Goal: Information Seeking & Learning: Learn about a topic

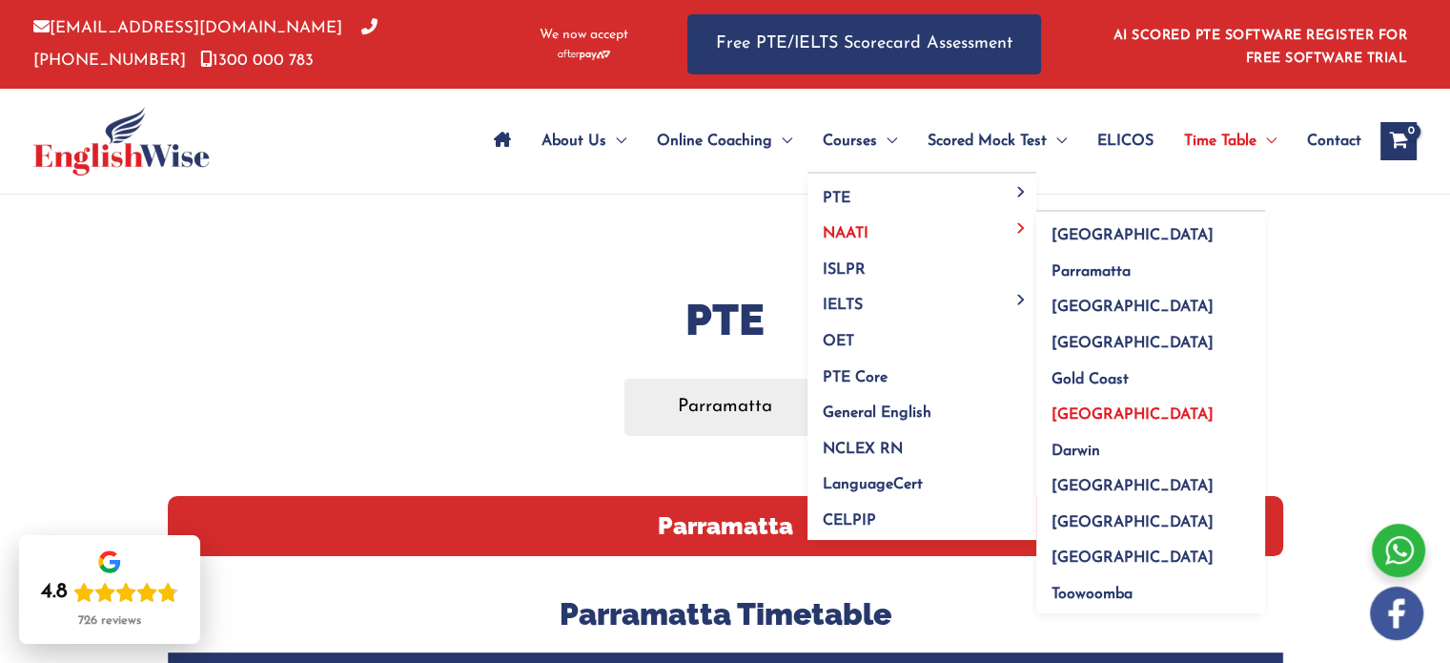
click at [1065, 411] on span "Perth" at bounding box center [1133, 414] width 162 height 15
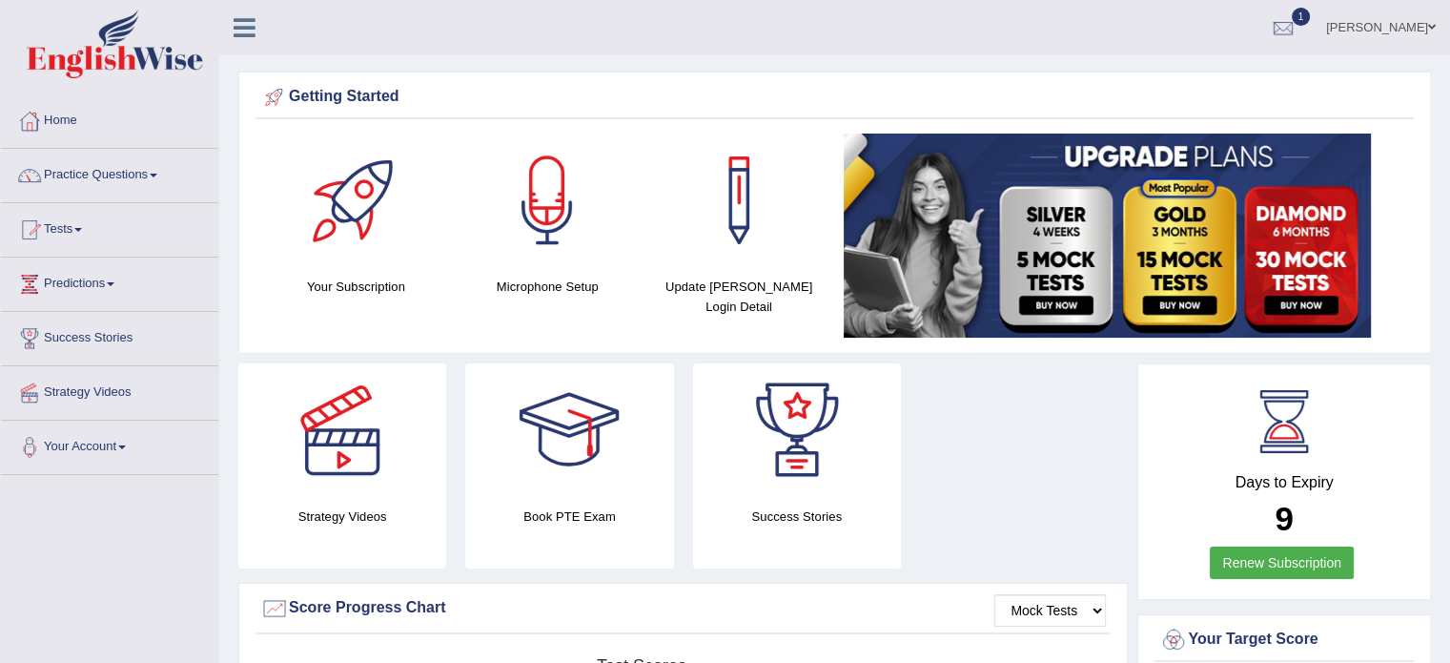
click at [324, 186] on div at bounding box center [355, 199] width 133 height 133
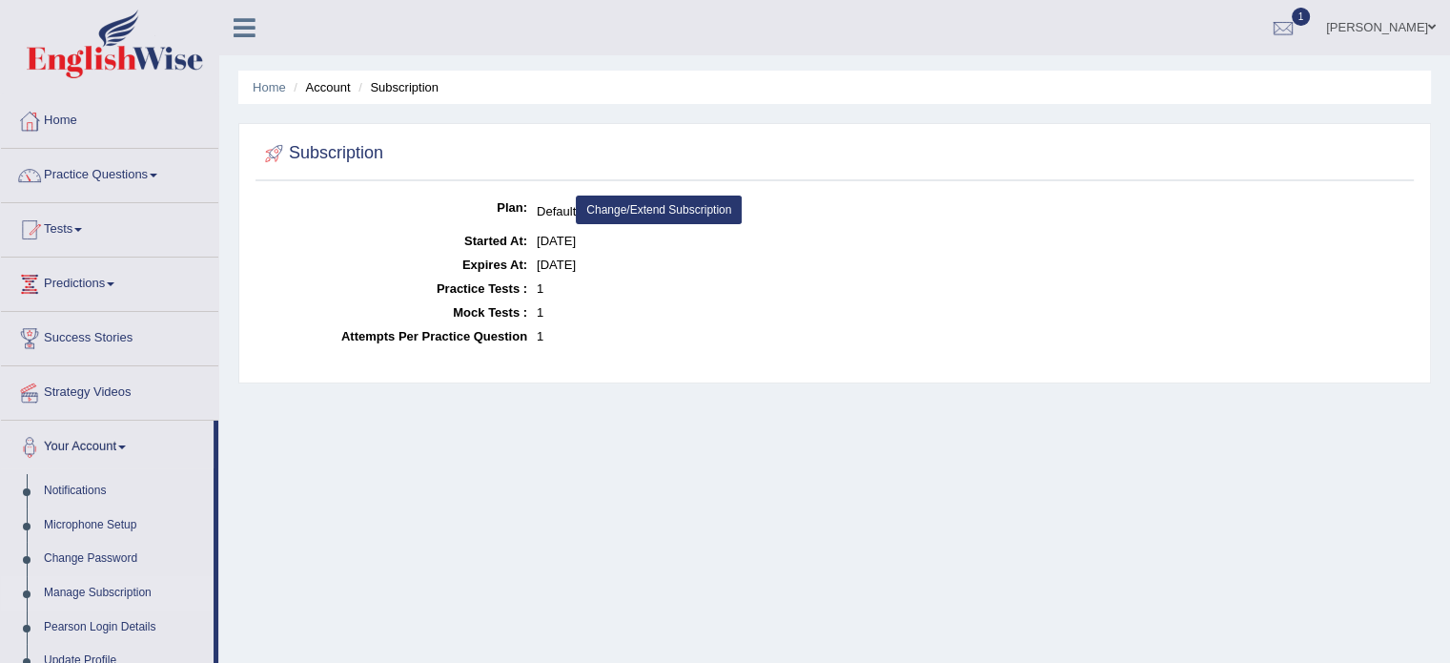
click at [542, 314] on dd "1" at bounding box center [973, 312] width 872 height 24
click at [678, 207] on link "Change/Extend Subscription" at bounding box center [659, 209] width 166 height 29
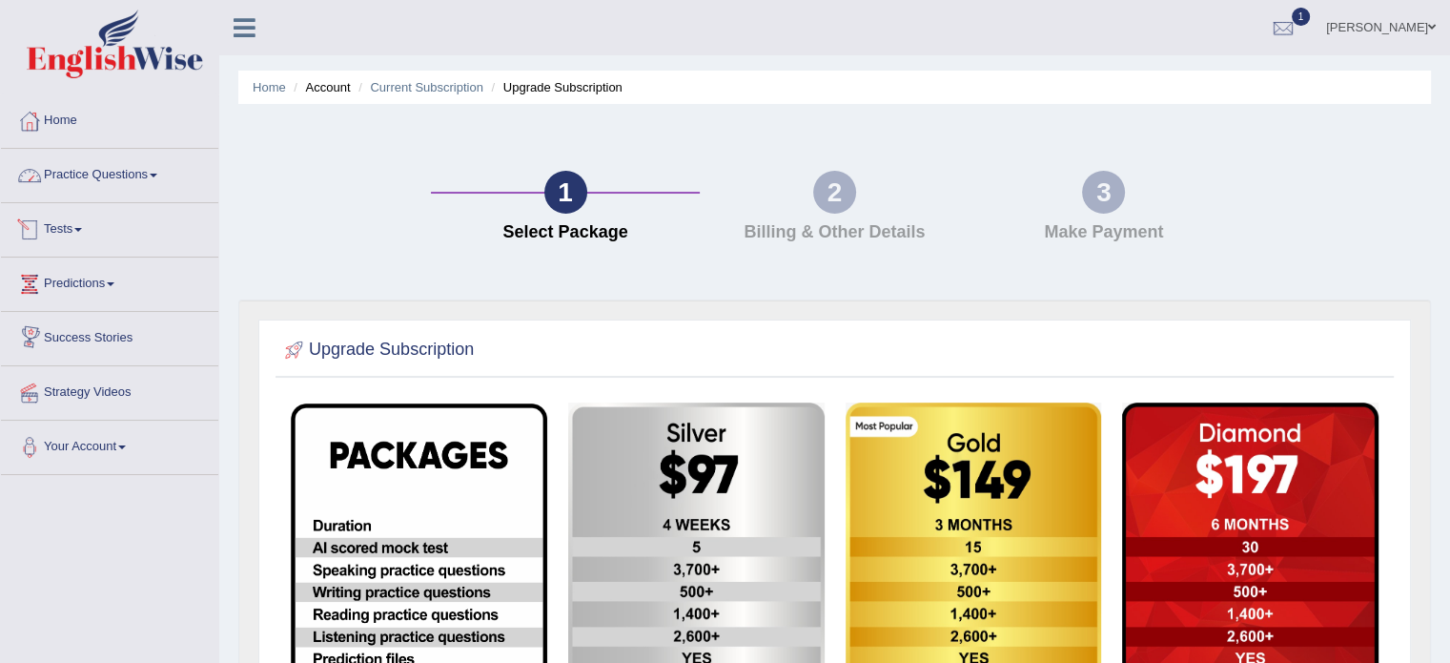
click at [107, 163] on link "Practice Questions" at bounding box center [109, 173] width 217 height 48
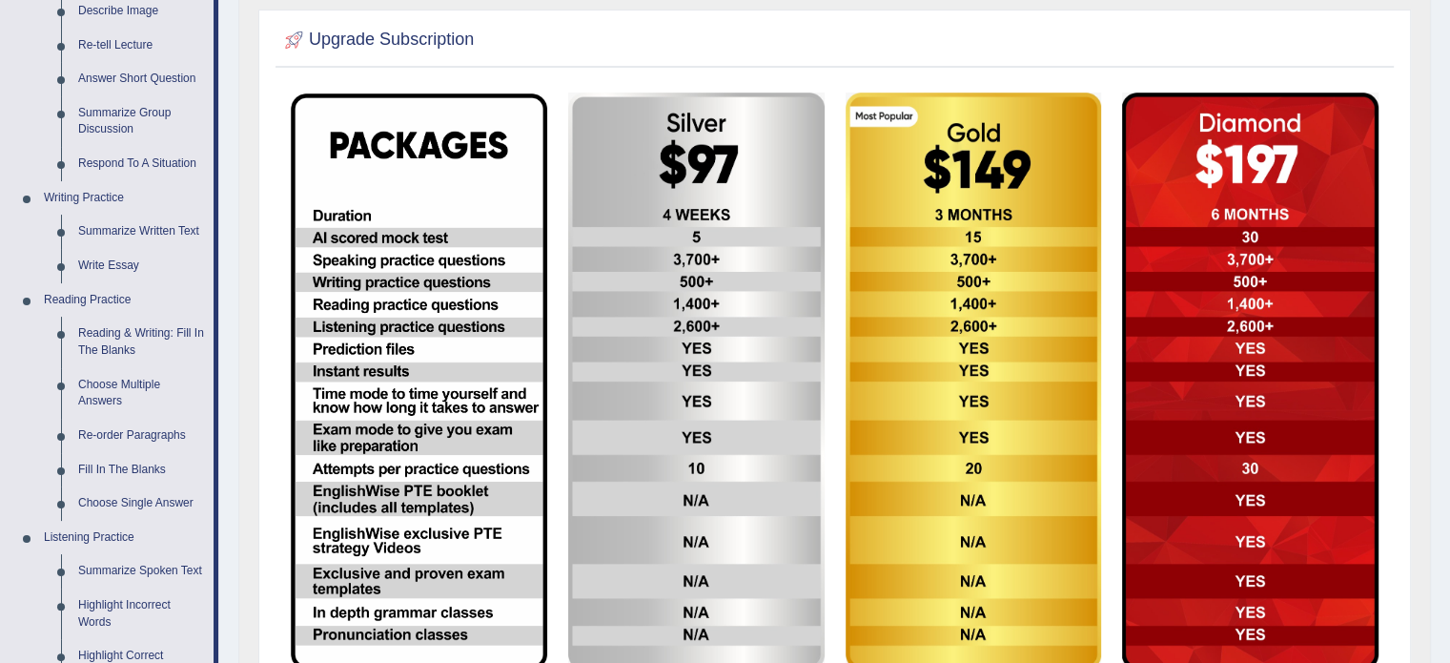
scroll to position [324, 0]
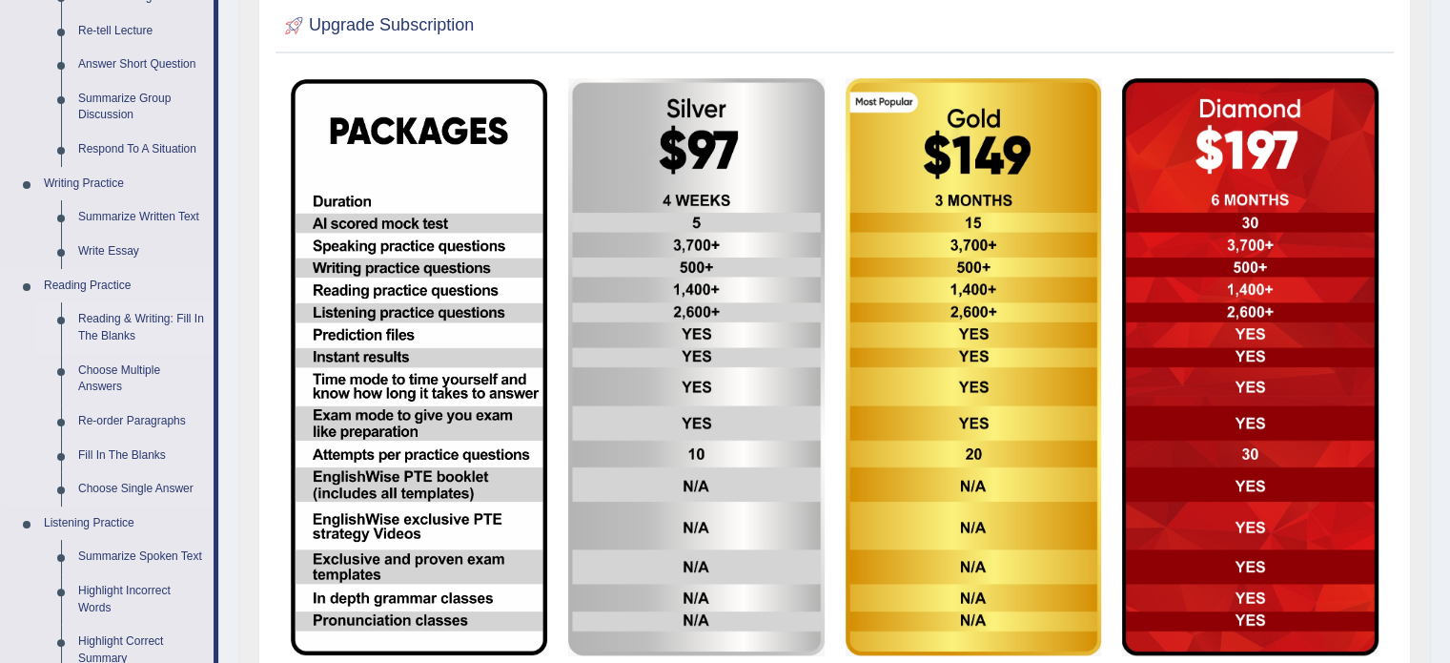
click at [109, 322] on link "Reading & Writing: Fill In The Blanks" at bounding box center [142, 327] width 144 height 51
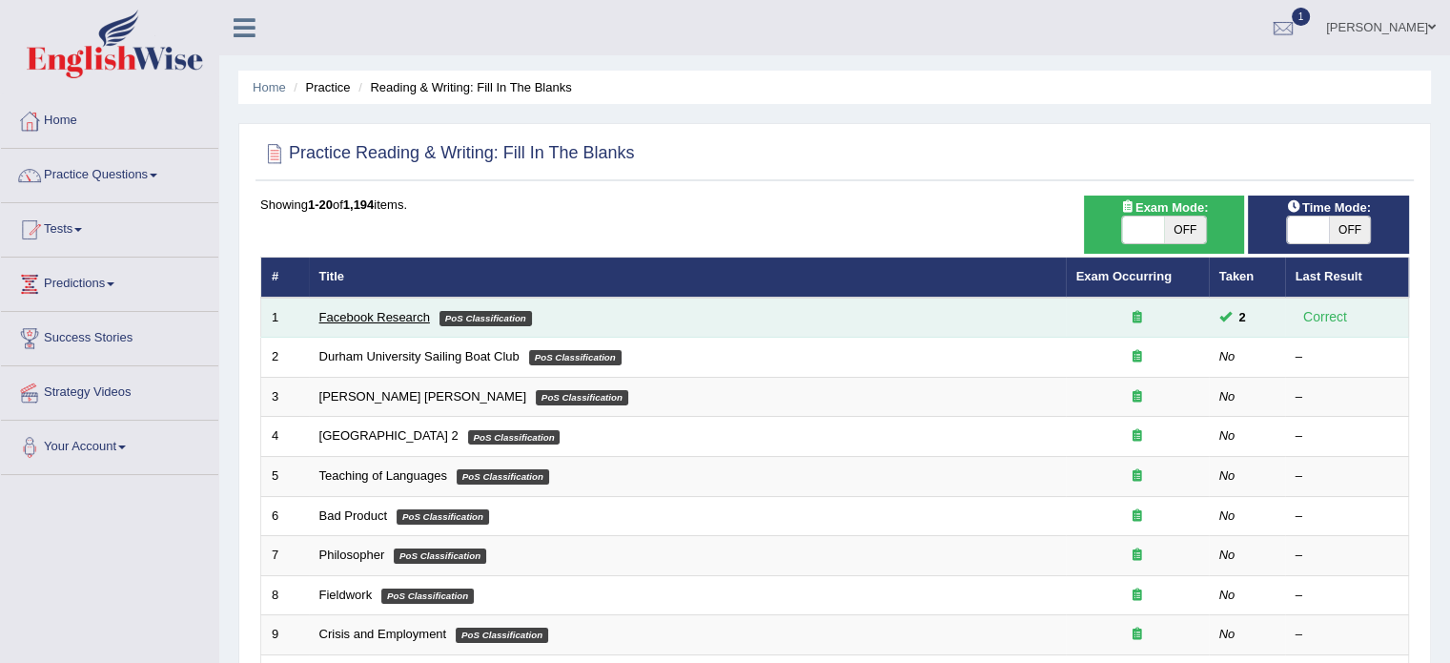
click at [345, 315] on link "Facebook Research" at bounding box center [374, 317] width 111 height 14
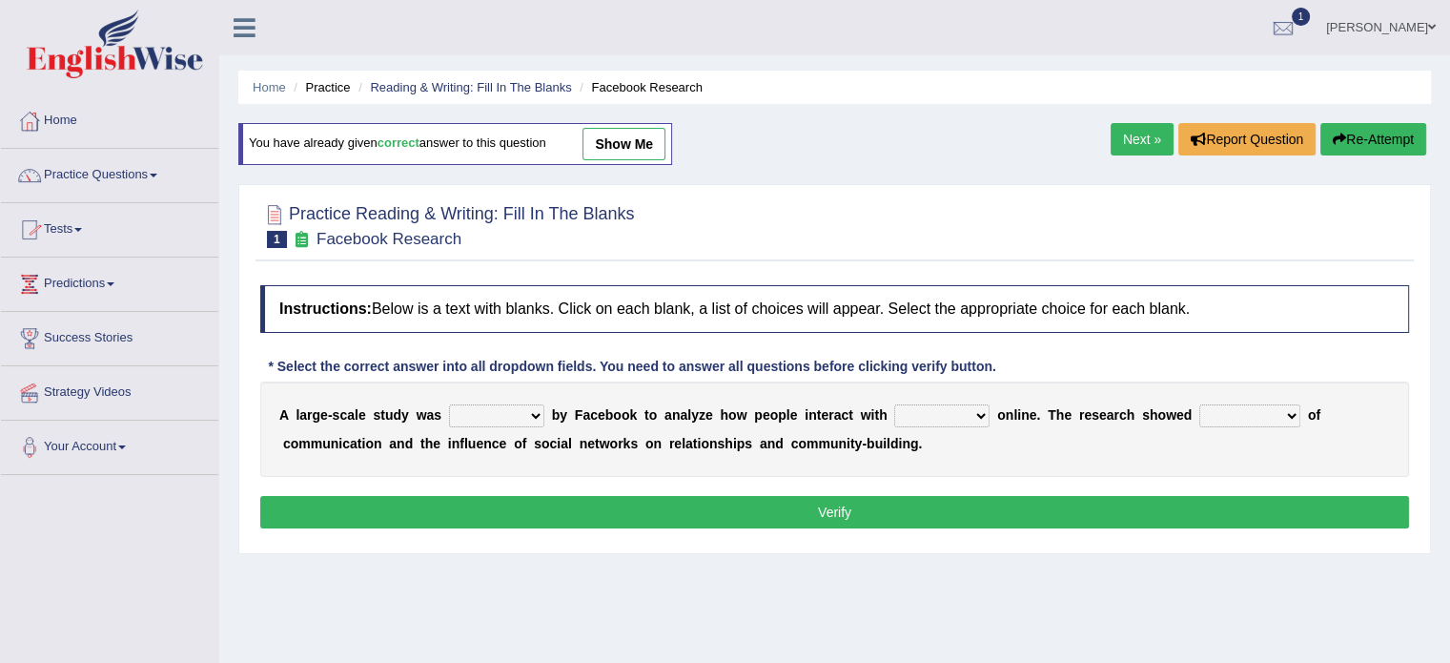
click at [499, 419] on select "surveyed had asked made" at bounding box center [496, 415] width 95 height 23
select select "made"
click at [449, 404] on select "surveyed had asked made" at bounding box center [496, 415] width 95 height 23
click at [903, 416] on select "together all each other another" at bounding box center [941, 415] width 95 height 23
select select "each other"
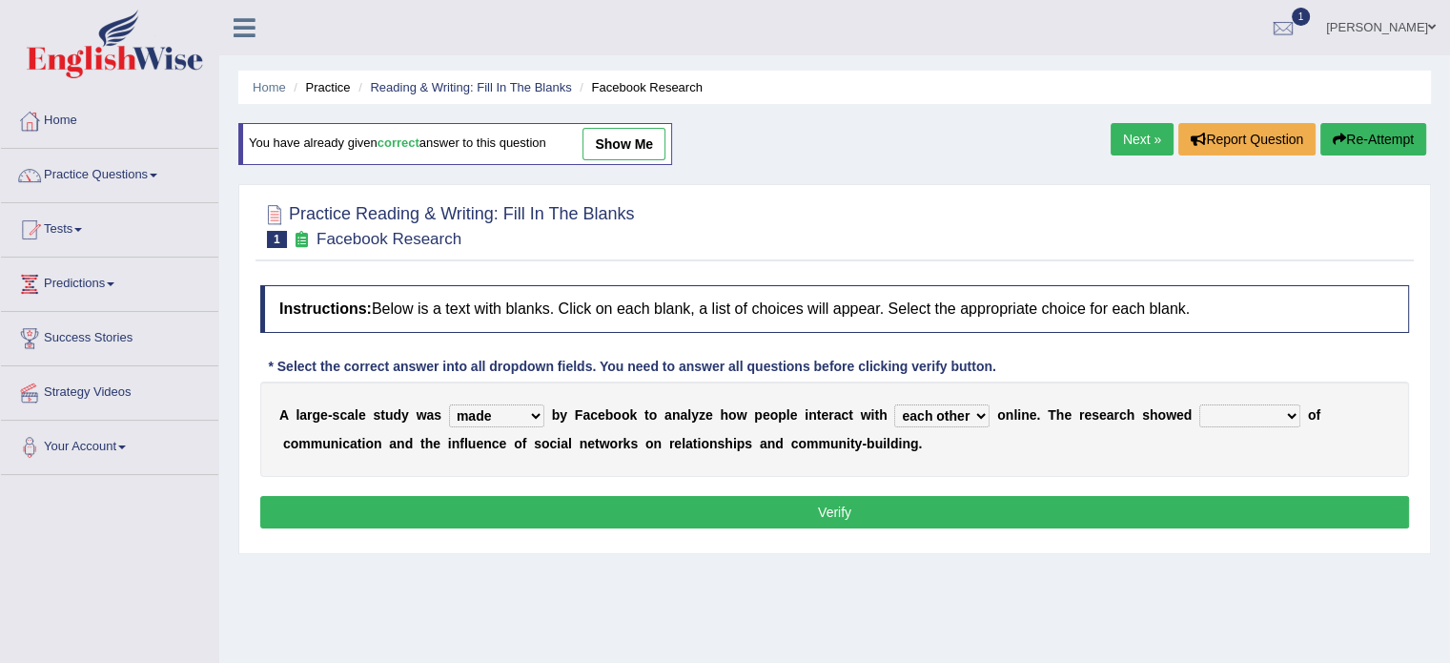
click at [894, 404] on select "together all each other another" at bounding box center [941, 415] width 95 height 23
click at [1247, 404] on select "advantages standards fellowships patterns" at bounding box center [1249, 415] width 101 height 23
select select "patterns"
click at [1199, 404] on select "advantages standards fellowships patterns" at bounding box center [1249, 415] width 101 height 23
click at [544, 507] on button "Verify" at bounding box center [834, 512] width 1149 height 32
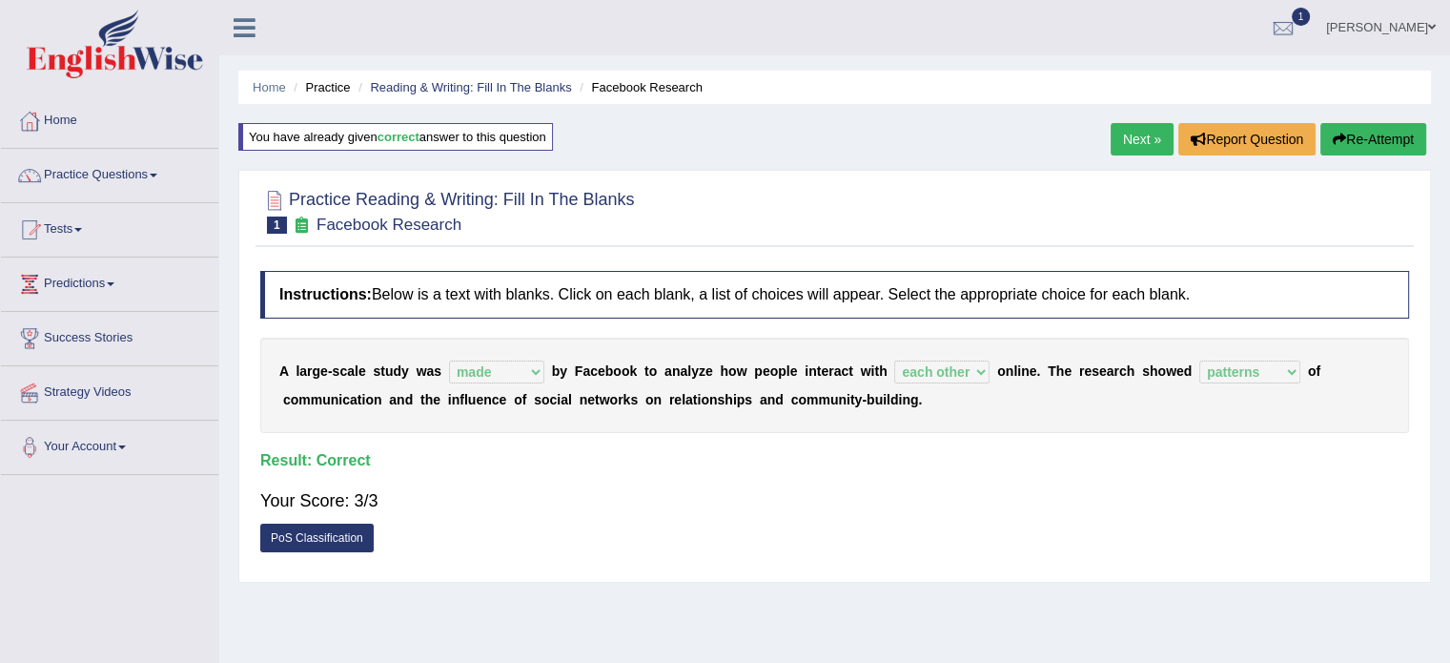
click at [1133, 137] on link "Next »" at bounding box center [1142, 139] width 63 height 32
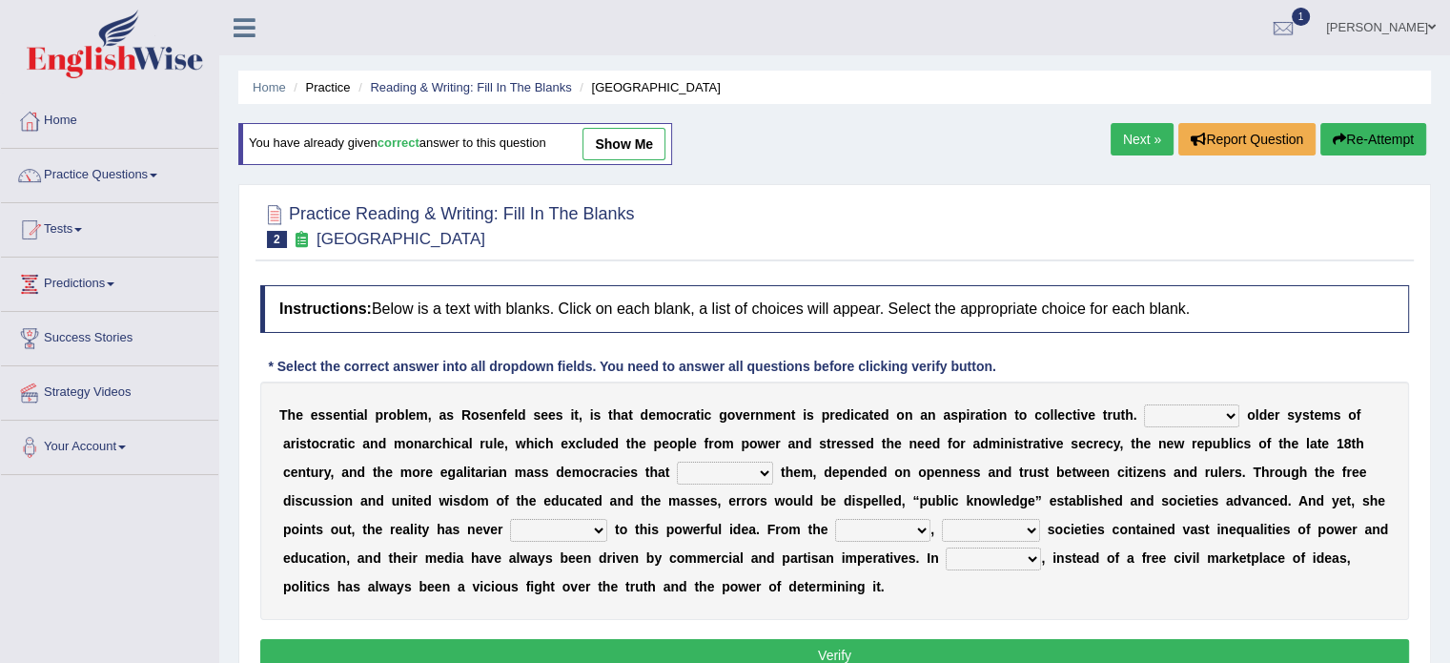
click at [1179, 410] on select "Like Unlike Likely Safely" at bounding box center [1191, 415] width 95 height 23
select select "Unlike"
click at [1144, 404] on select "Like Unlike Likely Safely" at bounding box center [1191, 415] width 95 height 23
click at [706, 466] on select "readed grated succeeded printed" at bounding box center [725, 472] width 96 height 23
select select "succeeded"
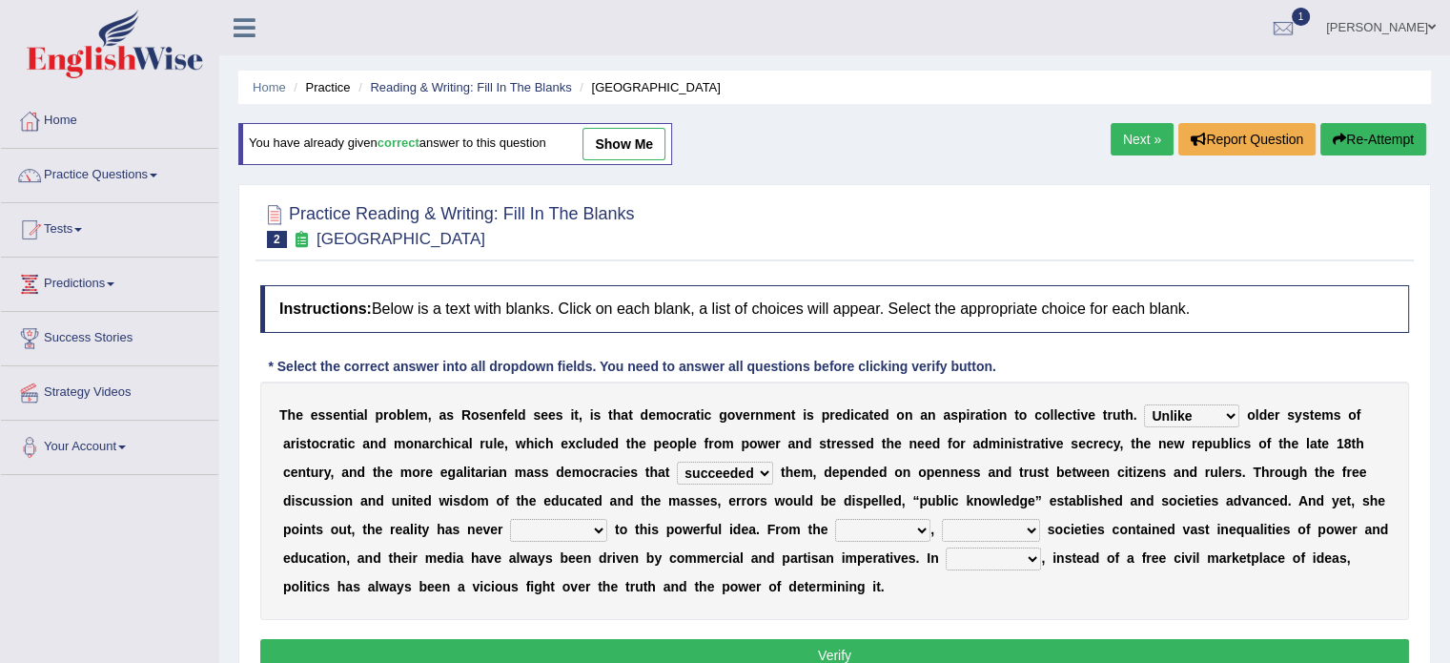
click at [677, 461] on select "readed grated succeeded printed" at bounding box center [725, 472] width 96 height 23
click at [565, 526] on select "saved up stood up brought up lived up" at bounding box center [558, 530] width 97 height 23
select select "lived up"
click at [510, 519] on select "saved up stood up brought up lived up" at bounding box center [558, 530] width 97 height 23
click at [881, 527] on select "outset ranged stood caught" at bounding box center [882, 530] width 95 height 23
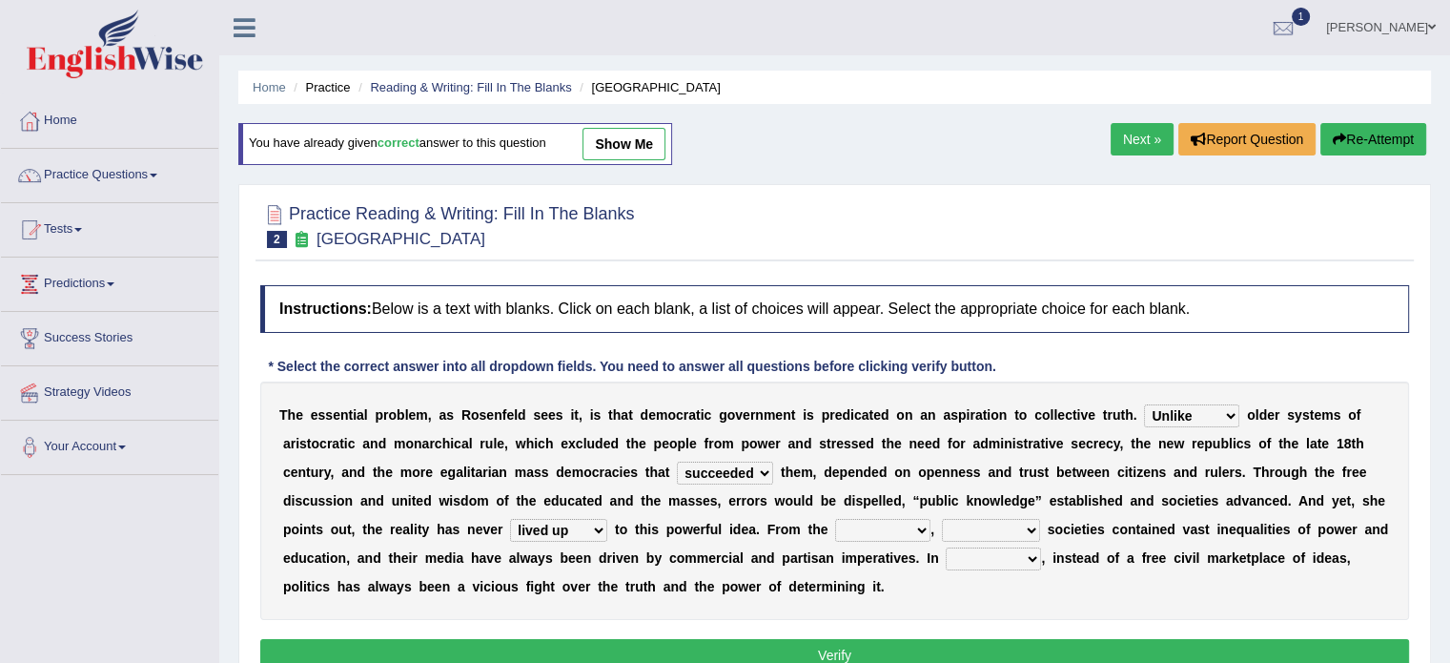
click at [881, 527] on select "outset ranged stood caught" at bounding box center [882, 530] width 95 height 23
click at [885, 525] on select "outset ranged stood caught" at bounding box center [882, 530] width 95 height 23
select select "outset"
click at [835, 519] on select "outset ranged stood caught" at bounding box center [882, 530] width 95 height 23
drag, startPoint x: 910, startPoint y: 537, endPoint x: 891, endPoint y: 577, distance: 43.9
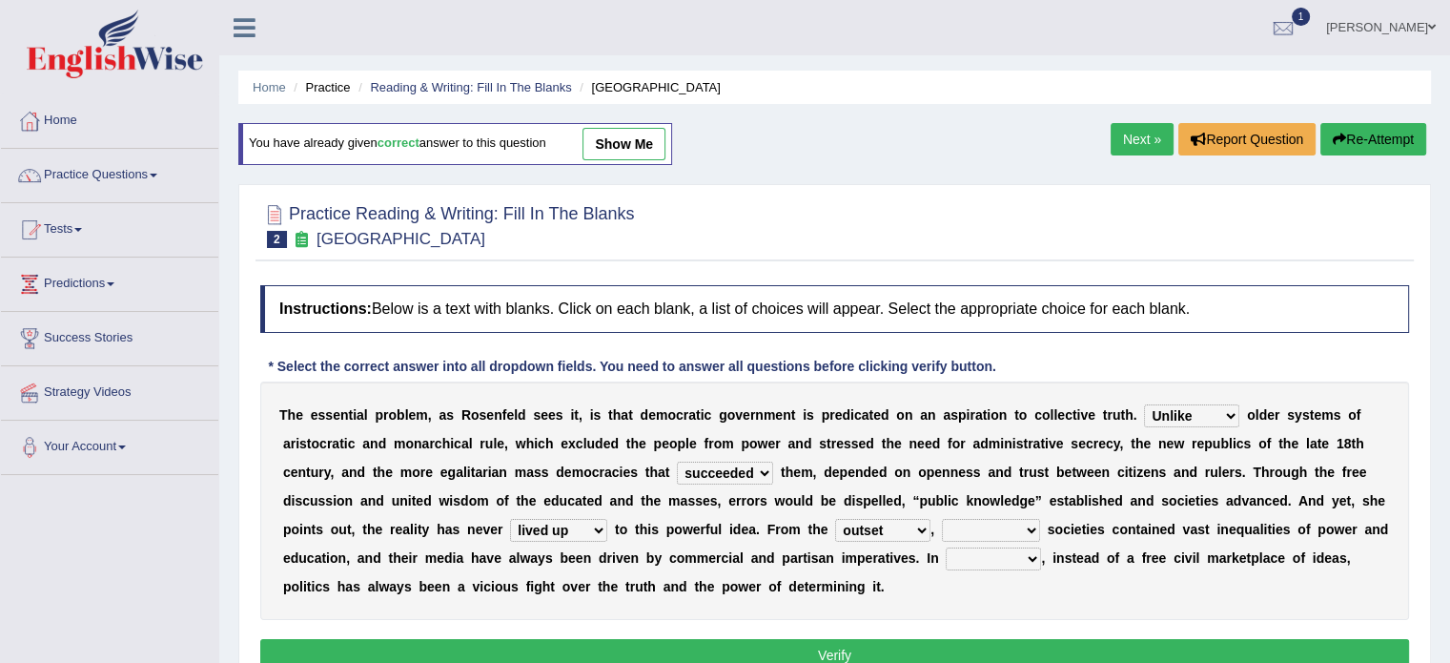
click at [891, 577] on div "T h e e s s e n t i a l p r o b l e m , a s R o s e n f e l d s e e s i t , i s…" at bounding box center [834, 500] width 1149 height 238
click at [1003, 519] on select "freedom democratic media stilled" at bounding box center [991, 530] width 98 height 23
select select "democratic"
click at [942, 519] on select "freedom democratic media stilled" at bounding box center [991, 530] width 98 height 23
click at [994, 557] on select "power practice ideas fought" at bounding box center [993, 558] width 95 height 23
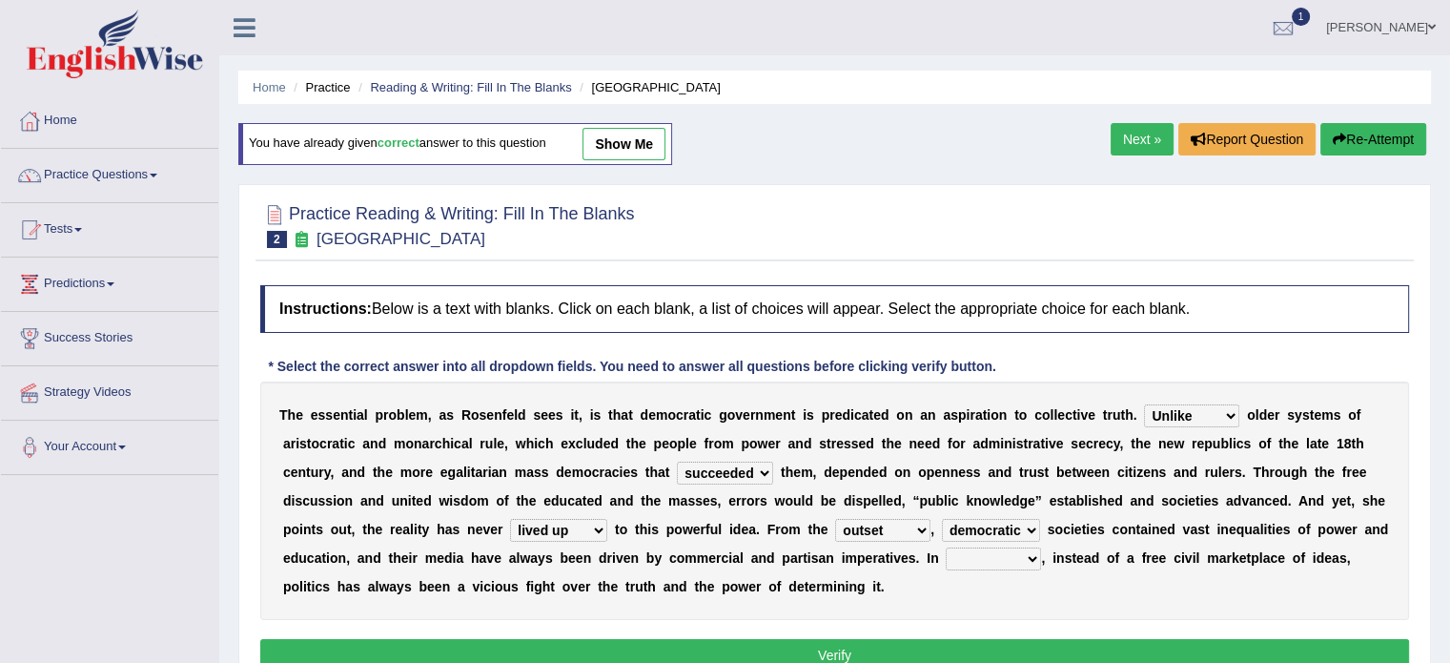
select select "practice"
click at [946, 547] on select "power practice ideas fought" at bounding box center [993, 558] width 95 height 23
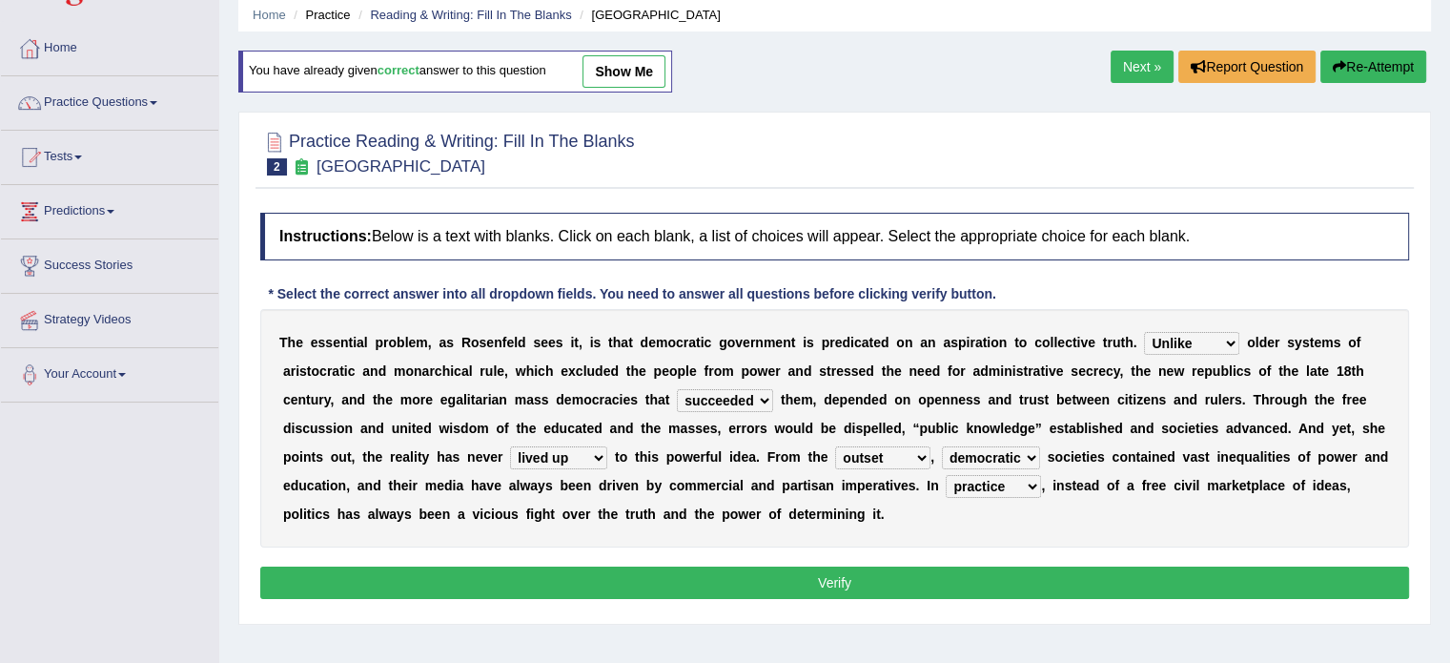
scroll to position [72, 0]
click at [943, 567] on button "Verify" at bounding box center [834, 582] width 1149 height 32
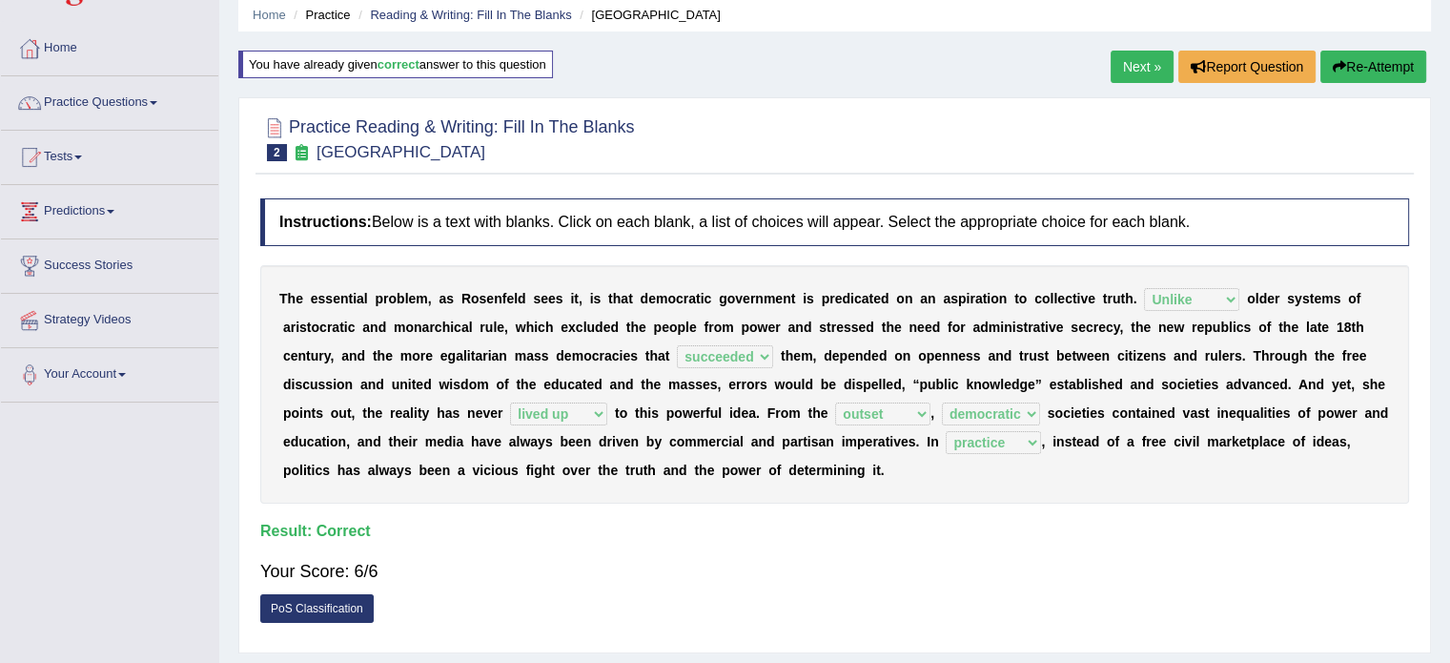
drag, startPoint x: 847, startPoint y: 126, endPoint x: 860, endPoint y: 129, distance: 13.7
click at [854, 129] on div at bounding box center [834, 138] width 1149 height 58
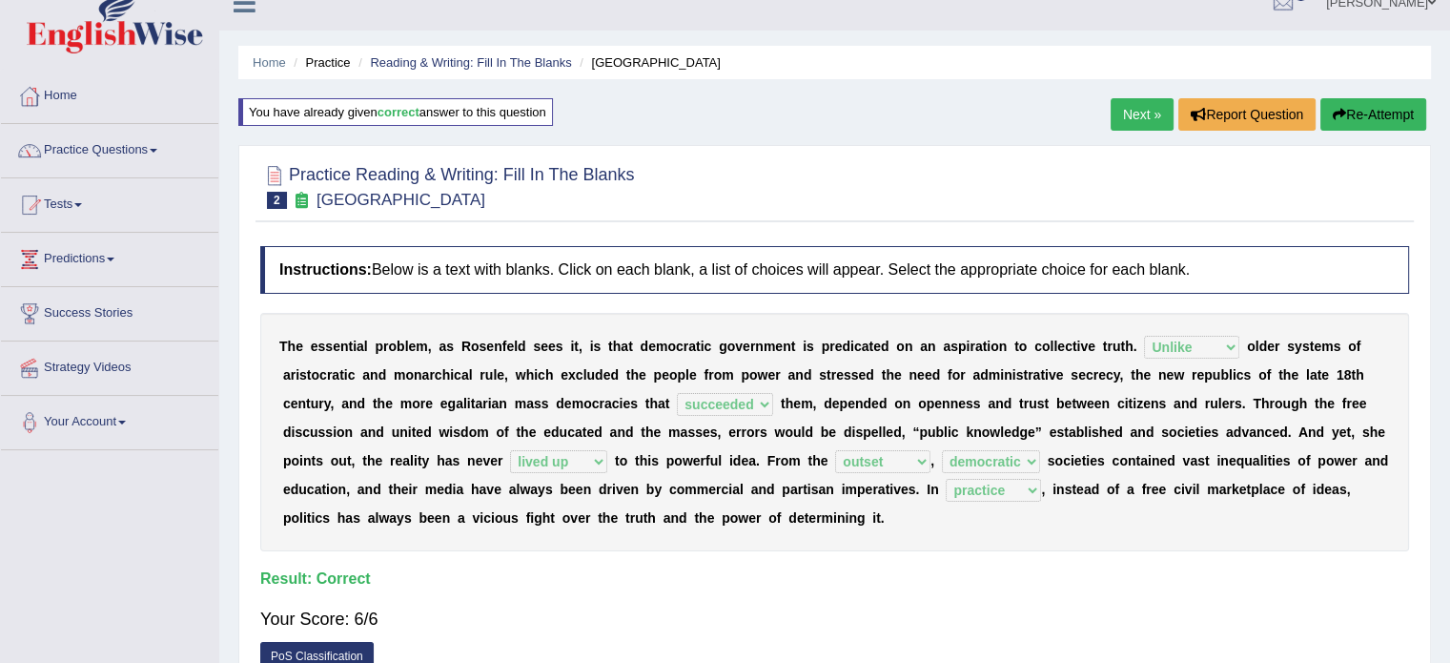
scroll to position [0, 0]
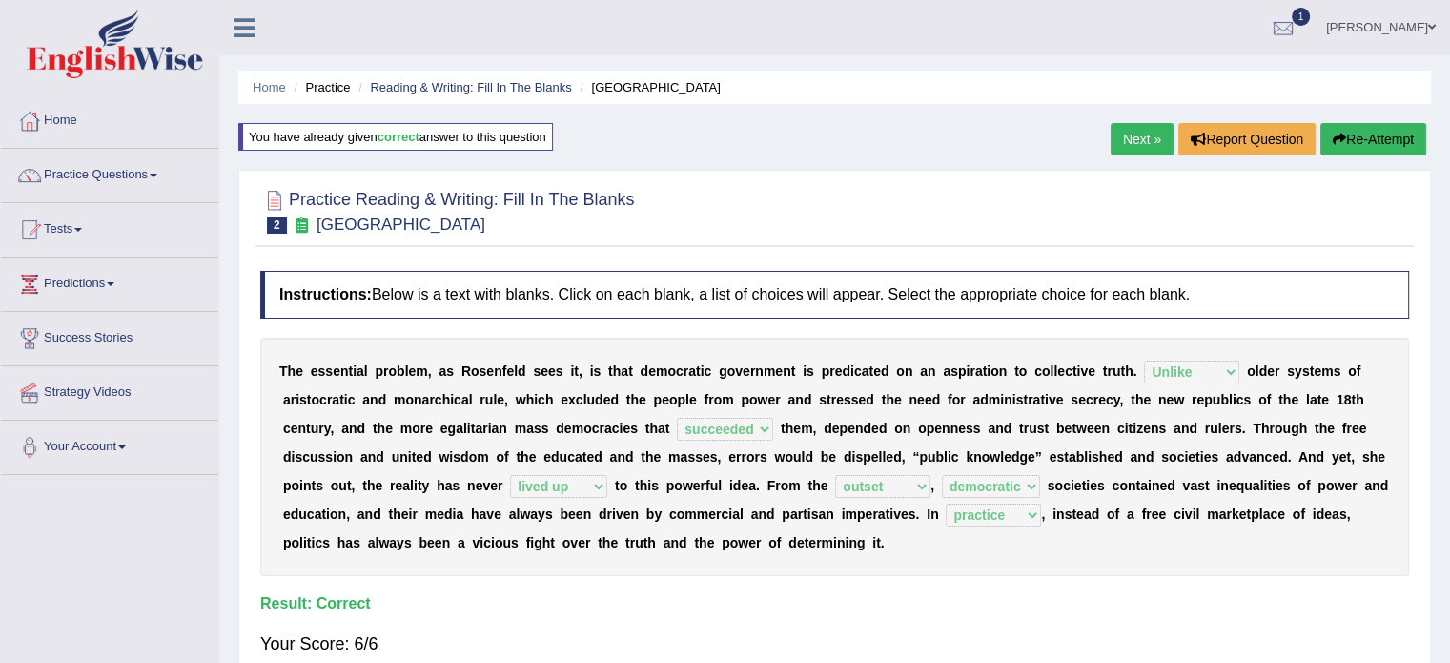
click at [1111, 132] on link "Next »" at bounding box center [1142, 139] width 63 height 32
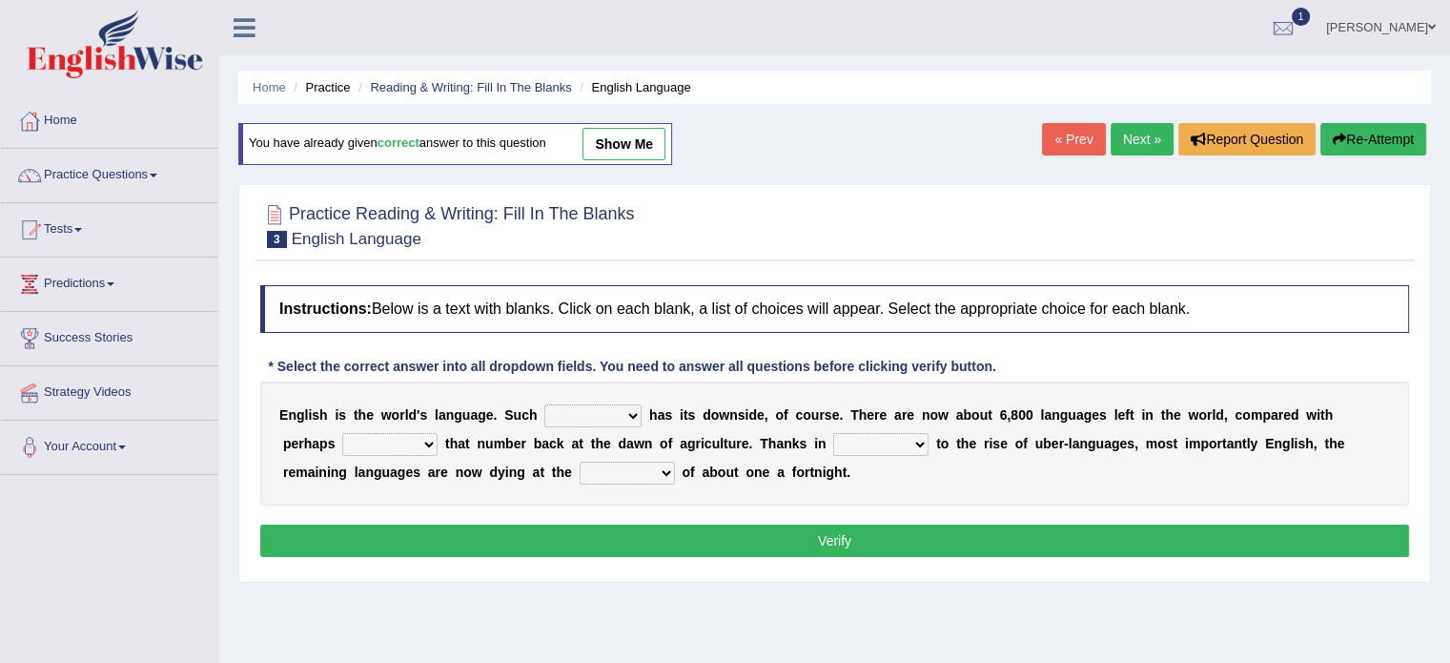
click at [563, 411] on select "power idea subject dominance" at bounding box center [592, 415] width 97 height 23
select select "dominance"
click at [544, 404] on select "power idea subject dominance" at bounding box center [592, 415] width 97 height 23
click at [597, 406] on select "power idea subject dominance" at bounding box center [592, 415] width 97 height 23
click at [359, 435] on select "rise twice firstly never" at bounding box center [389, 444] width 95 height 23
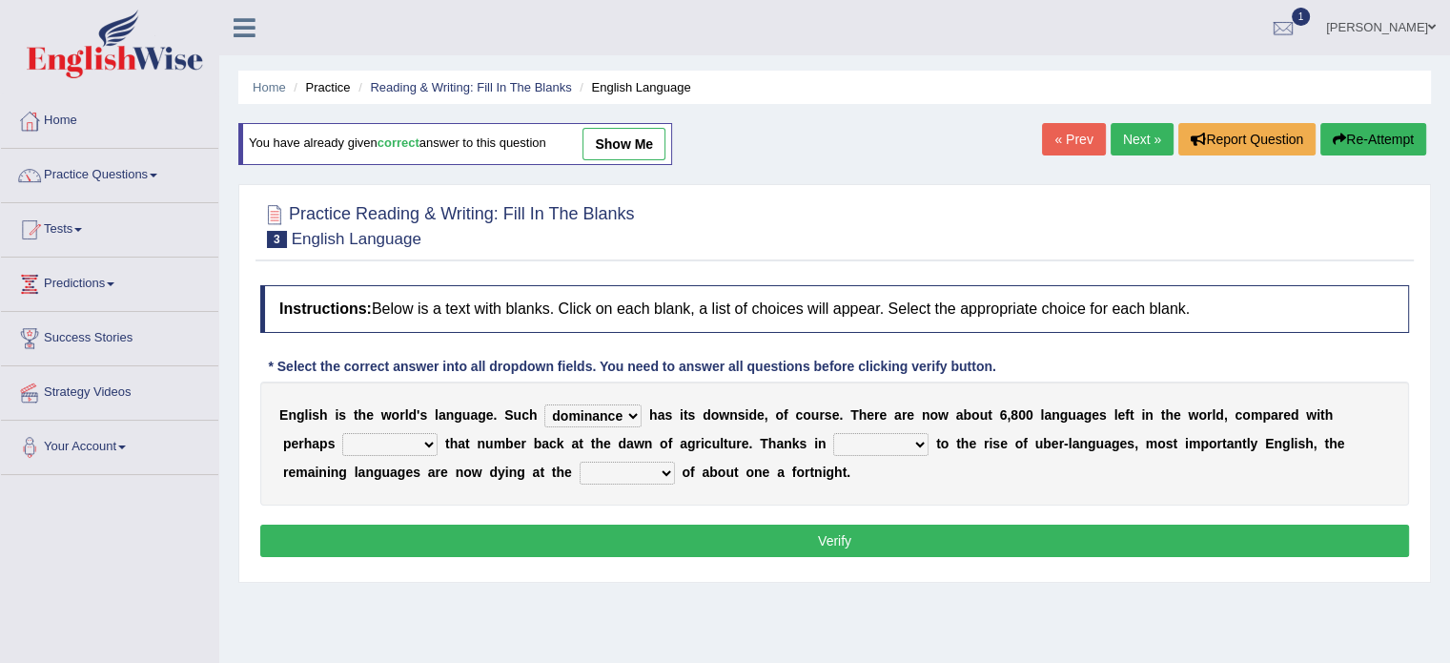
select select "twice"
click at [342, 433] on select "rise twice firstly never" at bounding box center [389, 444] width 95 height 23
click at [387, 513] on div "Instructions: Below is a text with blanks. Click on each blank, a list of choic…" at bounding box center [835, 424] width 1158 height 297
click at [839, 440] on select "rare start part bother" at bounding box center [880, 444] width 95 height 23
select select "start"
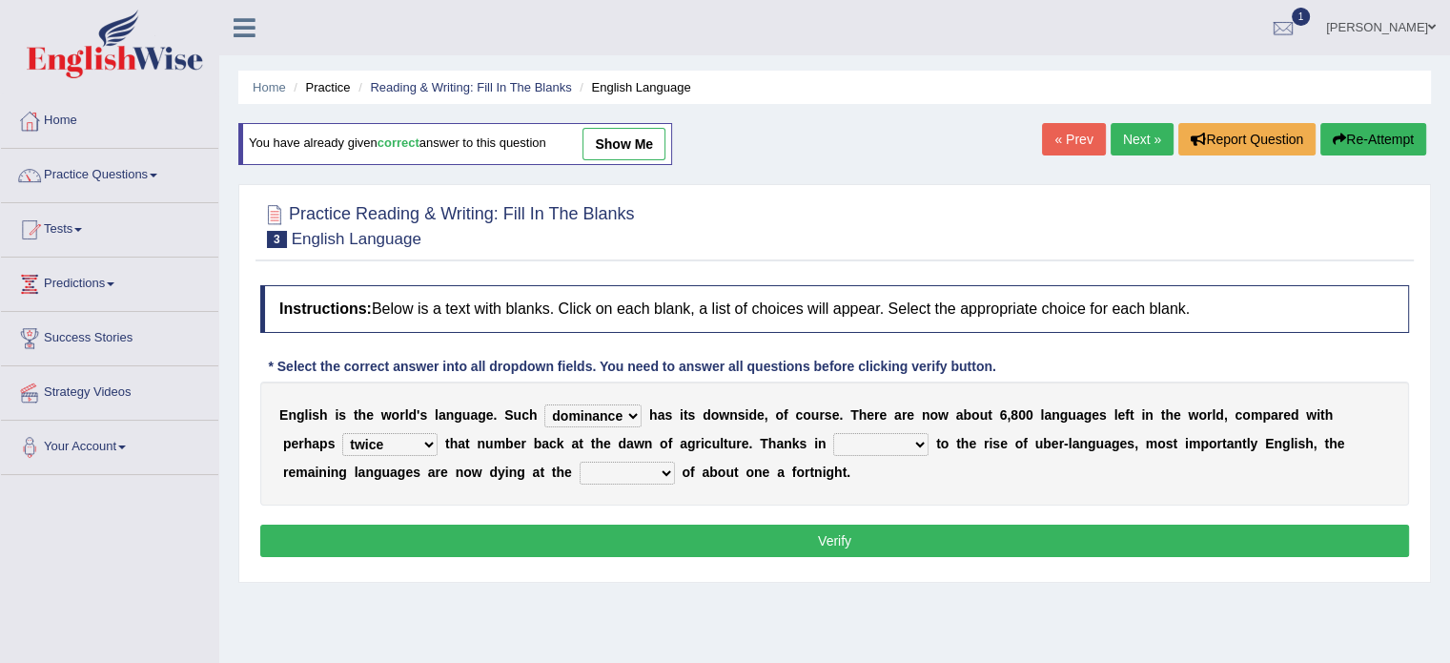
click at [833, 433] on select "rare start part bother" at bounding box center [880, 444] width 95 height 23
click at [644, 468] on select "state rate wait great" at bounding box center [627, 472] width 95 height 23
select select "rate"
click at [580, 461] on select "state rate wait great" at bounding box center [627, 472] width 95 height 23
click at [617, 539] on button "Verify" at bounding box center [834, 540] width 1149 height 32
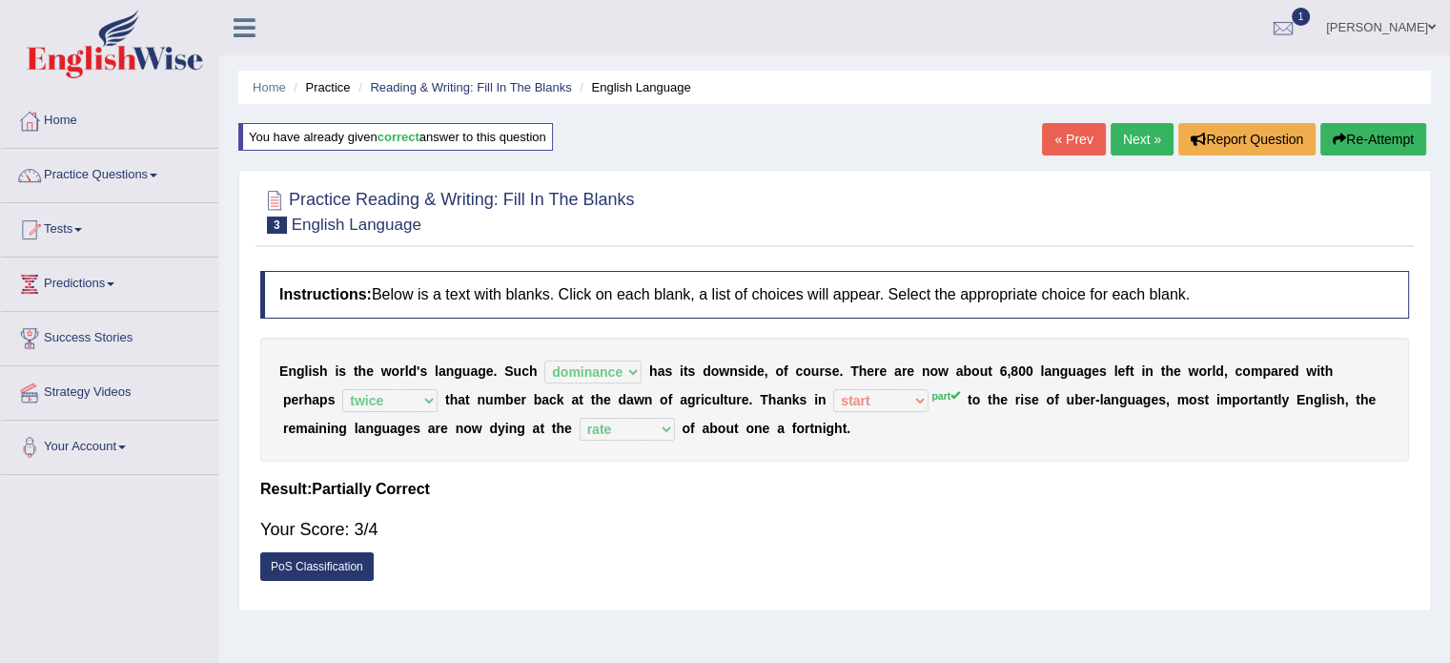
click at [1142, 137] on link "Next »" at bounding box center [1142, 139] width 63 height 32
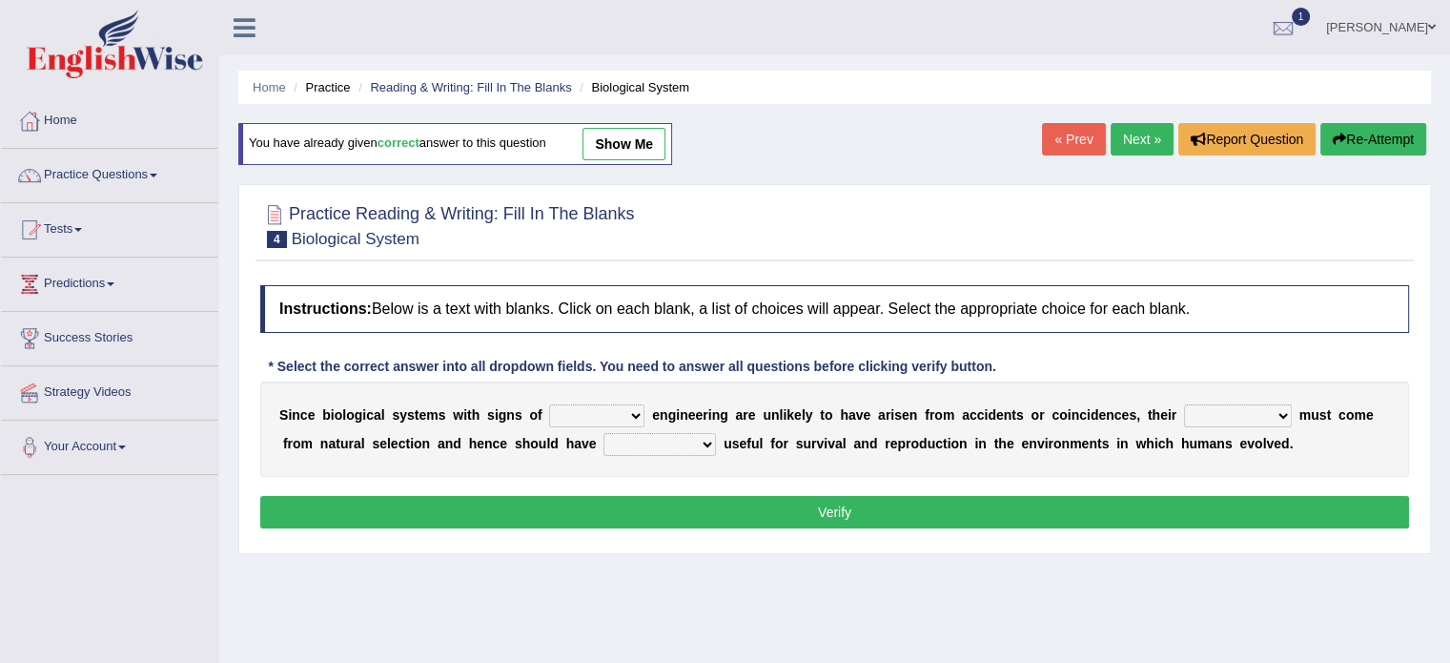
click at [592, 414] on select "system national extra complex" at bounding box center [596, 415] width 95 height 23
select select "complex"
click at [549, 404] on select "system national extra complex" at bounding box center [596, 415] width 95 height 23
click at [1223, 411] on select "presence organisation registration structures" at bounding box center [1238, 415] width 108 height 23
select select "organisation"
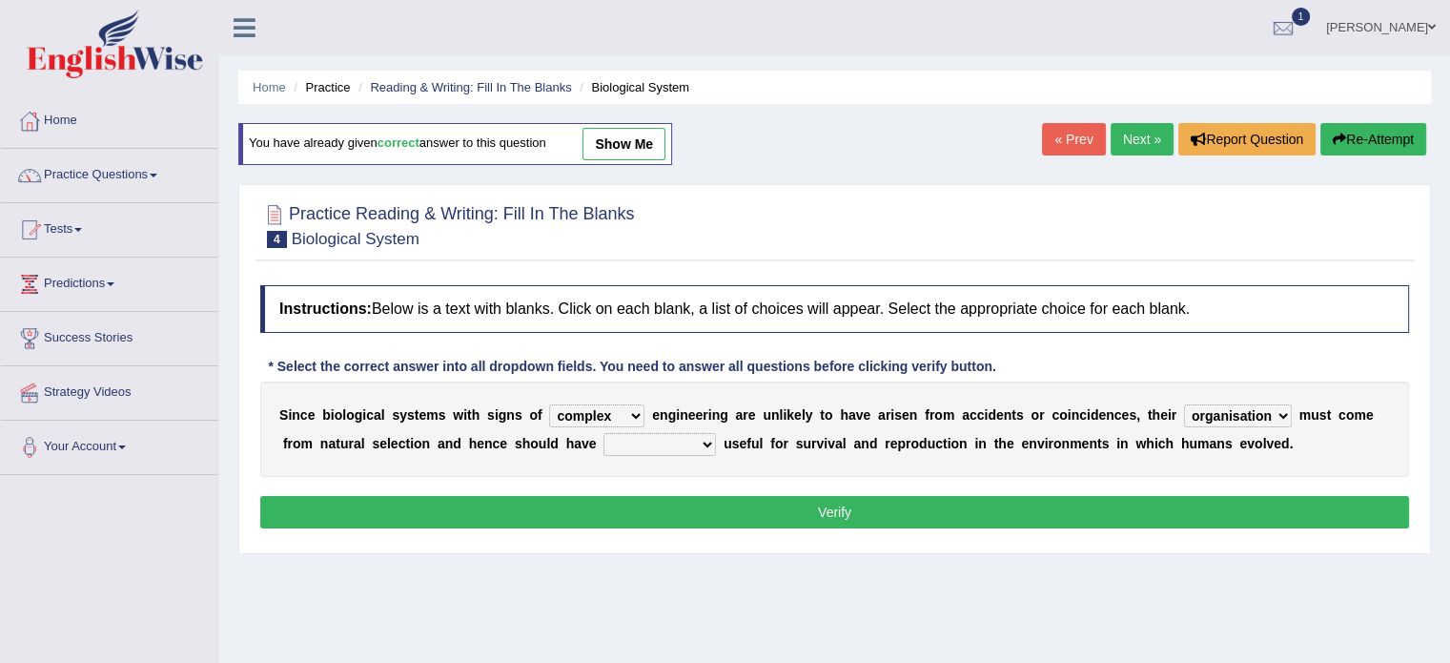
click at [1184, 404] on select "presence organisation registration structures" at bounding box center [1238, 415] width 108 height 23
click at [669, 434] on select "functions cultures samples introductions" at bounding box center [659, 444] width 113 height 23
select select "functions"
click at [603, 433] on select "functions cultures samples introductions" at bounding box center [659, 444] width 113 height 23
click at [764, 515] on button "Verify" at bounding box center [834, 512] width 1149 height 32
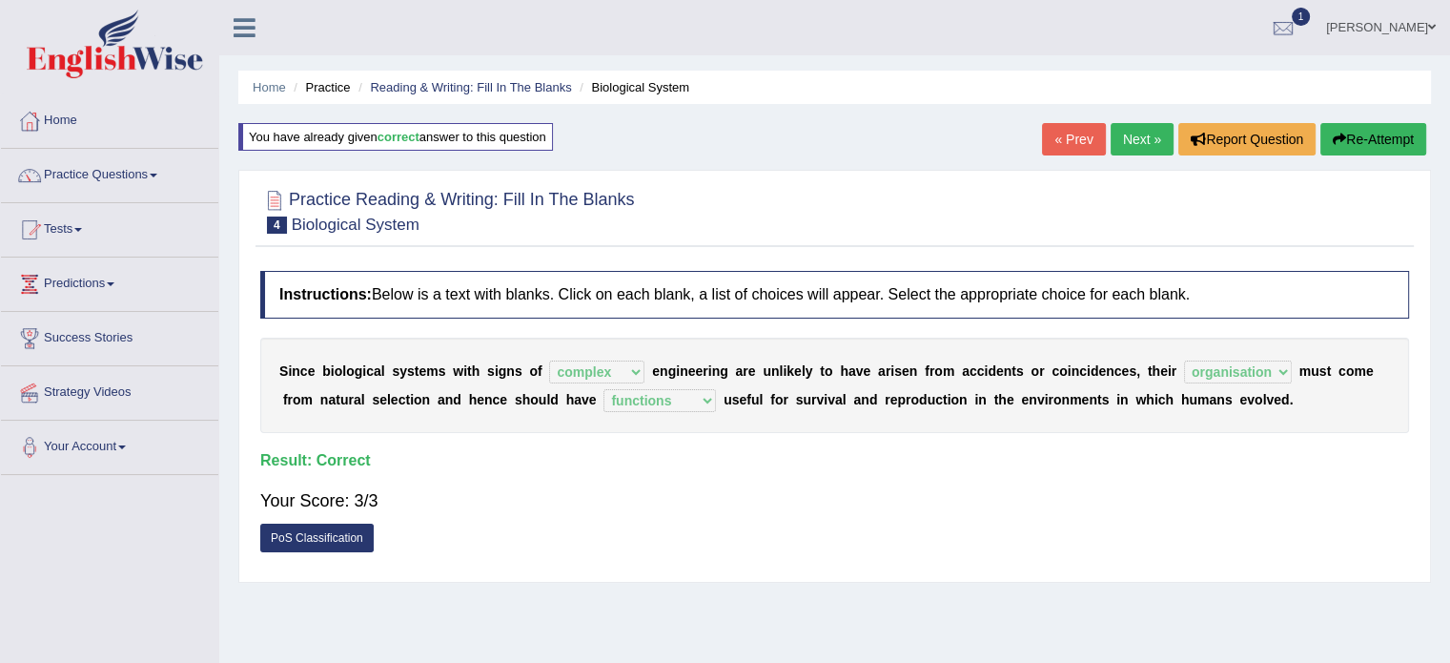
click at [1133, 127] on link "Next »" at bounding box center [1142, 139] width 63 height 32
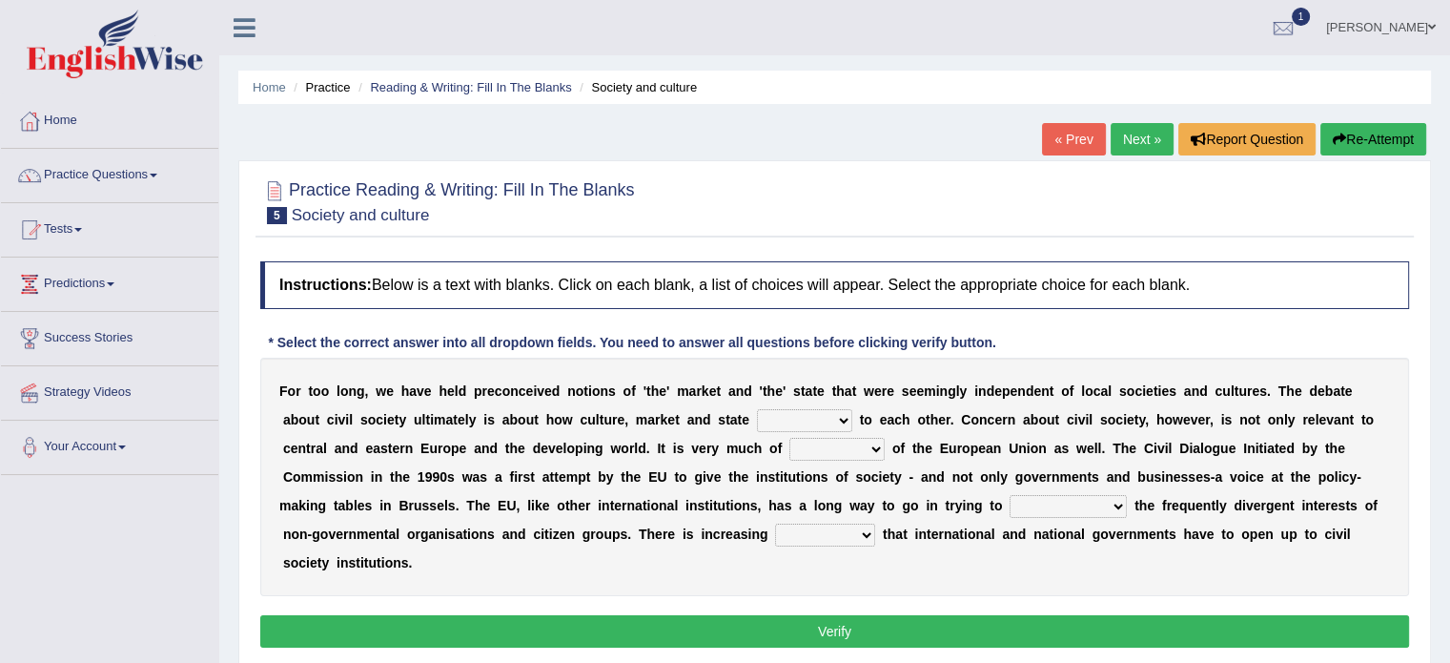
click at [809, 418] on select "stay relate bring telling" at bounding box center [804, 420] width 95 height 23
select select "telling"
click at [757, 409] on select "stay relate bring telling" at bounding box center [804, 420] width 95 height 23
click at [823, 419] on select "stay relate bring telling" at bounding box center [804, 420] width 95 height 23
click at [757, 409] on select "stay relate bring telling" at bounding box center [804, 420] width 95 height 23
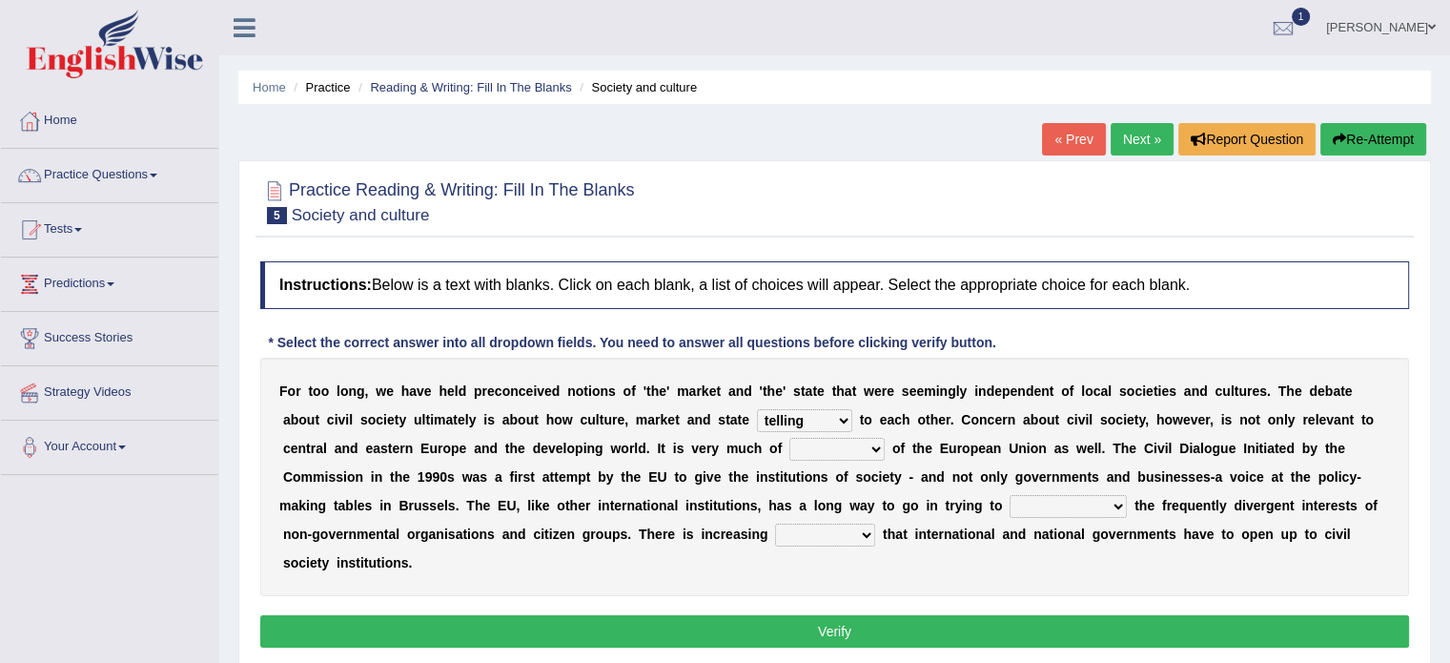
click at [867, 444] on select "interest brought shown suspect" at bounding box center [836, 449] width 95 height 23
select select "interest"
click at [789, 438] on select "interest brought shown suspect" at bounding box center [836, 449] width 95 height 23
click at [1070, 503] on select "indulge express supreme accommodate" at bounding box center [1068, 506] width 117 height 23
select select "supreme"
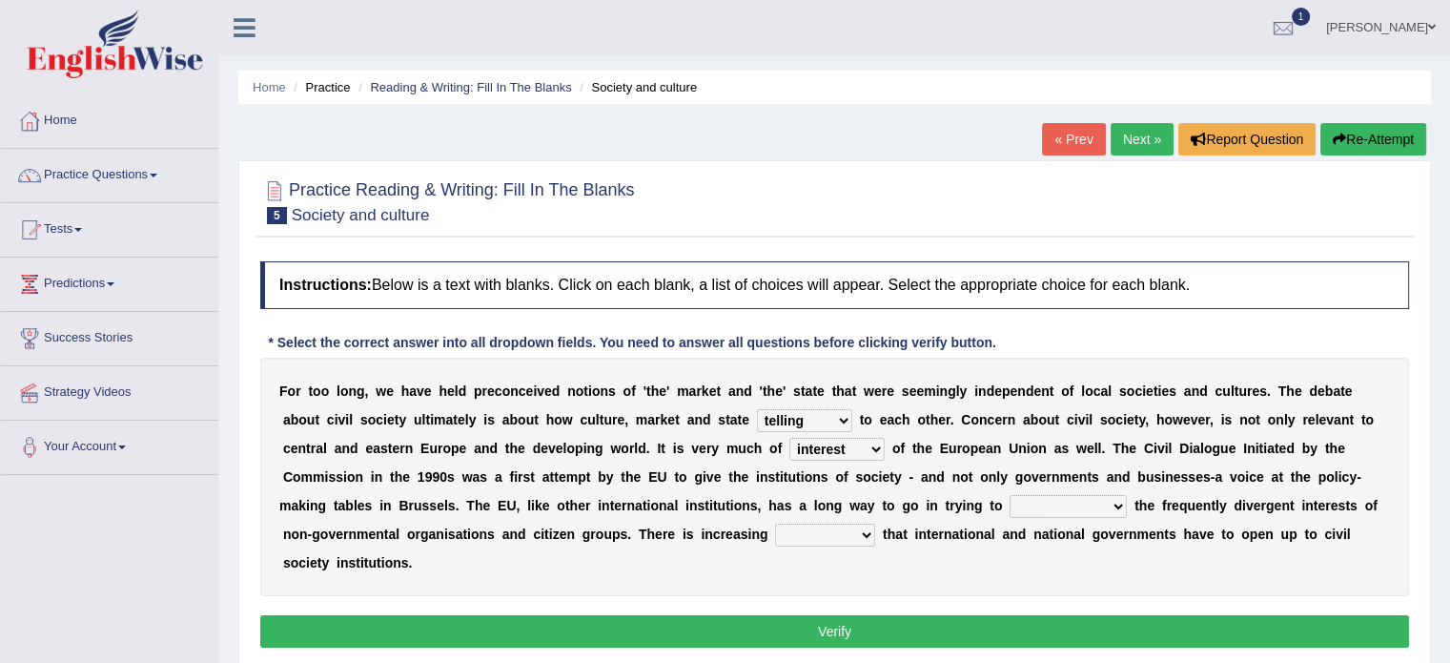
click at [1010, 495] on select "indulge express supreme accommodate" at bounding box center [1068, 506] width 117 height 23
click at [829, 530] on select "tolerance expression recognition sample" at bounding box center [825, 534] width 100 height 23
select select "tolerance"
click at [775, 523] on select "tolerance expression recognition sample" at bounding box center [825, 534] width 100 height 23
click at [856, 628] on button "Verify" at bounding box center [834, 631] width 1149 height 32
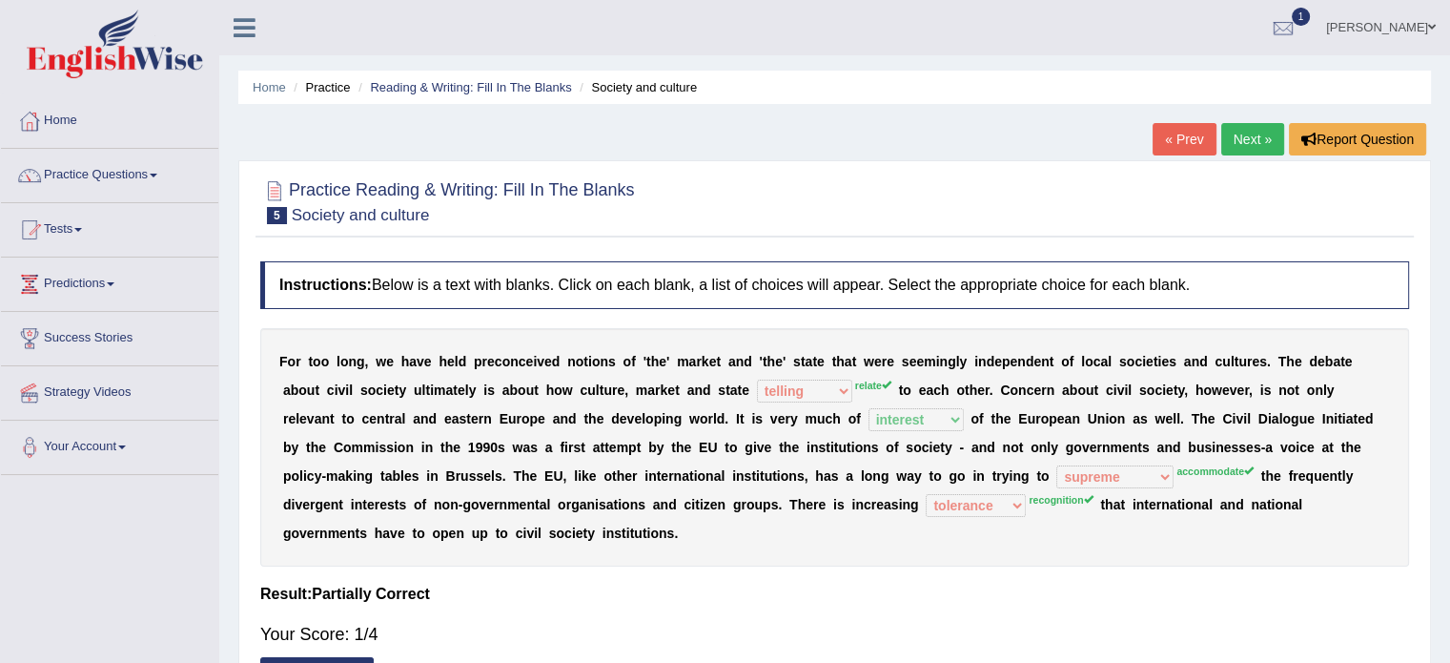
click at [1194, 141] on link "« Prev" at bounding box center [1184, 139] width 63 height 32
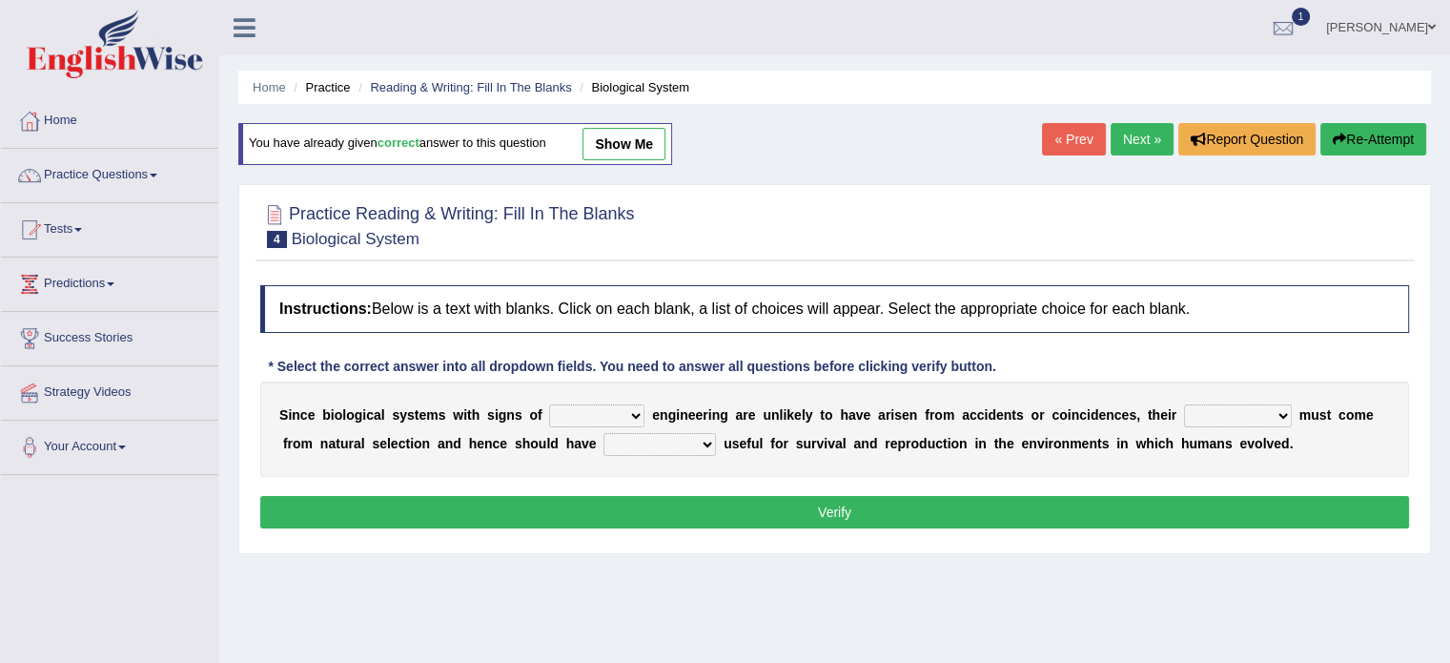
click at [1125, 139] on link "Next »" at bounding box center [1142, 139] width 63 height 32
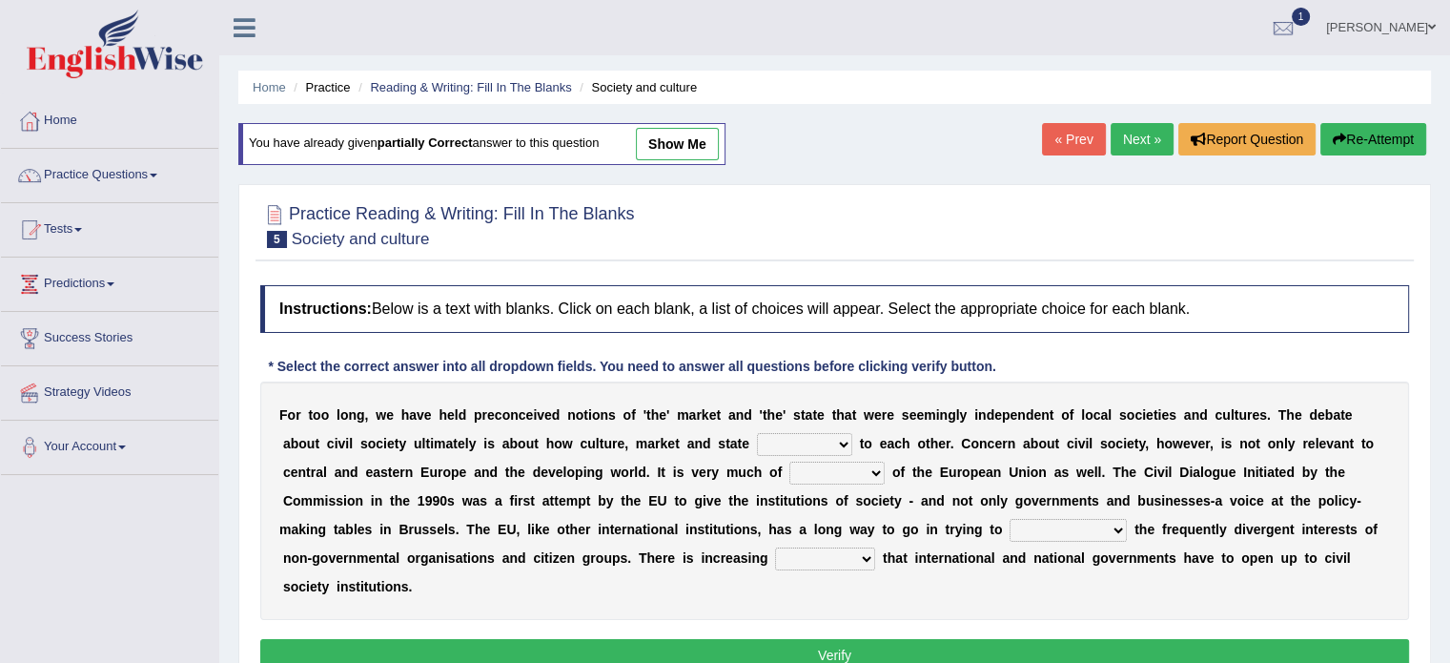
click at [788, 439] on select "stay relate bring telling" at bounding box center [804, 444] width 95 height 23
select select "relate"
click at [757, 433] on select "stay relate bring telling" at bounding box center [804, 444] width 95 height 23
click at [770, 507] on div "F o r t o o l o n g , w e h a v e h e l d p r e c o n c e i v e d n o t i o n s…" at bounding box center [834, 500] width 1149 height 238
click at [850, 472] on select "interest brought shown suspect" at bounding box center [836, 472] width 95 height 23
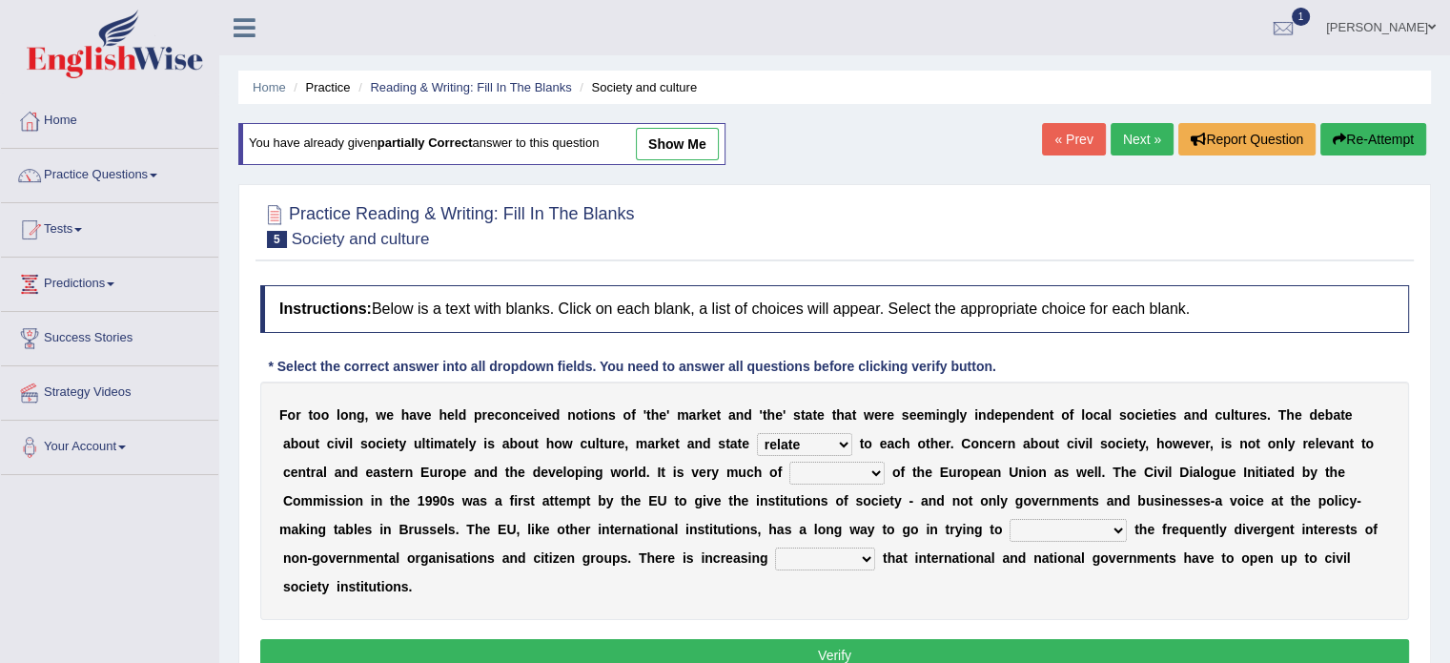
select select "interest"
click at [789, 461] on select "interest brought shown suspect" at bounding box center [836, 472] width 95 height 23
click at [1056, 526] on select "indulge express supreme accommodate" at bounding box center [1068, 530] width 117 height 23
select select "accommodate"
click at [1010, 519] on select "indulge express supreme accommodate" at bounding box center [1068, 530] width 117 height 23
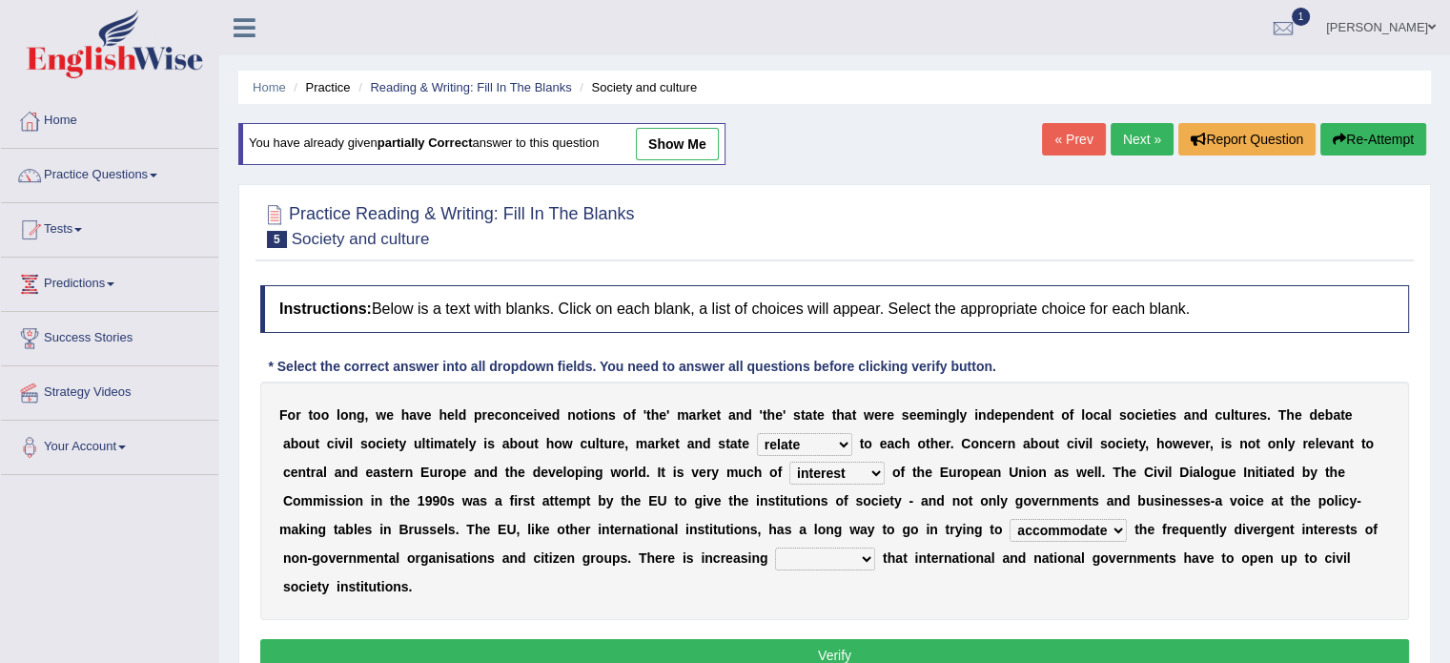
drag, startPoint x: 1047, startPoint y: 537, endPoint x: 1060, endPoint y: 646, distance: 110.4
click at [1060, 646] on button "Verify" at bounding box center [834, 655] width 1149 height 32
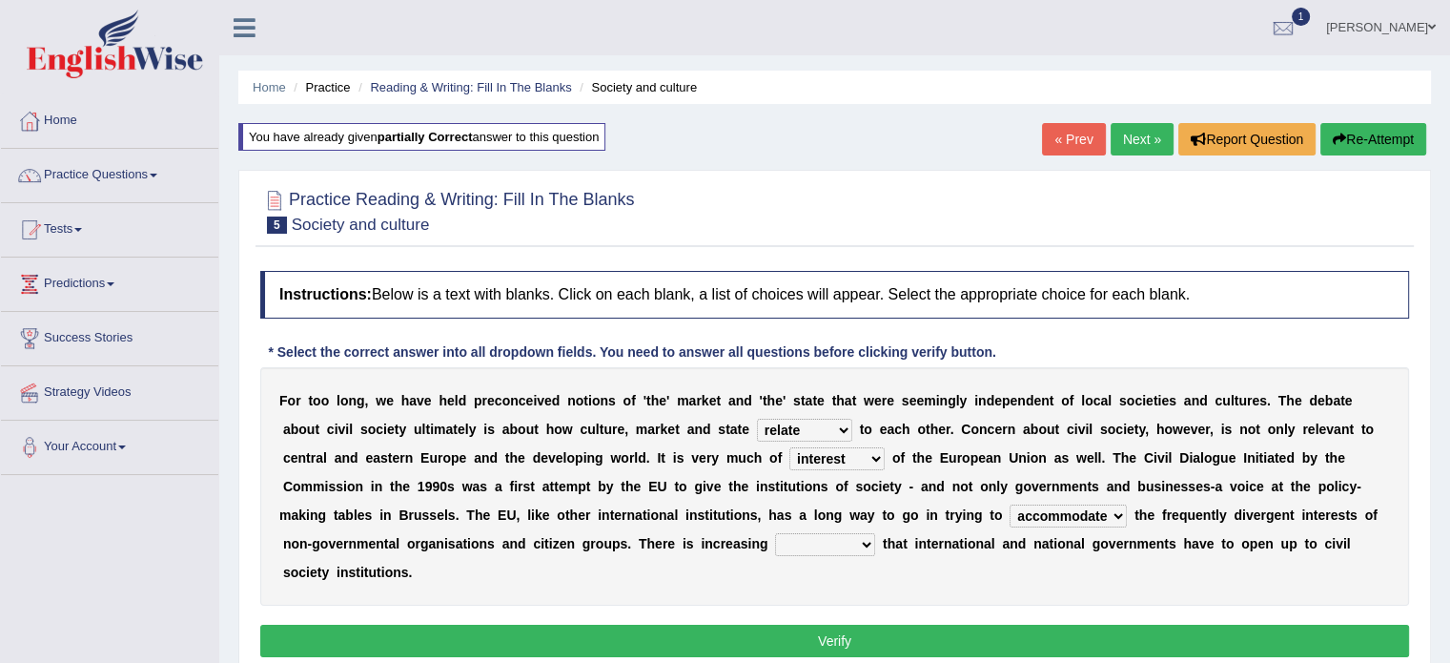
click at [813, 544] on select "tolerance expression recognition sample" at bounding box center [825, 544] width 100 height 23
select select "recognition"
click at [775, 533] on select "tolerance expression recognition sample" at bounding box center [825, 544] width 100 height 23
click at [782, 647] on button "Verify" at bounding box center [834, 640] width 1149 height 32
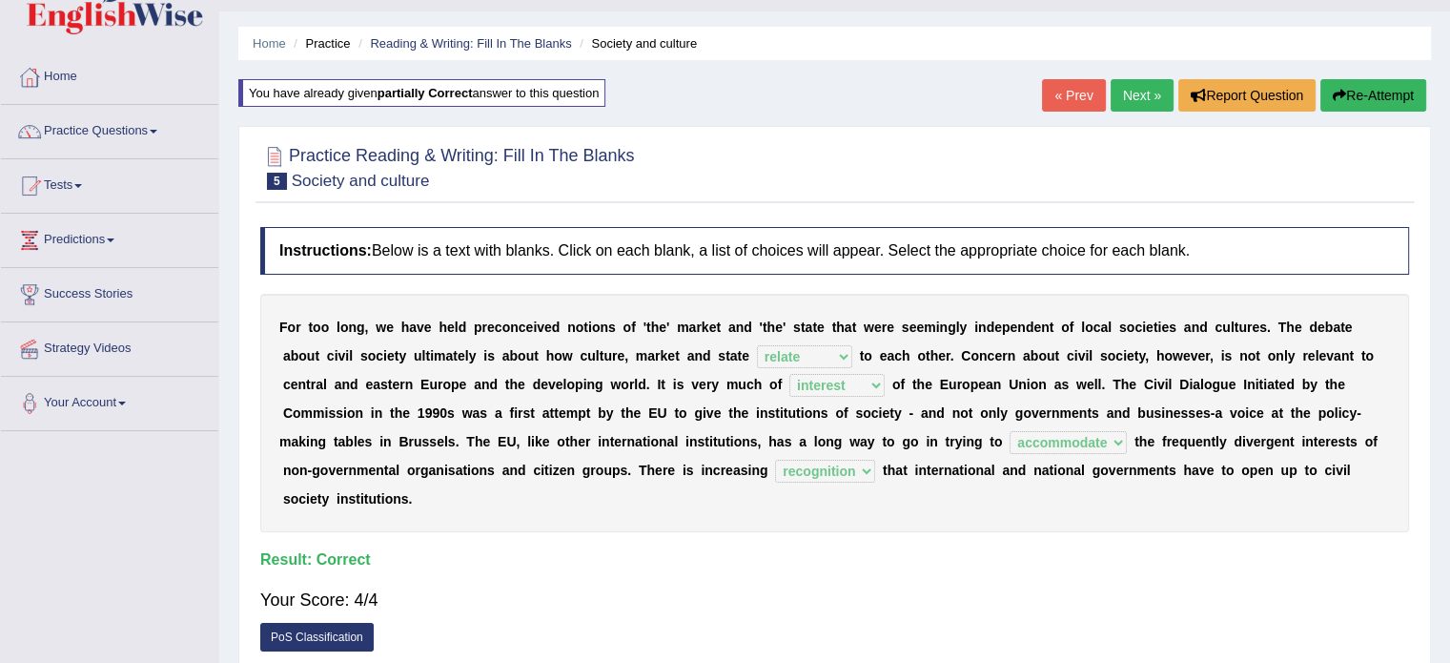
scroll to position [50, 0]
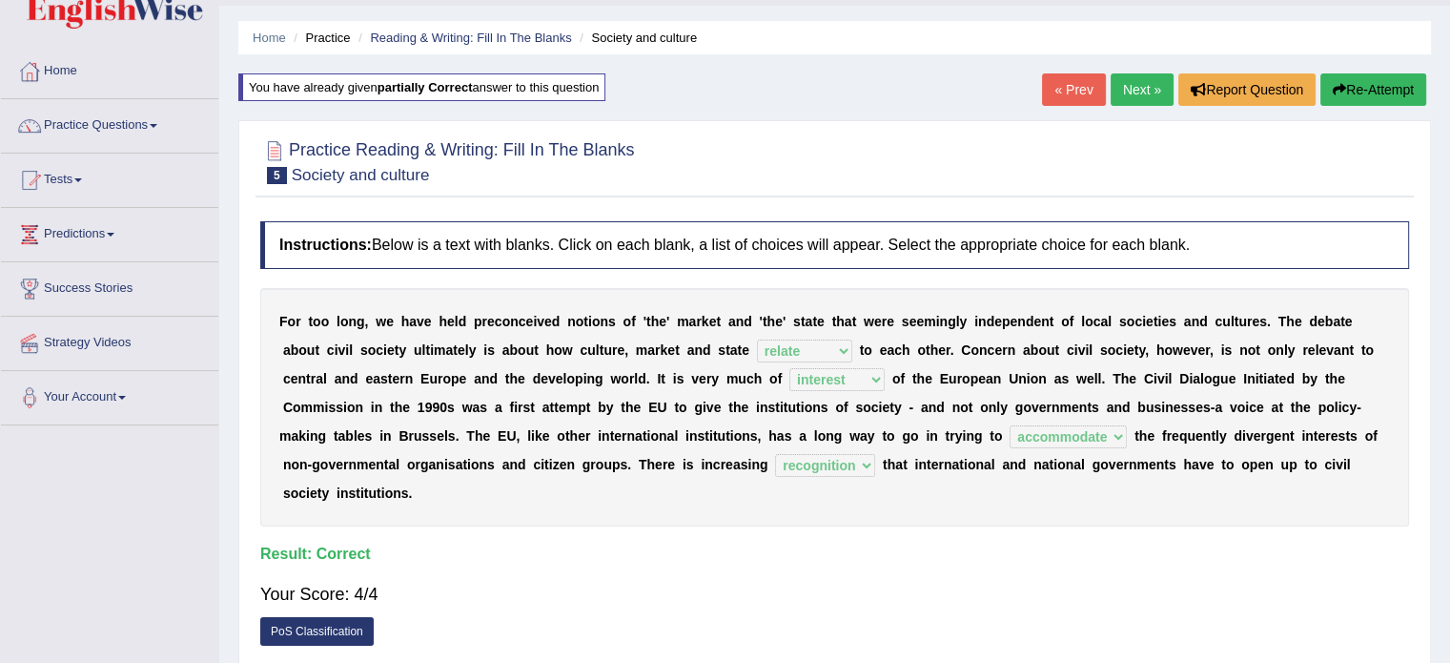
click at [1154, 81] on link "Next »" at bounding box center [1142, 89] width 63 height 32
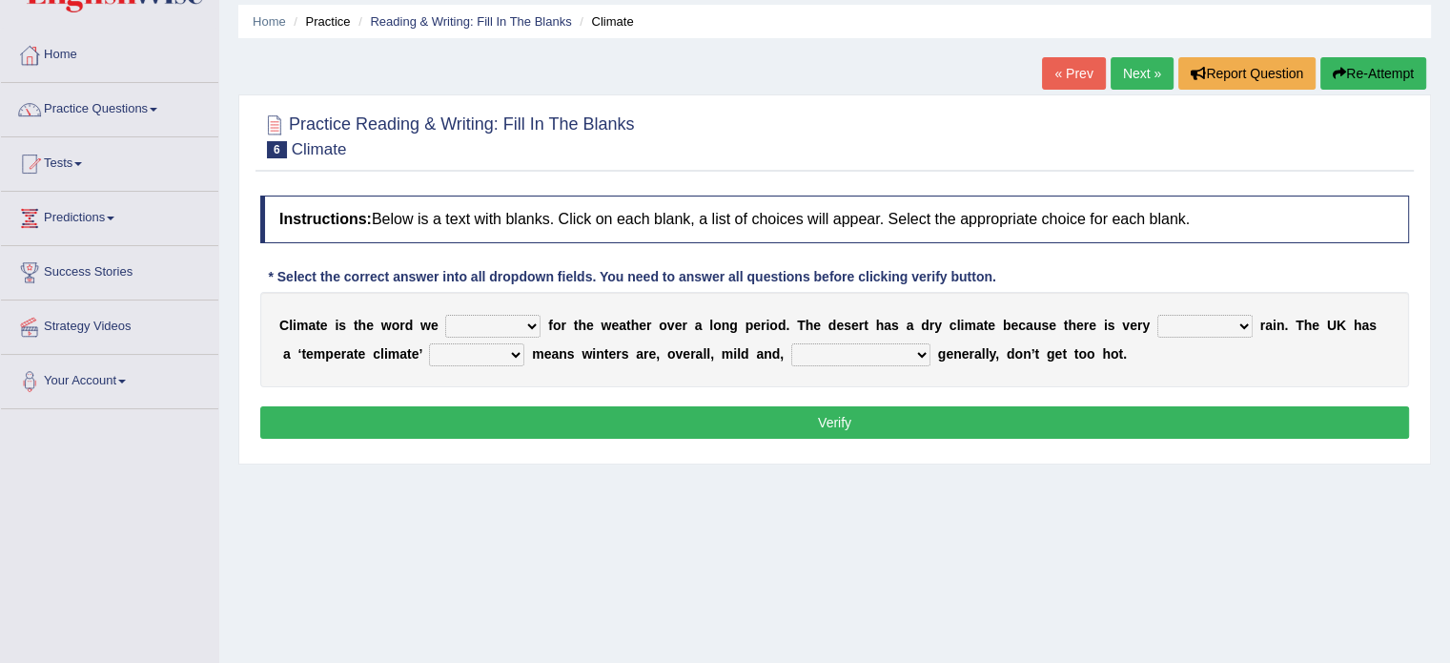
scroll to position [69, 0]
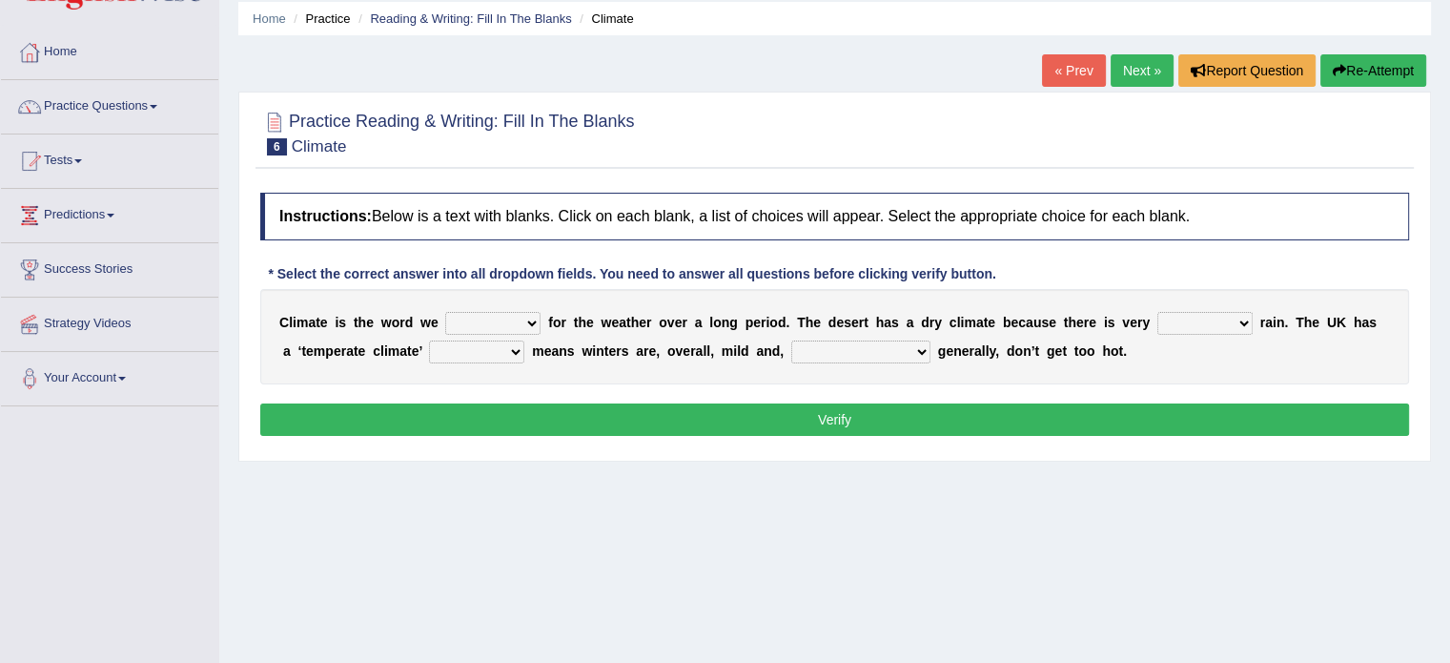
click at [519, 318] on select "give take use throw" at bounding box center [492, 323] width 95 height 23
click at [445, 312] on select "give take use throw" at bounding box center [492, 323] width 95 height 23
click at [502, 320] on select "give take use throw" at bounding box center [492, 323] width 95 height 23
select select "take"
click at [445, 312] on select "give take use throw" at bounding box center [492, 323] width 95 height 23
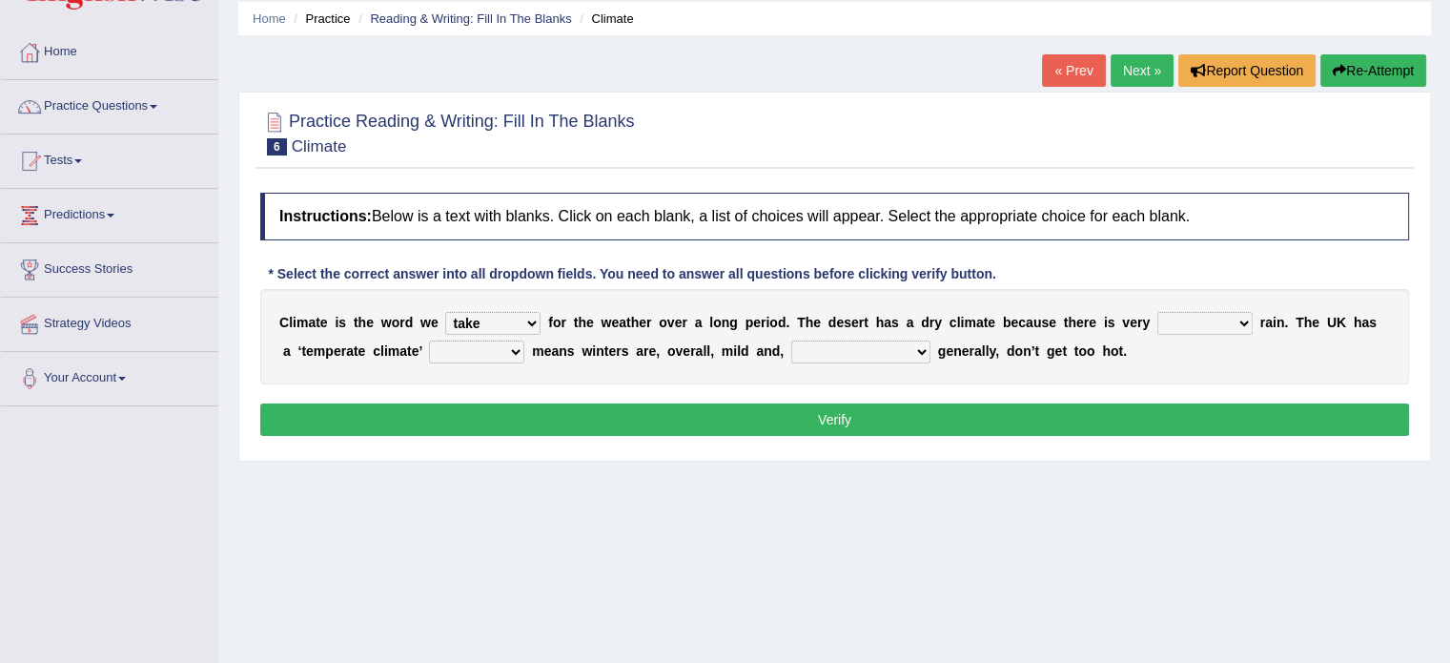
click at [1197, 317] on select "much little least less" at bounding box center [1204, 323] width 95 height 23
click at [1200, 317] on select "much little least less" at bounding box center [1204, 323] width 95 height 23
select select "little"
click at [1157, 312] on select "much little least less" at bounding box center [1204, 323] width 95 height 23
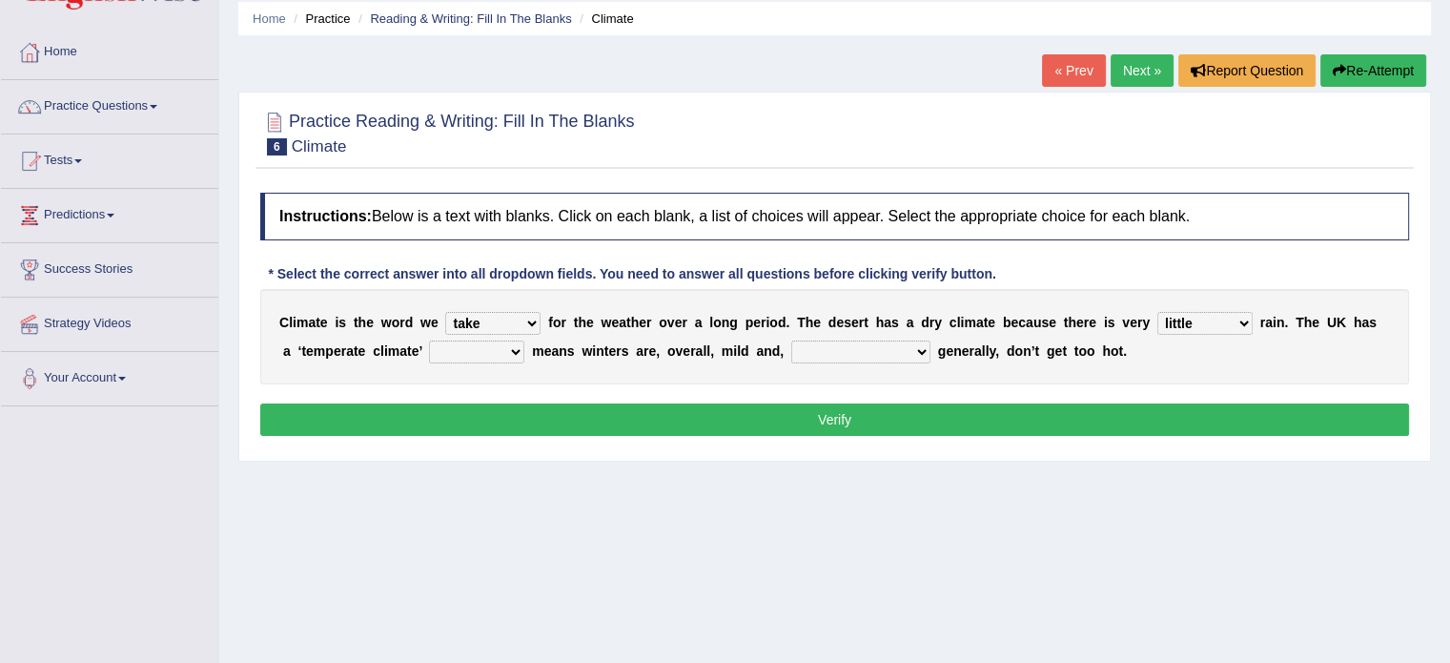
click at [1198, 317] on select "much little least less" at bounding box center [1204, 323] width 95 height 23
click at [451, 350] on select "when where which where" at bounding box center [476, 351] width 95 height 23
select select "which"
click at [429, 340] on select "when where which where" at bounding box center [476, 351] width 95 height 23
click at [855, 350] on select "weather [PERSON_NAME] [PERSON_NAME] warmer" at bounding box center [860, 351] width 139 height 23
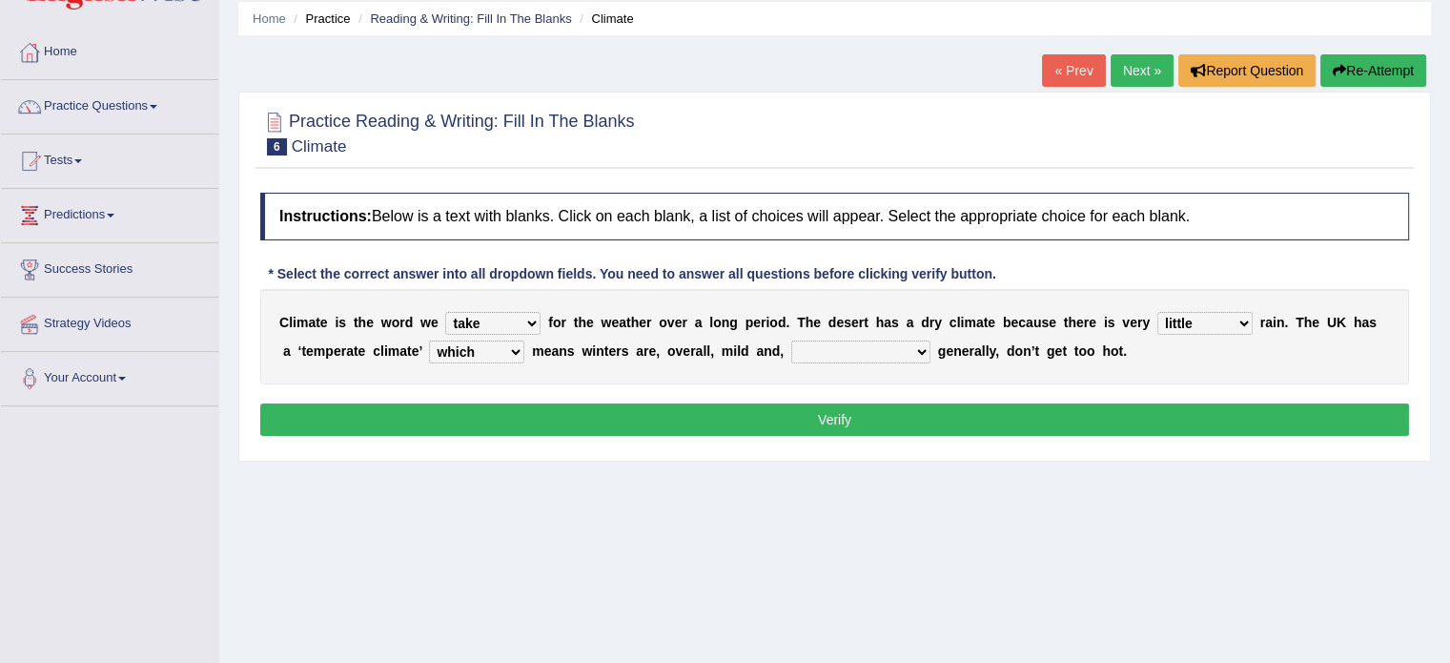
select select "weather"
click at [791, 340] on select "weather [PERSON_NAME] [PERSON_NAME] warmer" at bounding box center [860, 351] width 139 height 23
click at [826, 407] on button "Verify" at bounding box center [834, 419] width 1149 height 32
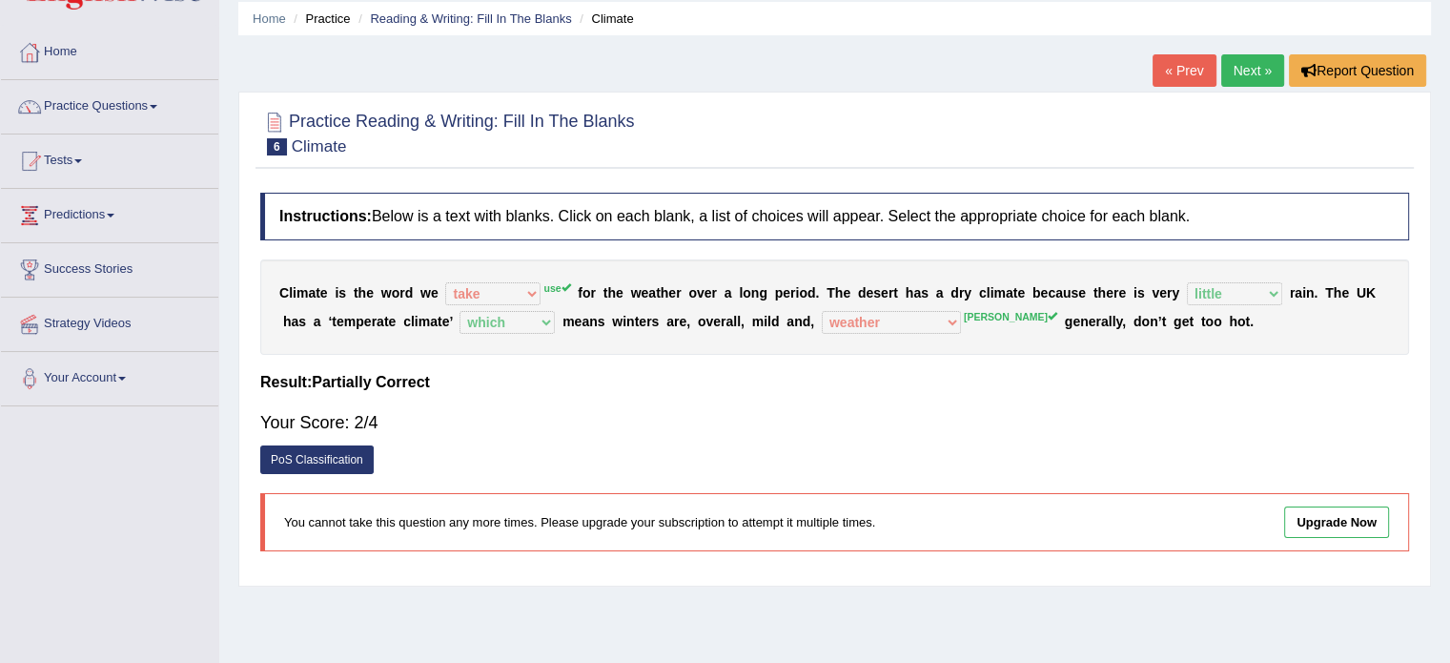
click at [1193, 70] on link "« Prev" at bounding box center [1184, 70] width 63 height 32
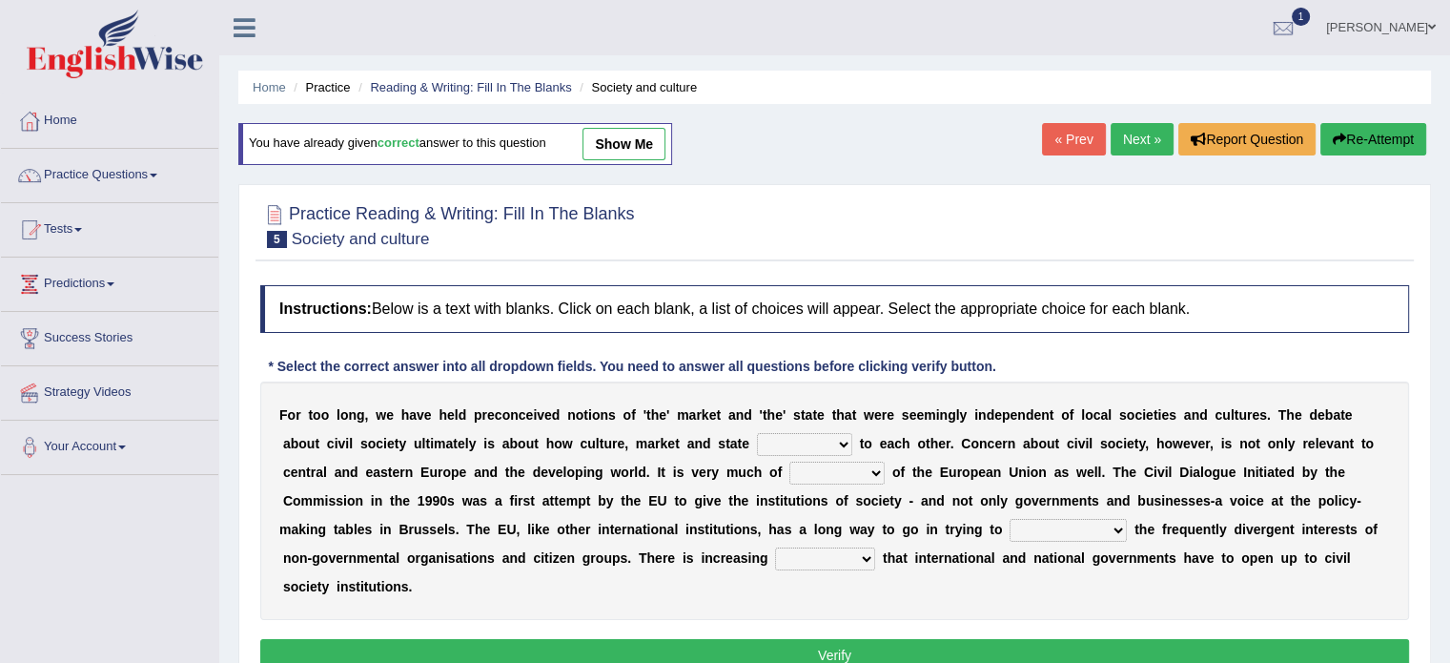
click at [1362, 140] on button "Re-Attempt" at bounding box center [1373, 139] width 106 height 32
click at [1132, 135] on link "Next »" at bounding box center [1142, 139] width 63 height 32
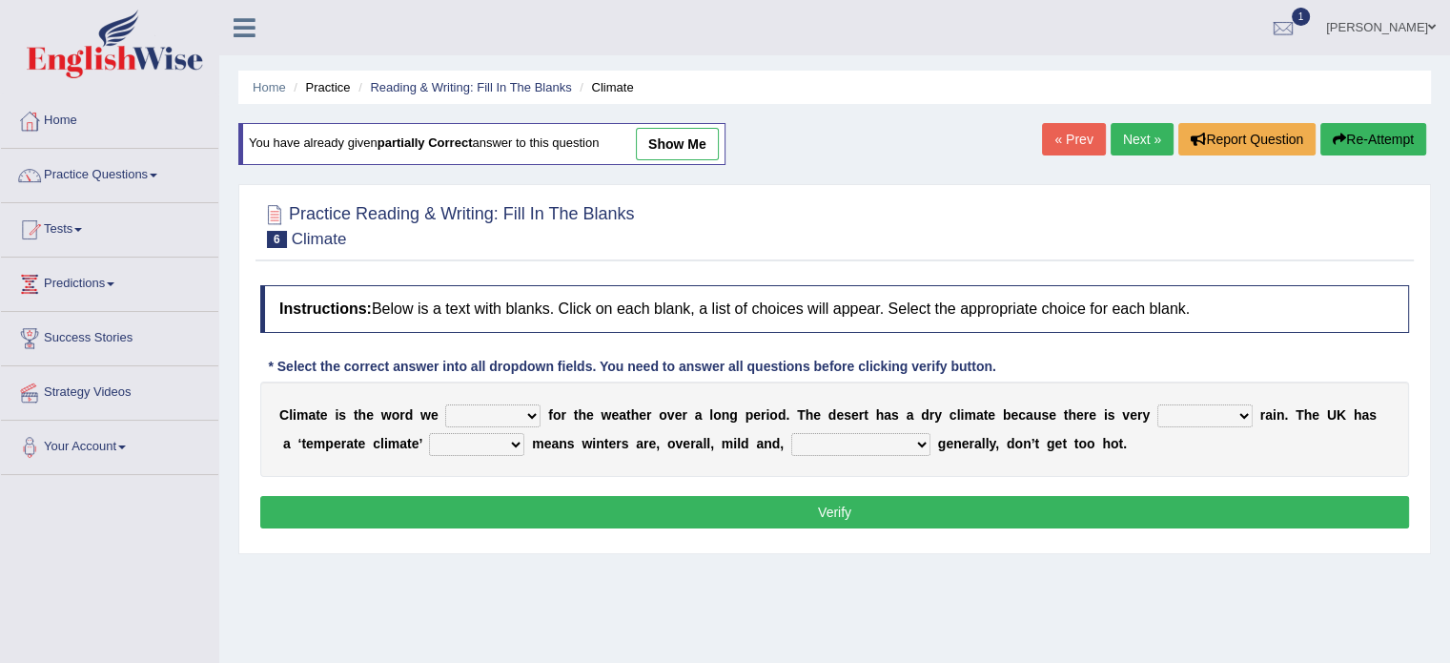
click at [500, 409] on select "give take use throw" at bounding box center [492, 415] width 95 height 23
click at [445, 404] on select "give take use throw" at bounding box center [492, 415] width 95 height 23
click at [481, 415] on select "give take use throw" at bounding box center [492, 415] width 95 height 23
click at [445, 404] on select "give take use throw" at bounding box center [492, 415] width 95 height 23
click at [508, 408] on select "give take use throw" at bounding box center [492, 415] width 95 height 23
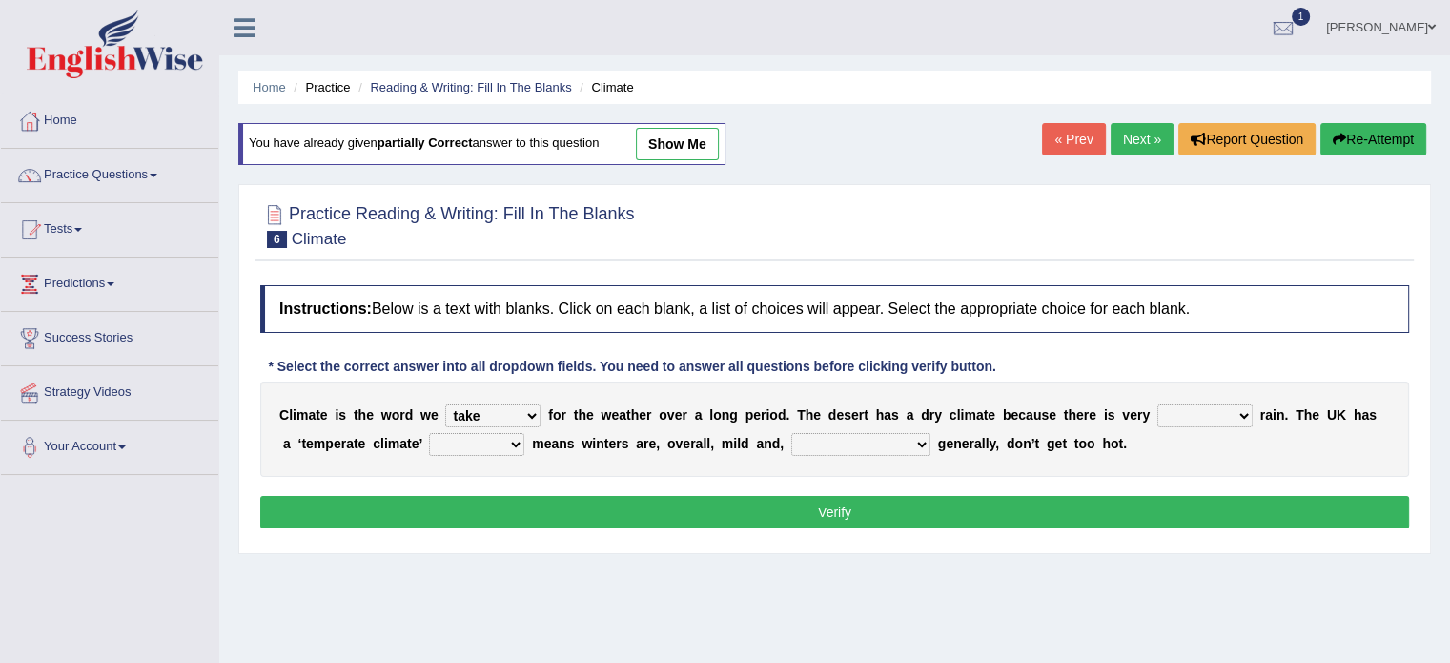
select select "use"
click at [445, 404] on select "give take use throw" at bounding box center [492, 415] width 95 height 23
click at [1179, 410] on select "much little least less" at bounding box center [1204, 415] width 95 height 23
select select "little"
click at [1157, 404] on select "much little least less" at bounding box center [1204, 415] width 95 height 23
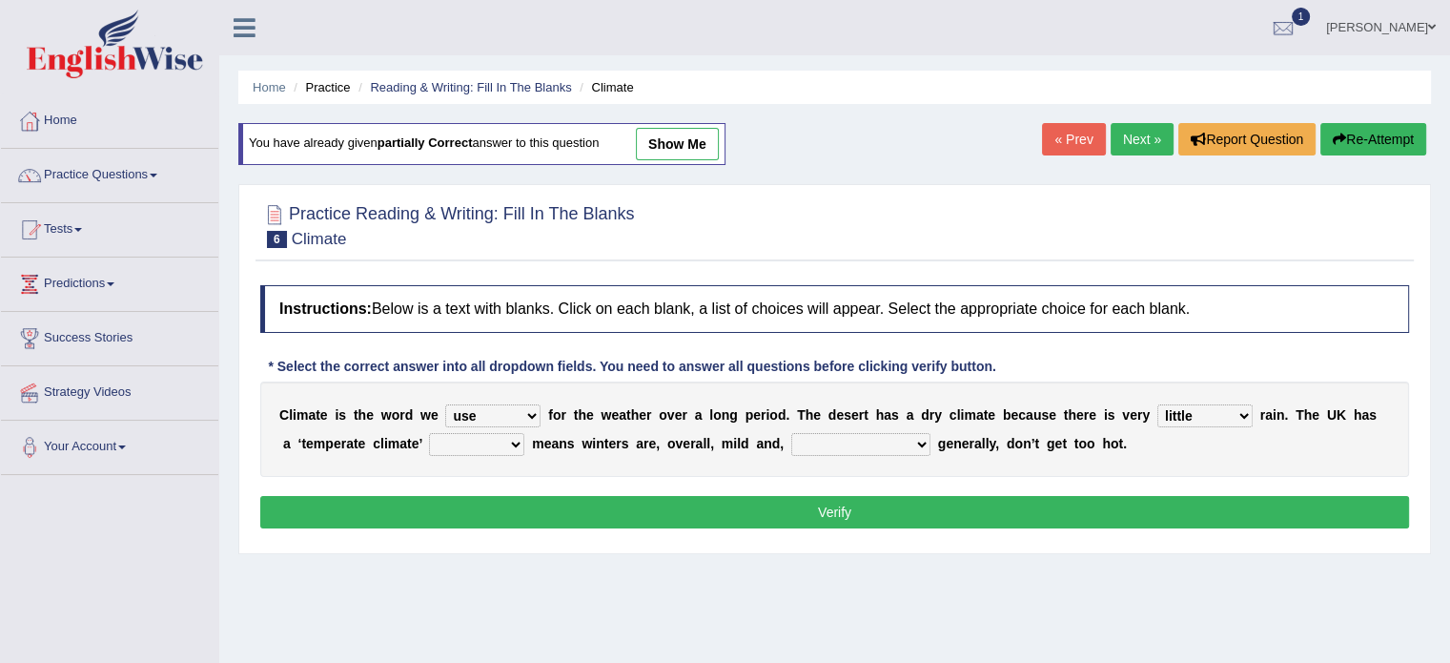
click at [471, 440] on select "when where which where" at bounding box center [476, 444] width 95 height 23
select select "which"
click at [429, 433] on select "when where which where" at bounding box center [476, 444] width 95 height 23
click at [498, 445] on select "when where which where" at bounding box center [476, 444] width 95 height 23
click at [499, 439] on select "when where which where" at bounding box center [476, 444] width 95 height 23
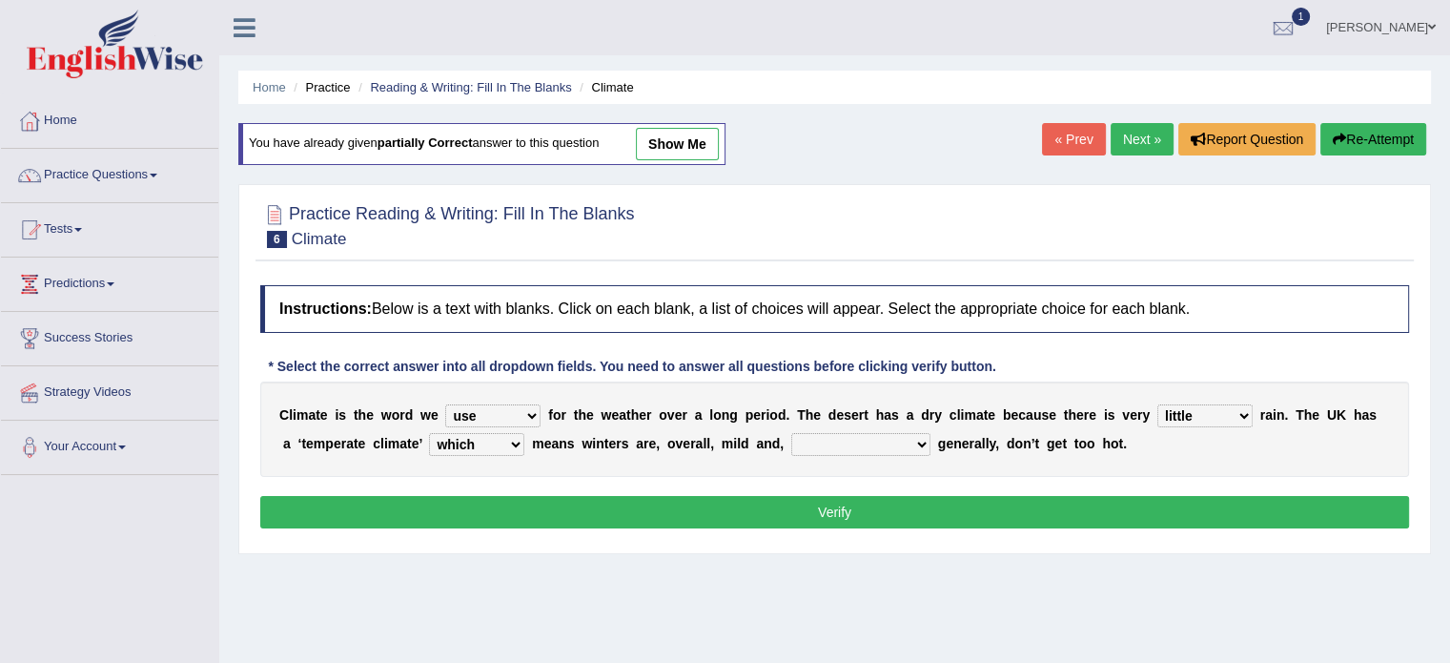
click at [857, 441] on select "weather [PERSON_NAME] [PERSON_NAME] warmer" at bounding box center [860, 444] width 139 height 23
select select "[PERSON_NAME]"
click at [791, 433] on select "weather [PERSON_NAME] [PERSON_NAME] warmer" at bounding box center [860, 444] width 139 height 23
click at [754, 508] on button "Verify" at bounding box center [834, 512] width 1149 height 32
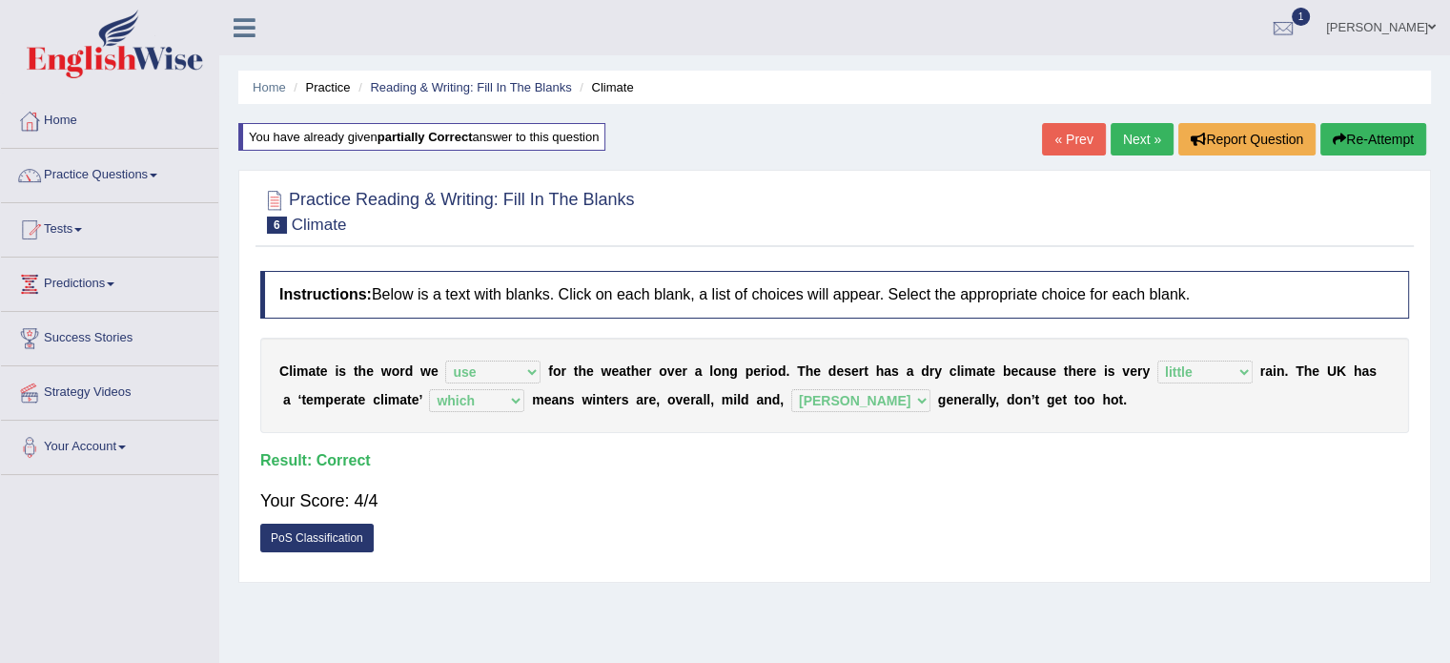
click at [1124, 137] on link "Next »" at bounding box center [1142, 139] width 63 height 32
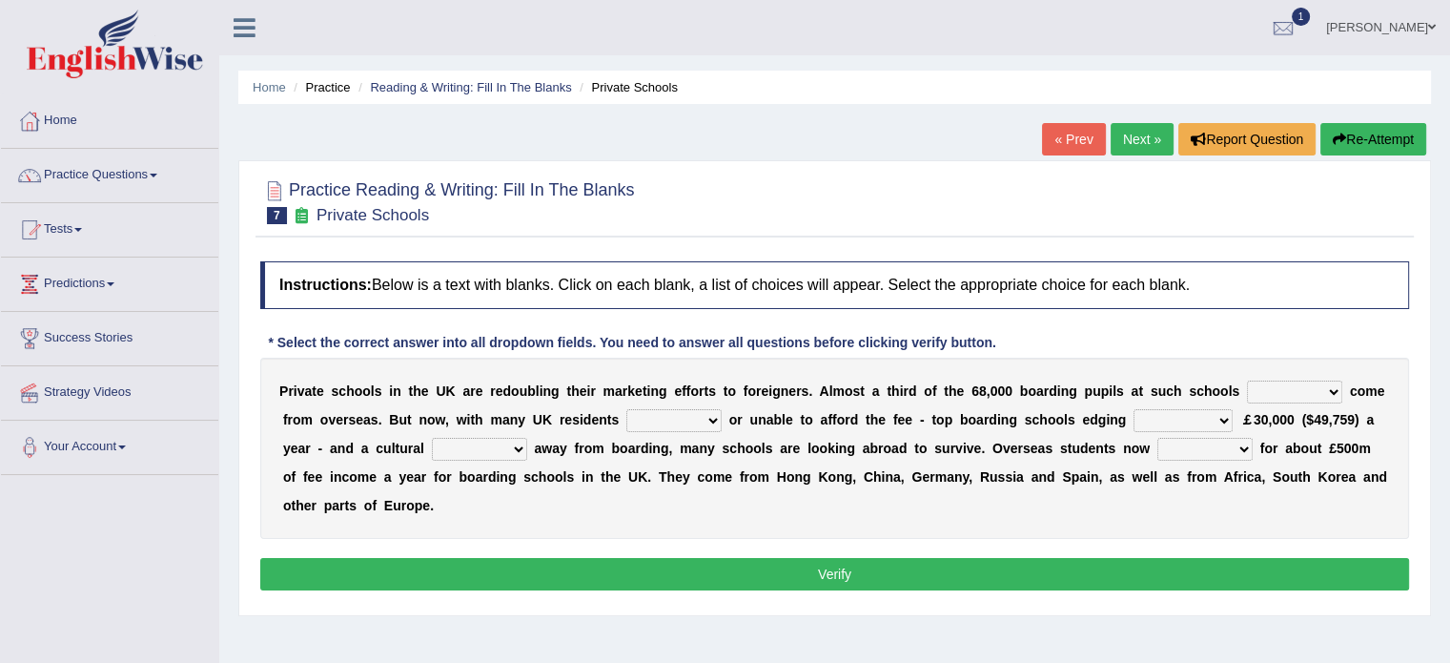
click at [1298, 396] on select "all set already great news" at bounding box center [1294, 391] width 95 height 23
select select "already"
click at [1247, 380] on select "all set already great news" at bounding box center [1294, 391] width 95 height 23
drag, startPoint x: 1291, startPoint y: 387, endPoint x: 1302, endPoint y: 387, distance: 11.4
click at [1300, 387] on select "all set already great news" at bounding box center [1294, 391] width 95 height 23
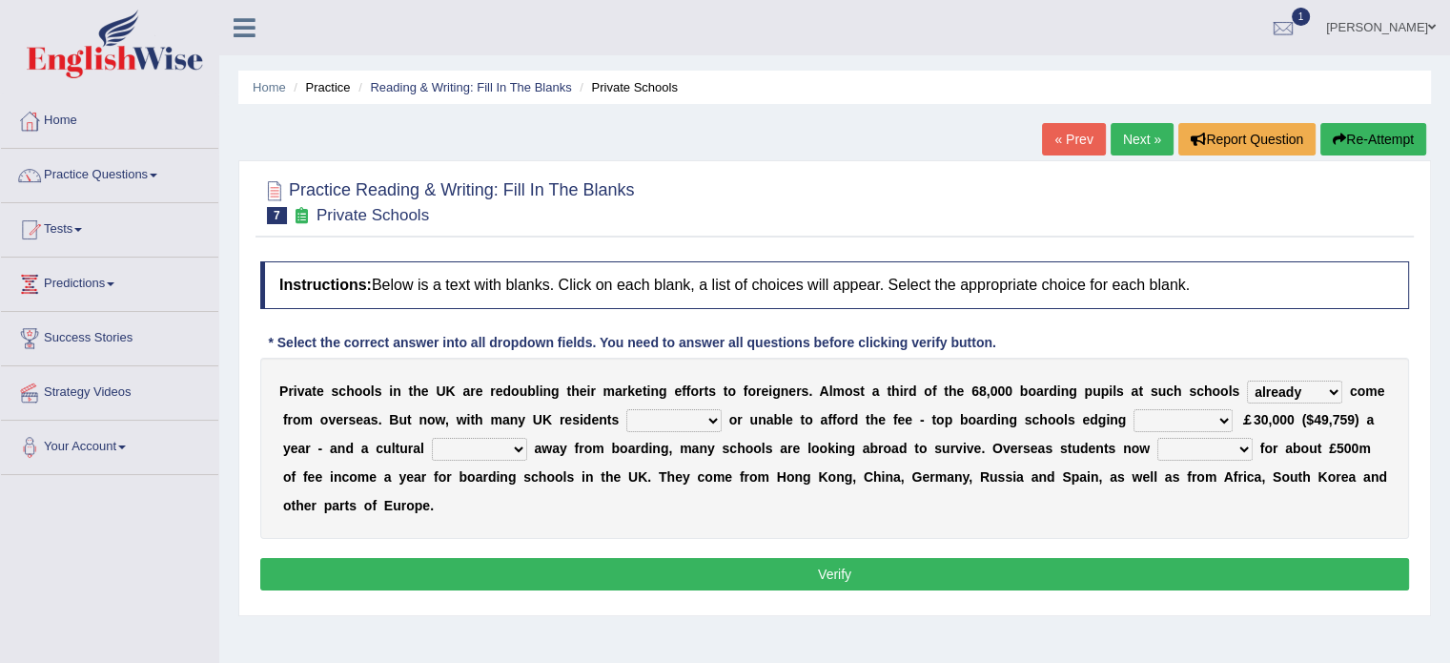
click at [1302, 390] on select "all set already great news" at bounding box center [1294, 391] width 95 height 23
click at [691, 418] on select "answering unwilling realising storing" at bounding box center [673, 420] width 95 height 23
select select "unwilling"
click at [626, 409] on select "answering unwilling realising storing" at bounding box center [673, 420] width 95 height 23
click at [1172, 422] on select "rewards towards notification amounting" at bounding box center [1183, 420] width 99 height 23
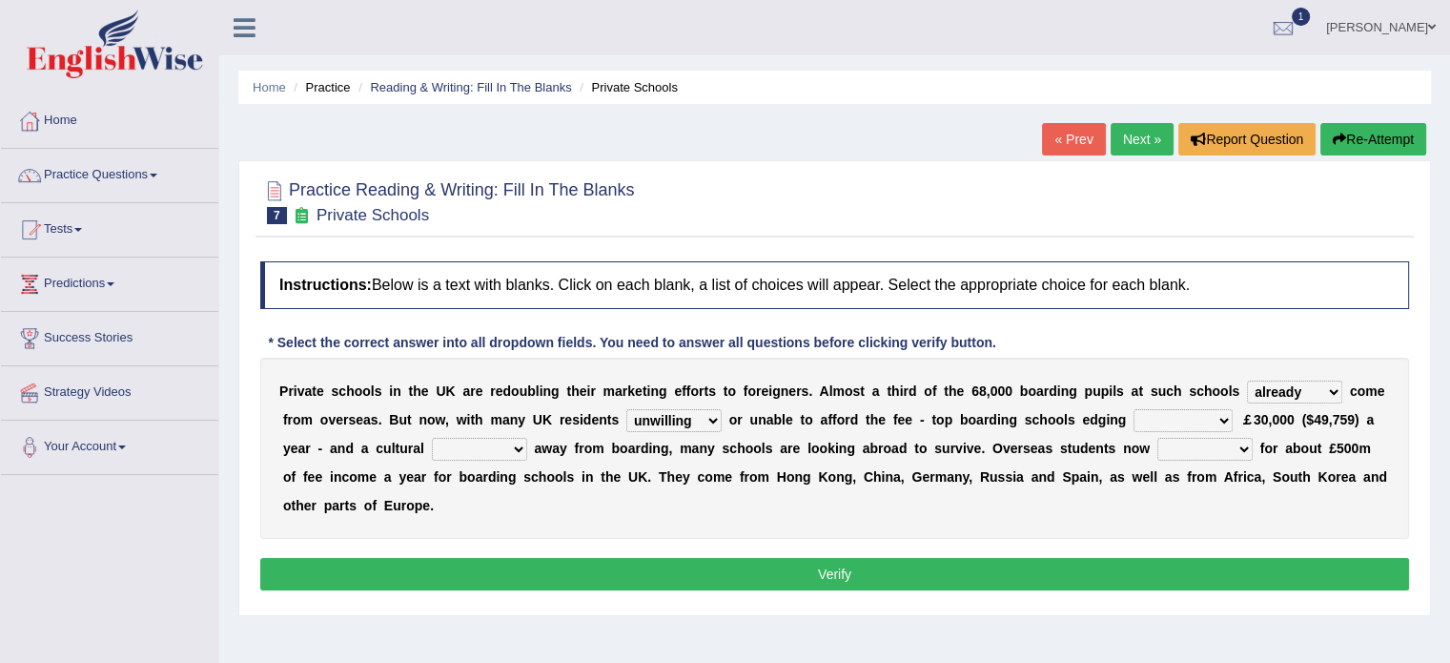
click at [1182, 419] on select "rewards towards notification amounting" at bounding box center [1183, 420] width 99 height 23
select select "amounting"
click at [1134, 409] on select "rewards towards notification amounting" at bounding box center [1183, 420] width 99 height 23
click at [491, 431] on div "P r i v a t e s c h o o l s i n t h e U K a r e r e d o u b l i n g t h e i r m…" at bounding box center [834, 448] width 1149 height 181
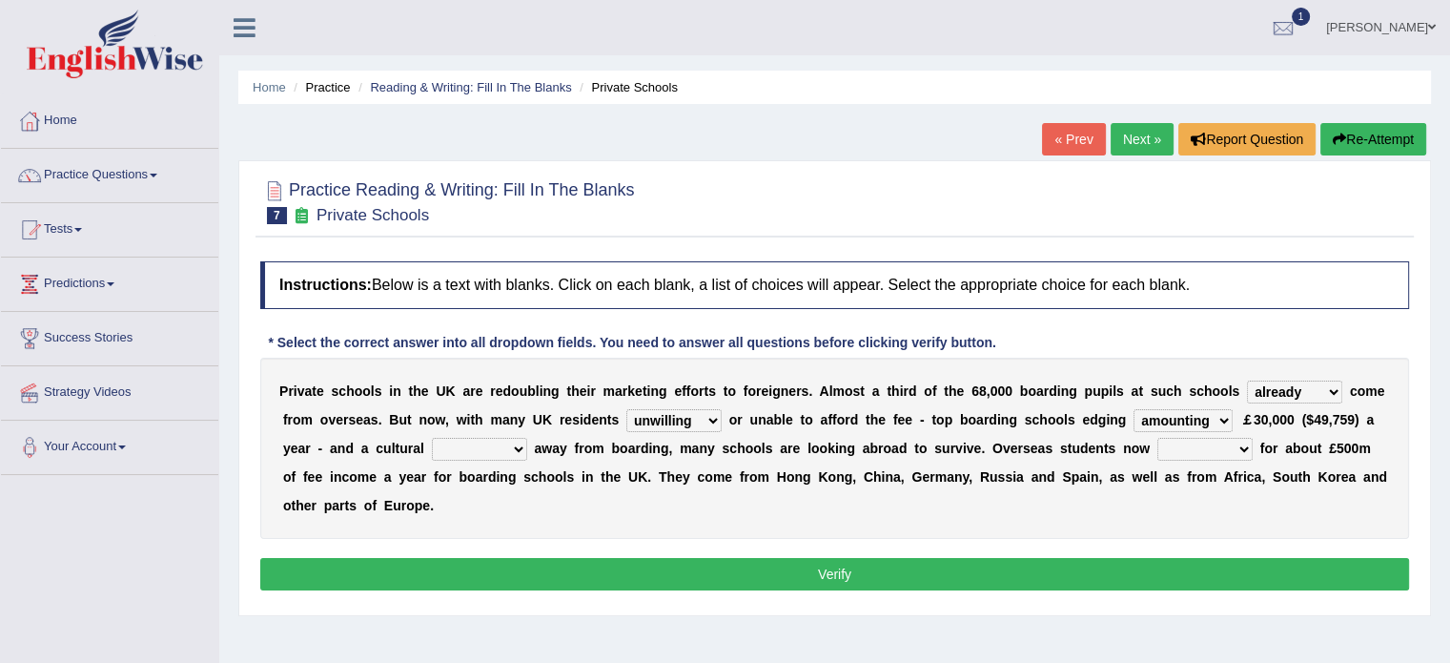
click at [497, 441] on select "go rattle shatter shift" at bounding box center [479, 449] width 95 height 23
select select "shift"
click at [432, 438] on select "go rattle shatter shift" at bounding box center [479, 449] width 95 height 23
click at [1217, 443] on select "hold think account say" at bounding box center [1204, 449] width 95 height 23
select select "account"
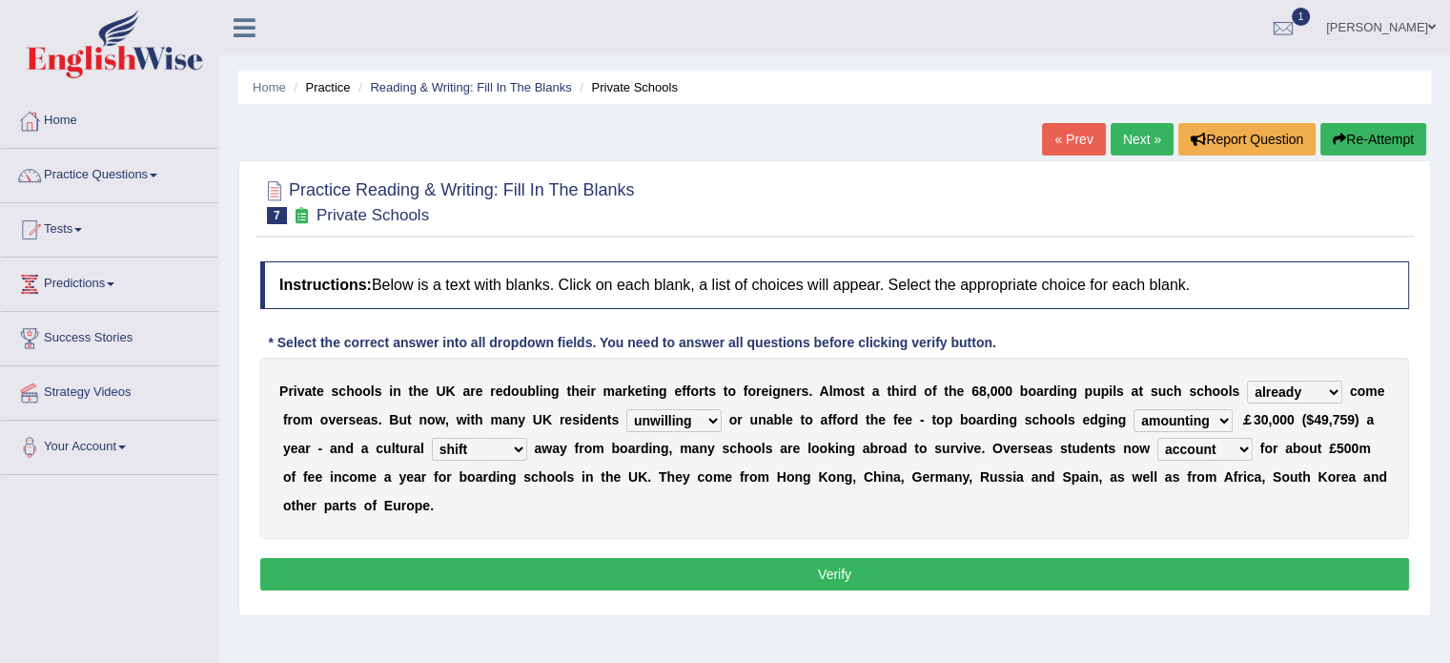
click at [1157, 438] on select "hold think account say" at bounding box center [1204, 449] width 95 height 23
click at [910, 579] on button "Verify" at bounding box center [834, 574] width 1149 height 32
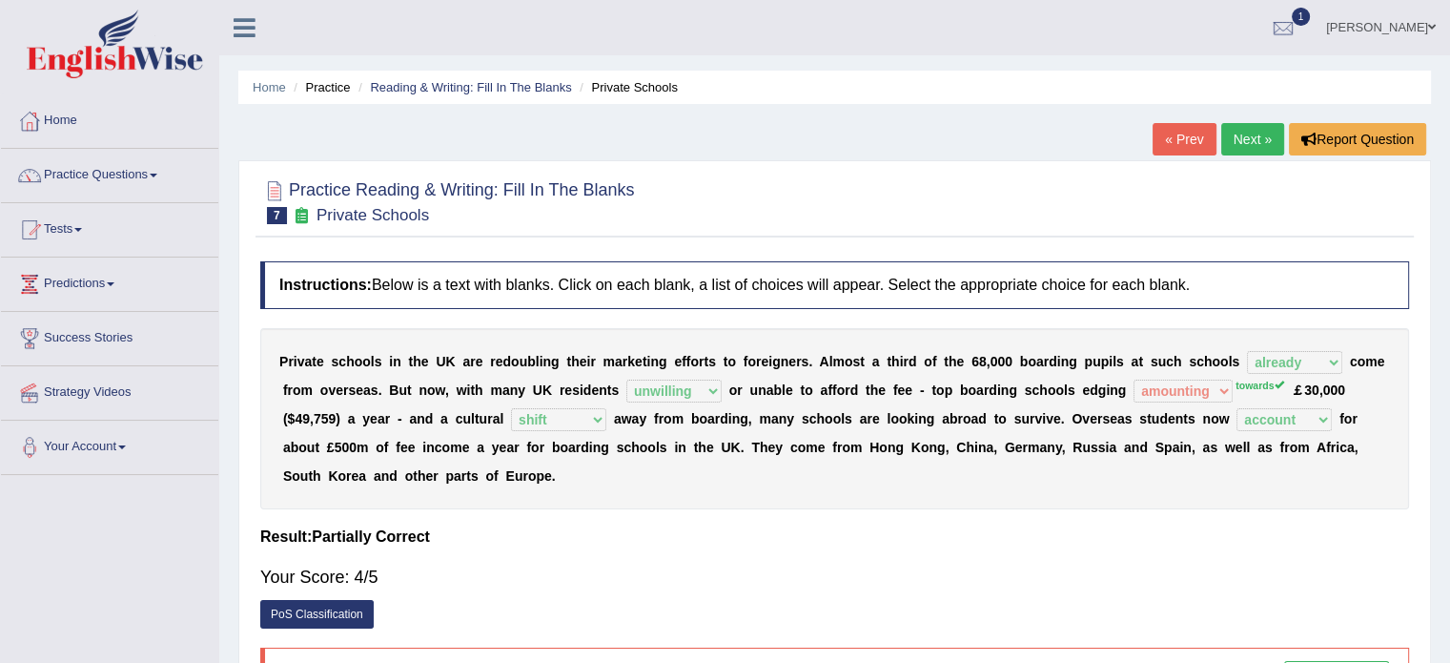
click at [1176, 140] on link "« Prev" at bounding box center [1184, 139] width 63 height 32
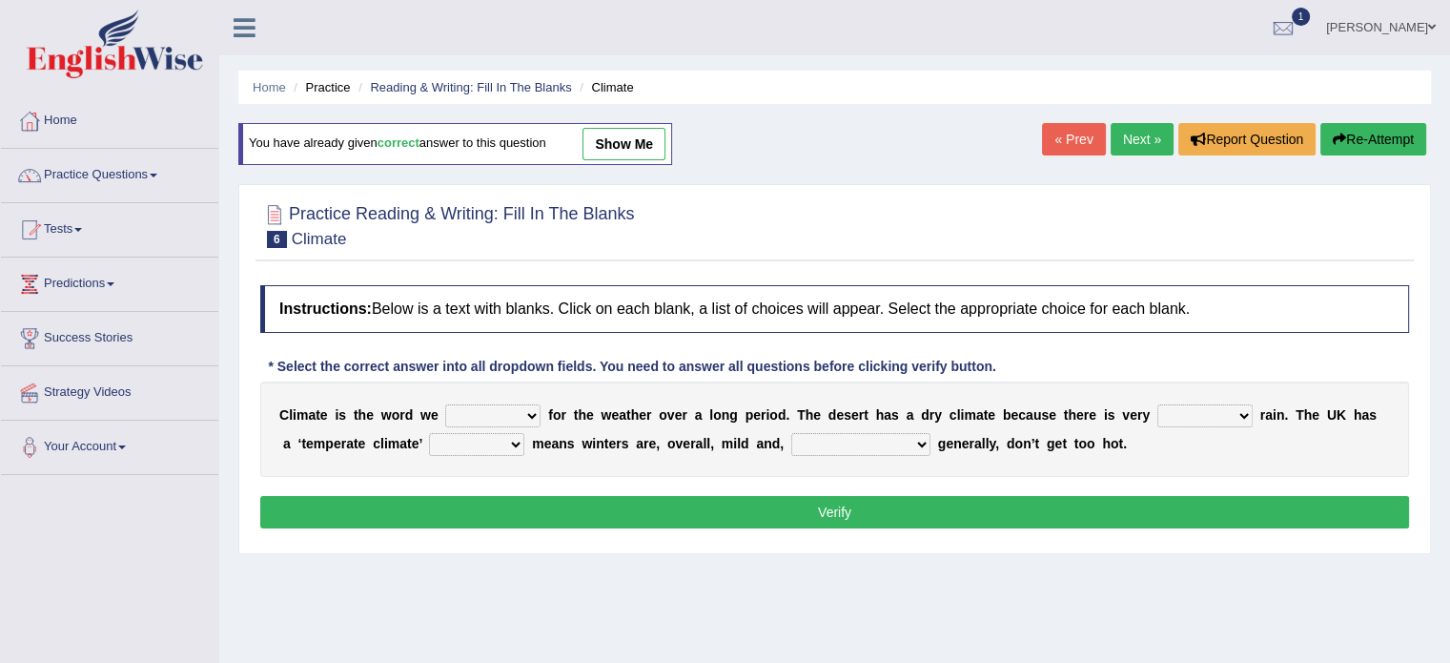
click at [1140, 133] on link "Next »" at bounding box center [1142, 139] width 63 height 32
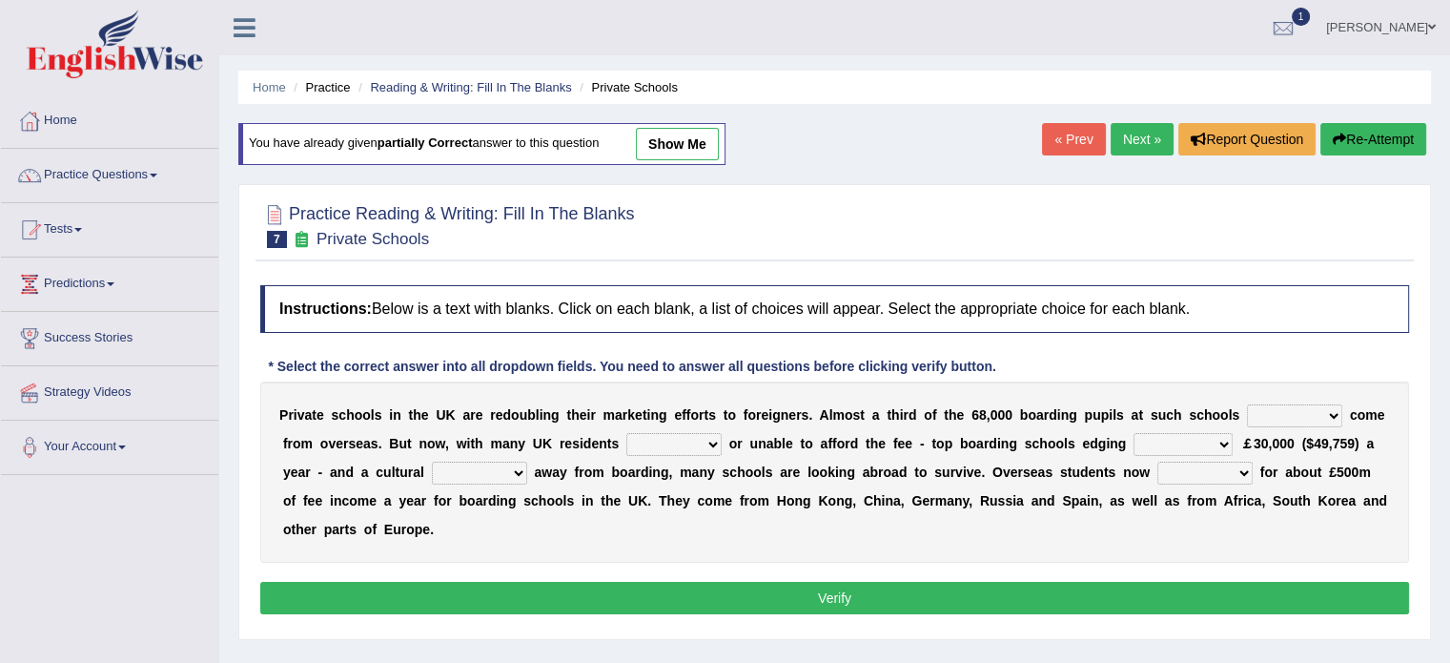
click at [1283, 419] on select "all set already great news" at bounding box center [1294, 415] width 95 height 23
select select "already"
click at [1247, 404] on select "all set already great news" at bounding box center [1294, 415] width 95 height 23
click at [653, 435] on select "answering unwilling realising storing" at bounding box center [673, 444] width 95 height 23
select select "unwilling"
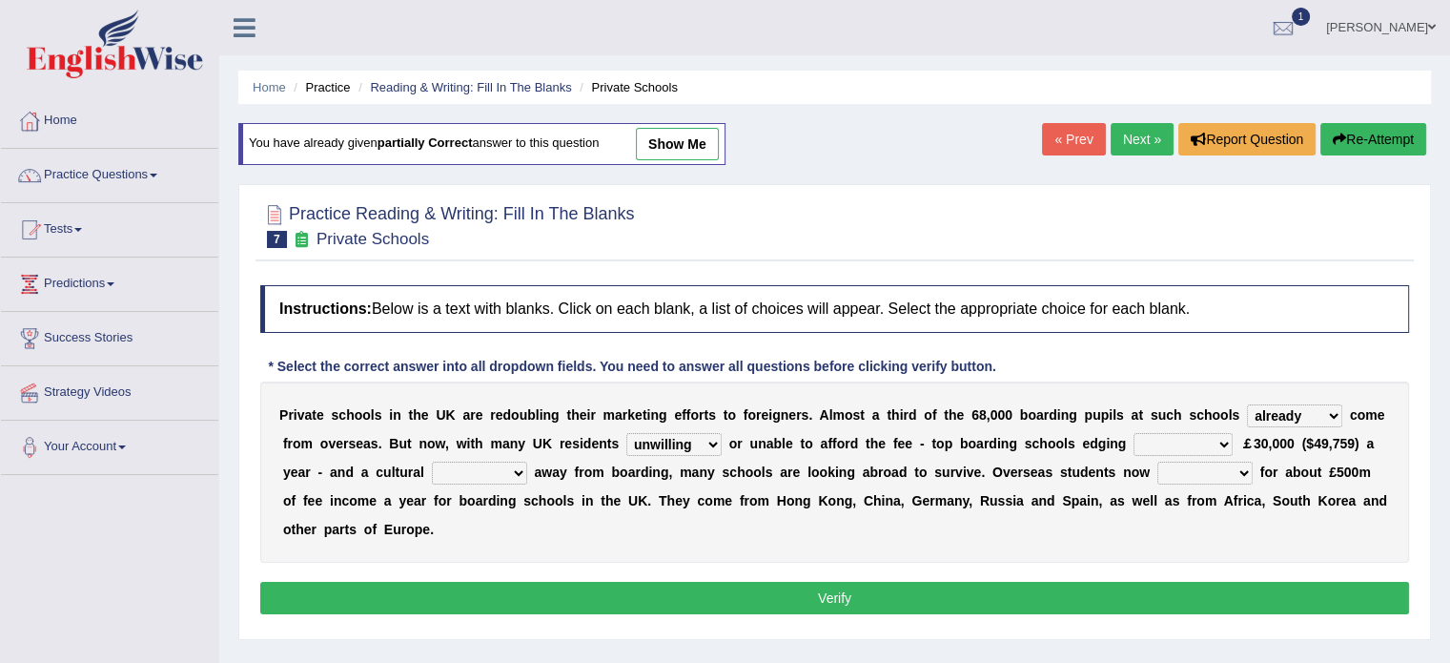
click at [626, 433] on select "answering unwilling realising storing" at bounding box center [673, 444] width 95 height 23
click at [1176, 440] on select "rewards towards notification amounting" at bounding box center [1183, 444] width 99 height 23
select select "towards"
click at [1134, 433] on select "rewards towards notification amounting" at bounding box center [1183, 444] width 99 height 23
click at [465, 461] on select "go rattle shatter shift" at bounding box center [479, 472] width 95 height 23
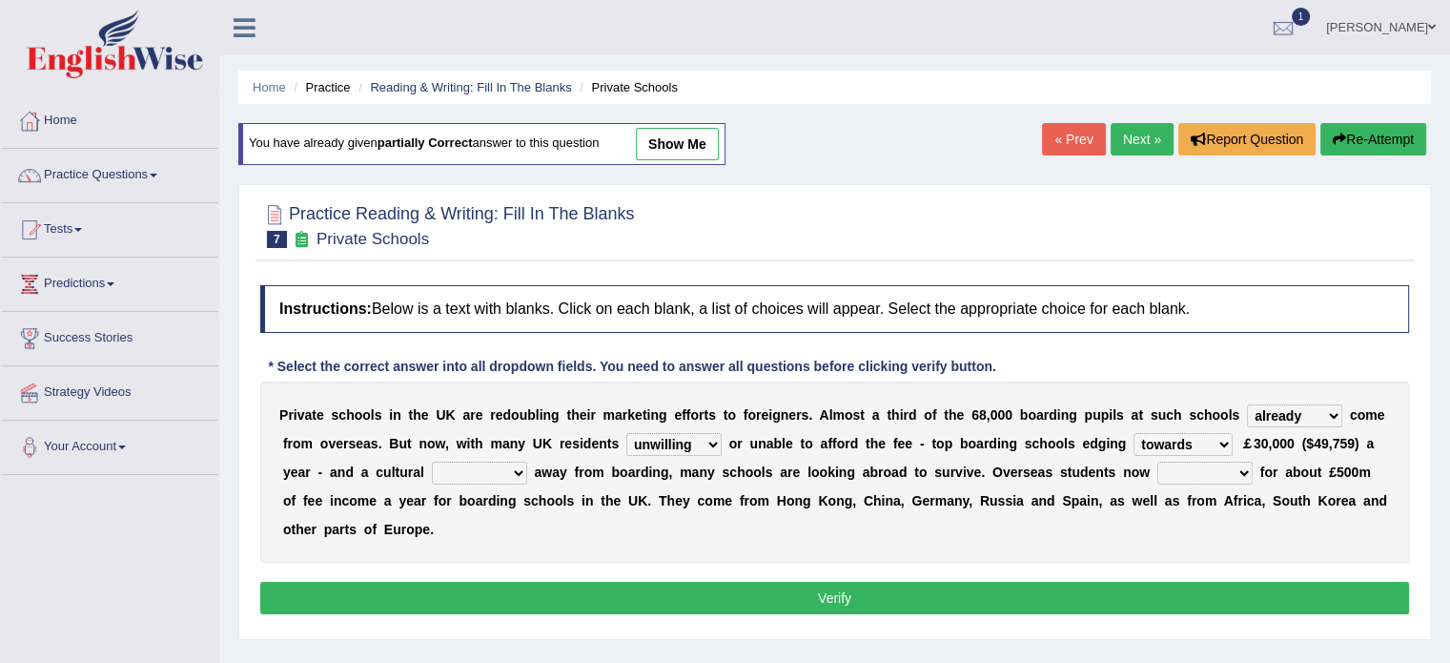
select select "shift"
click at [432, 461] on select "go rattle shatter shift" at bounding box center [479, 472] width 95 height 23
click at [1238, 464] on select "hold think account say" at bounding box center [1204, 472] width 95 height 23
select select "account"
click at [1157, 461] on select "hold think account say" at bounding box center [1204, 472] width 95 height 23
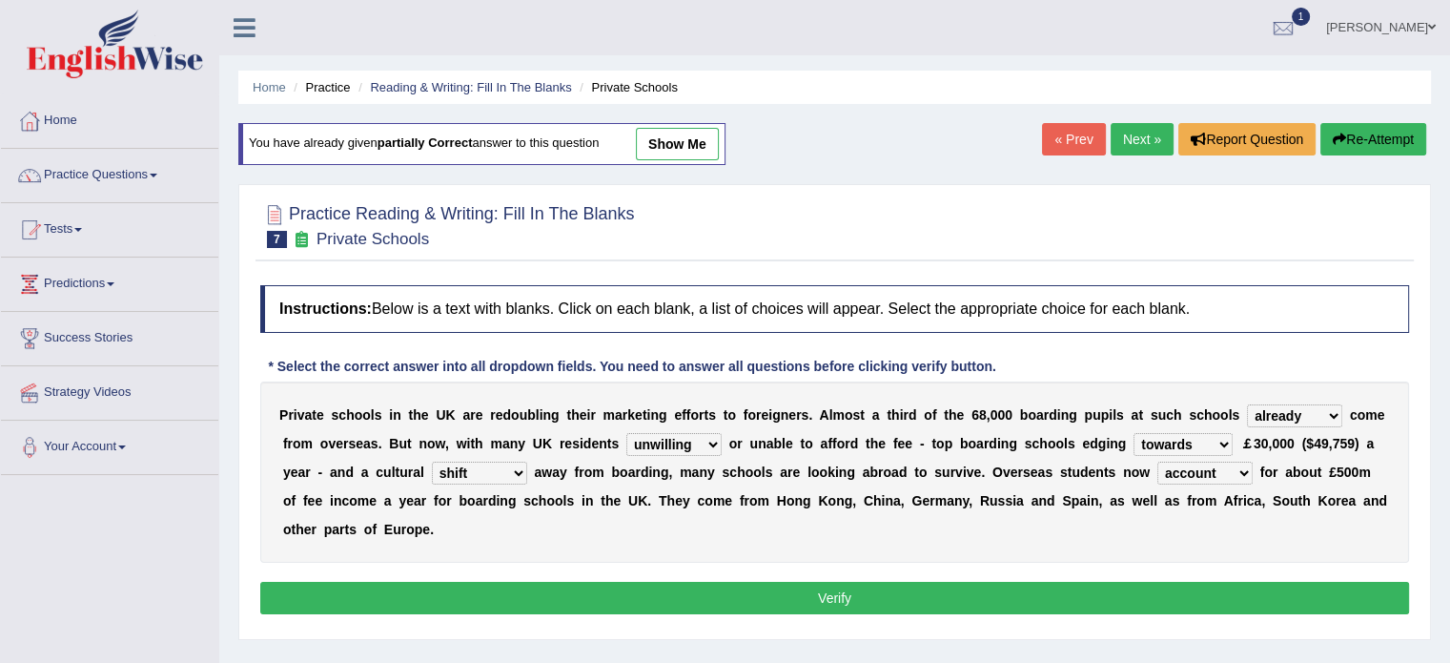
click at [982, 596] on button "Verify" at bounding box center [834, 598] width 1149 height 32
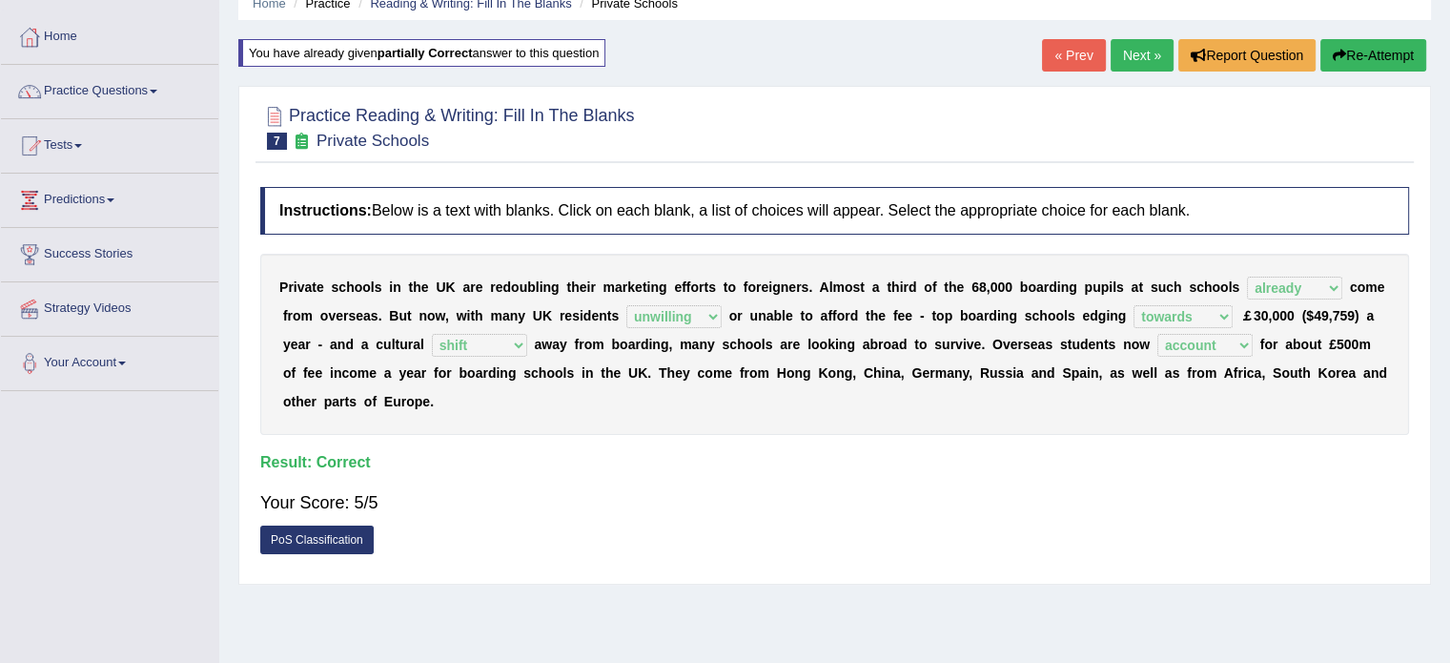
scroll to position [69, 0]
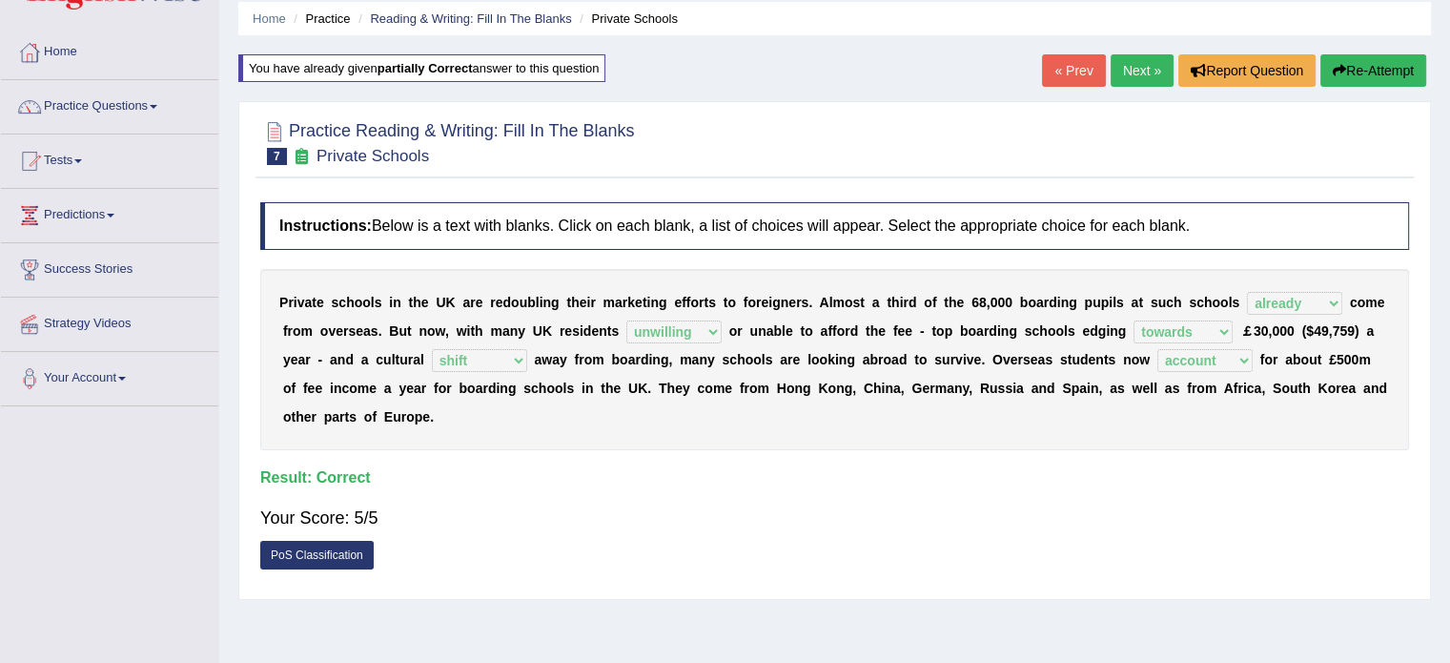
click at [1121, 66] on link "Next »" at bounding box center [1142, 70] width 63 height 32
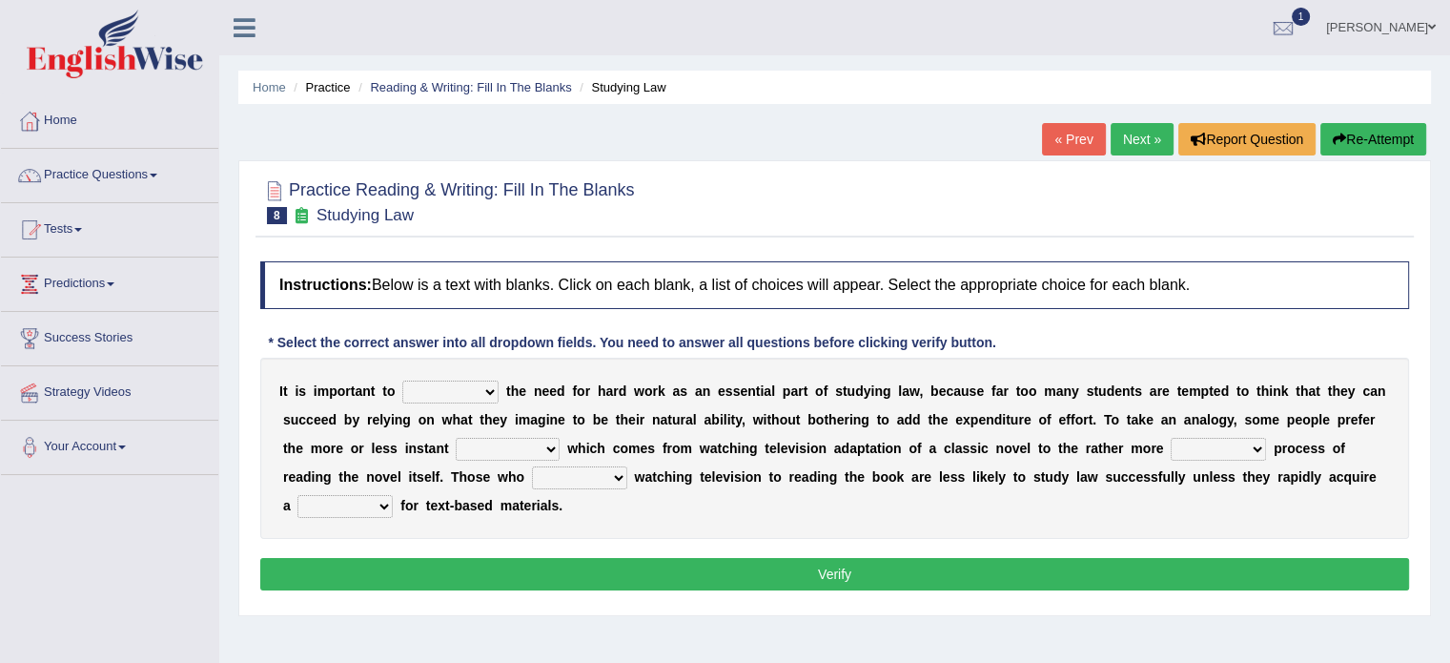
click at [415, 385] on select "emphasise criticise adjust replicate" at bounding box center [450, 391] width 96 height 23
select select "emphasise"
click at [402, 380] on select "emphasise criticise adjust replicate" at bounding box center [450, 391] width 96 height 23
click at [495, 456] on select "satisfaction reaction gratification adjusted" at bounding box center [508, 449] width 104 height 23
select select "satisfaction"
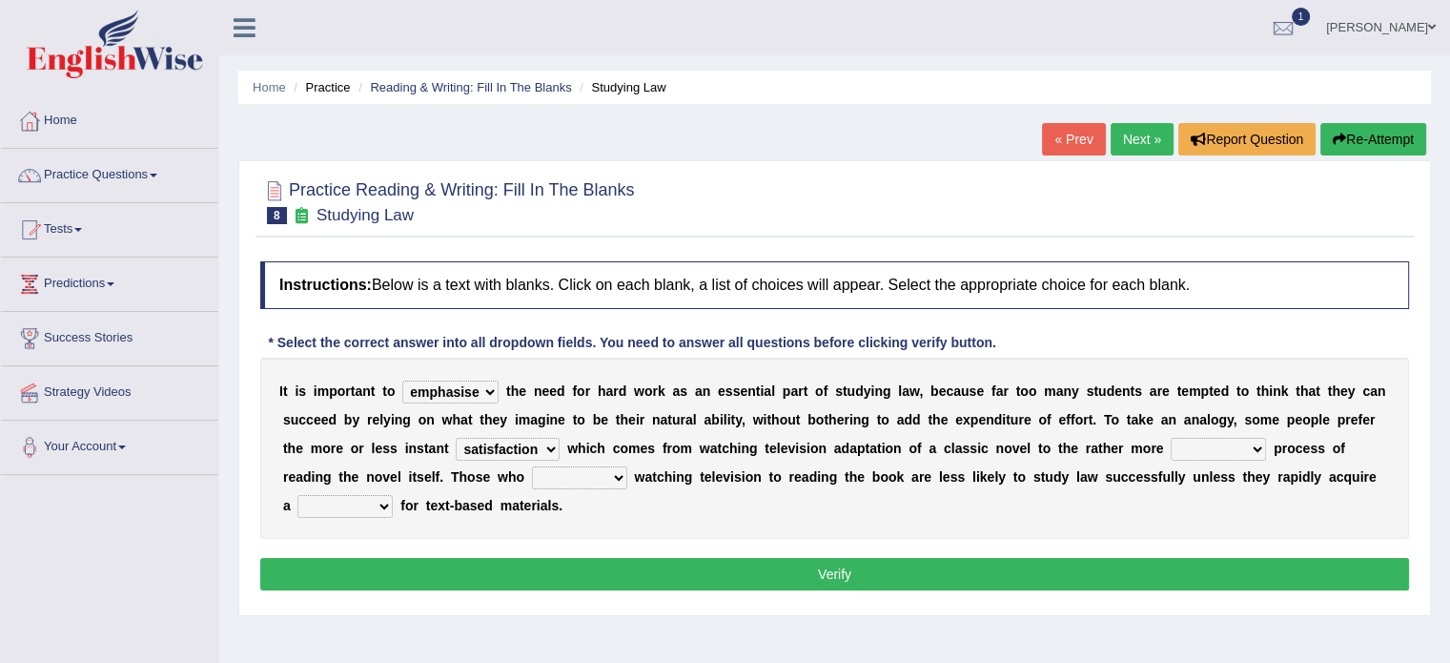
click at [456, 438] on select "satisfaction reaction gratification adjusted" at bounding box center [508, 449] width 104 height 23
click at [1206, 453] on select "fulfilling laborious acquire broken" at bounding box center [1218, 449] width 95 height 23
select select "fulfilling"
click at [1171, 438] on select "fulfilling laborious acquire broken" at bounding box center [1218, 449] width 95 height 23
click at [583, 466] on select "refer prefer stuff knot" at bounding box center [579, 477] width 95 height 23
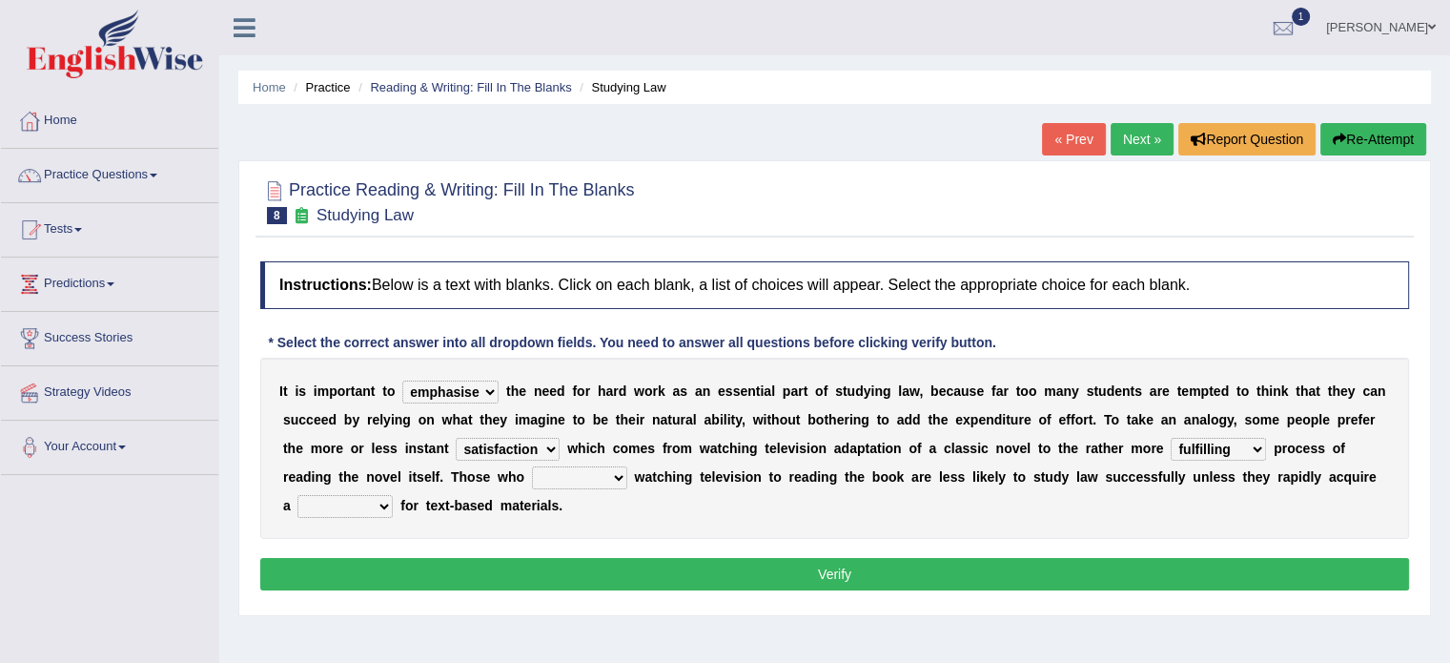
select select "prefer"
click at [532, 466] on select "refer prefer stuff knot" at bounding box center [579, 477] width 95 height 23
click at [336, 503] on select "judgement waste taste set" at bounding box center [344, 506] width 95 height 23
select select "judgement"
click at [297, 495] on select "judgement waste taste set" at bounding box center [344, 506] width 95 height 23
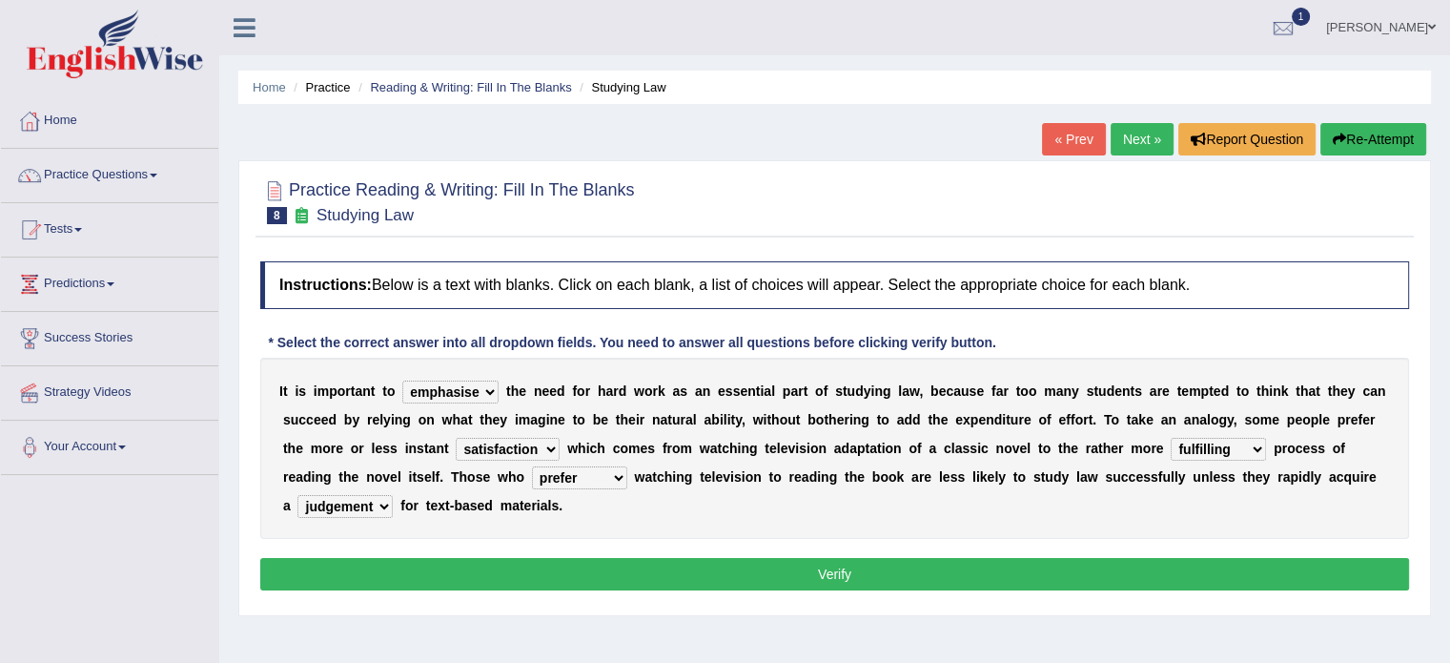
click at [807, 564] on button "Verify" at bounding box center [834, 574] width 1149 height 32
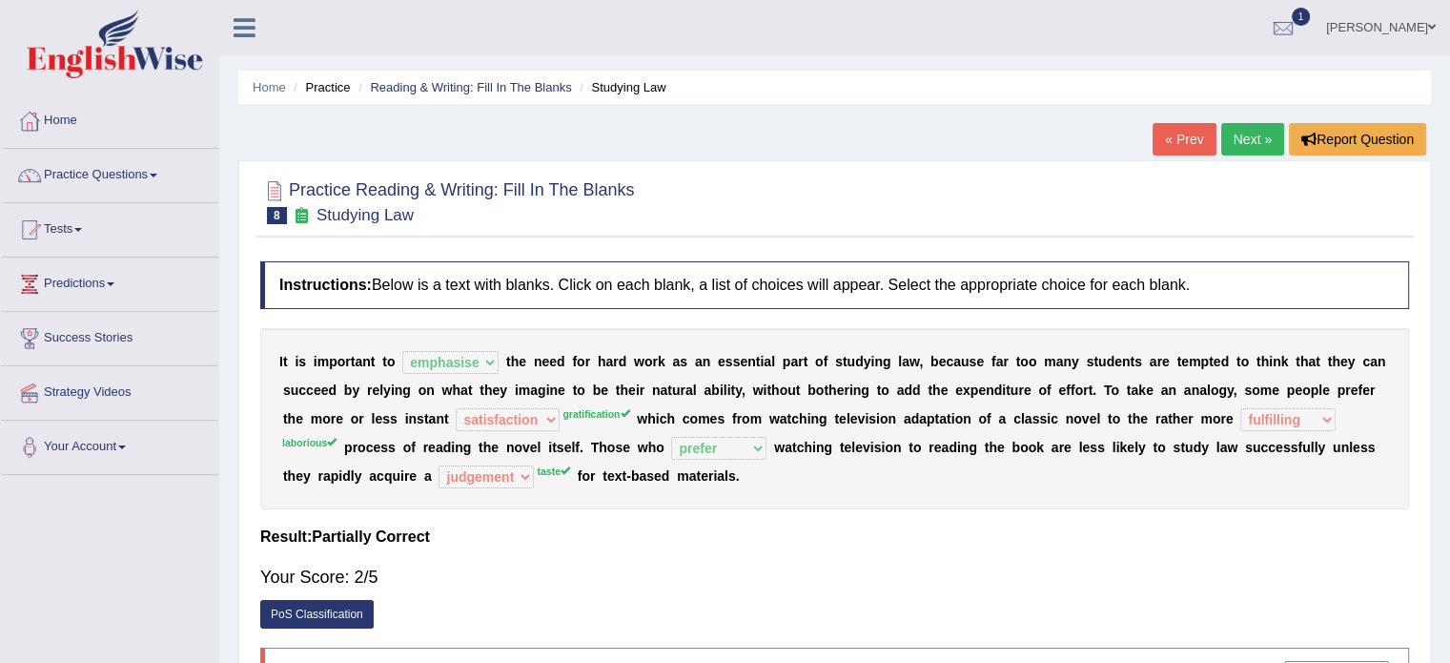
click at [1188, 140] on link "« Prev" at bounding box center [1184, 139] width 63 height 32
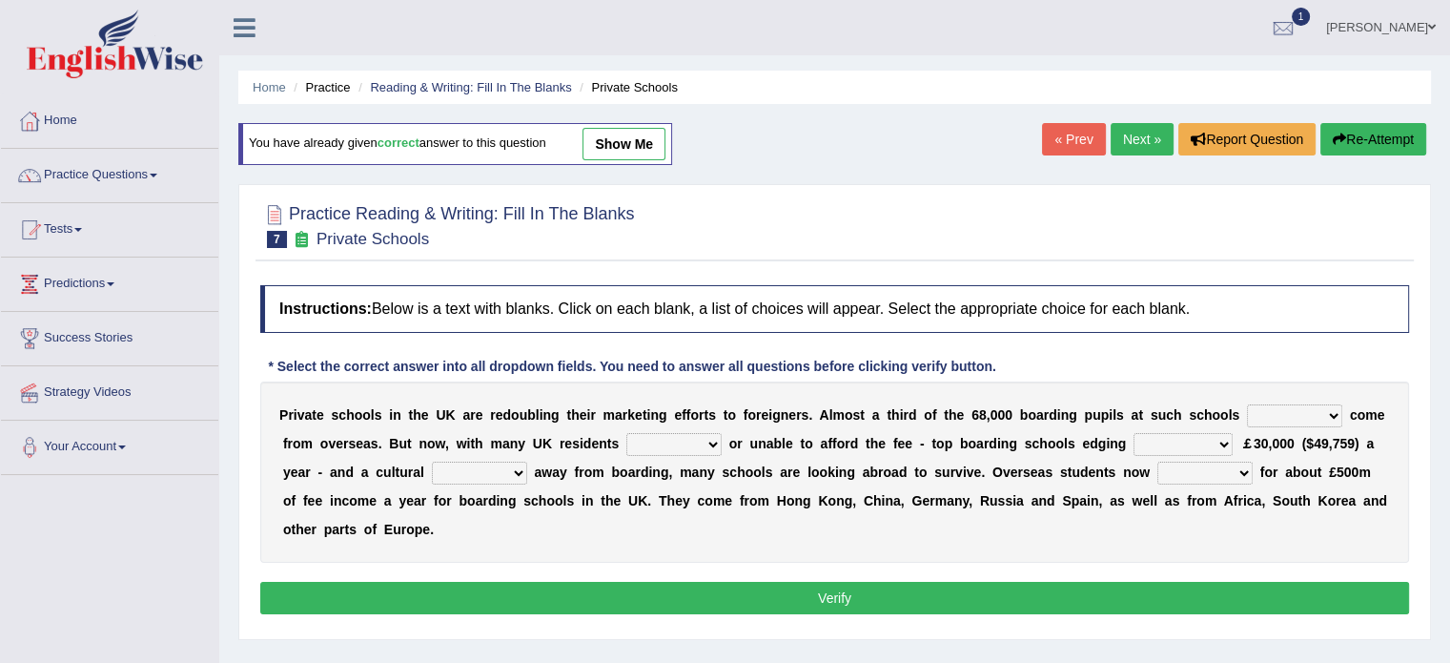
click at [1136, 136] on link "Next »" at bounding box center [1142, 139] width 63 height 32
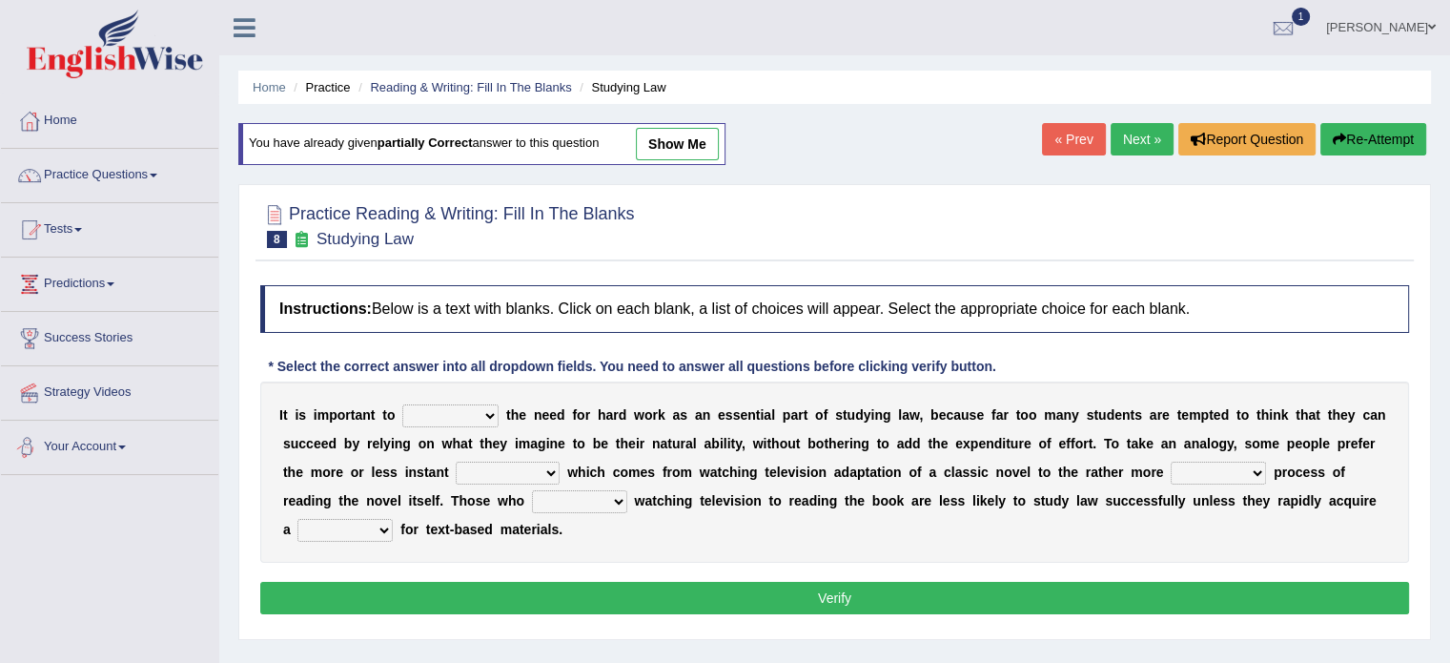
click at [443, 394] on div "I t i s i m p o r t a n t t o emphasise criticise adjust replicate t h e n e e …" at bounding box center [834, 471] width 1149 height 181
click at [448, 405] on select "emphasise criticise adjust replicate" at bounding box center [450, 415] width 96 height 23
select select "emphasise"
click at [402, 404] on select "emphasise criticise adjust replicate" at bounding box center [450, 415] width 96 height 23
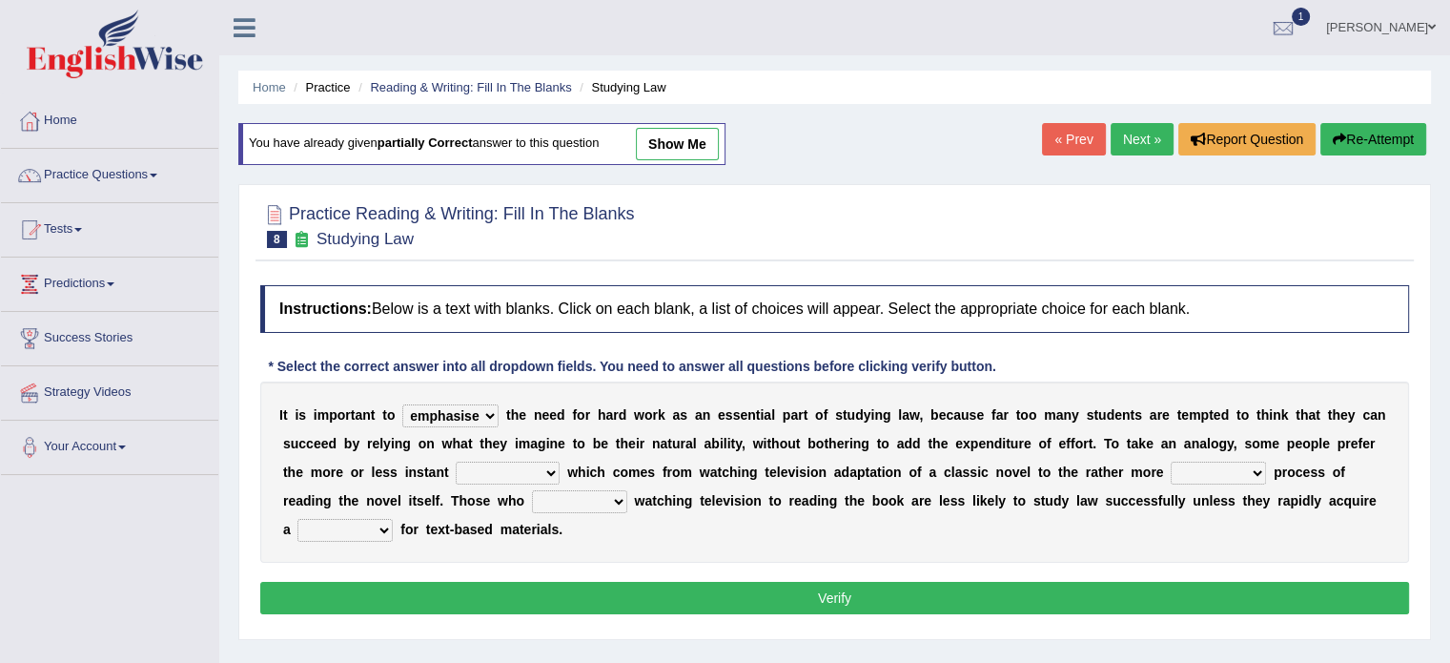
click at [487, 468] on select "satisfaction reaction gratification adjusted" at bounding box center [508, 472] width 104 height 23
select select "gratification"
click at [456, 461] on select "satisfaction reaction gratification adjusted" at bounding box center [508, 472] width 104 height 23
click at [1184, 466] on select "fulfilling laborious acquire broken" at bounding box center [1218, 472] width 95 height 23
select select "laborious"
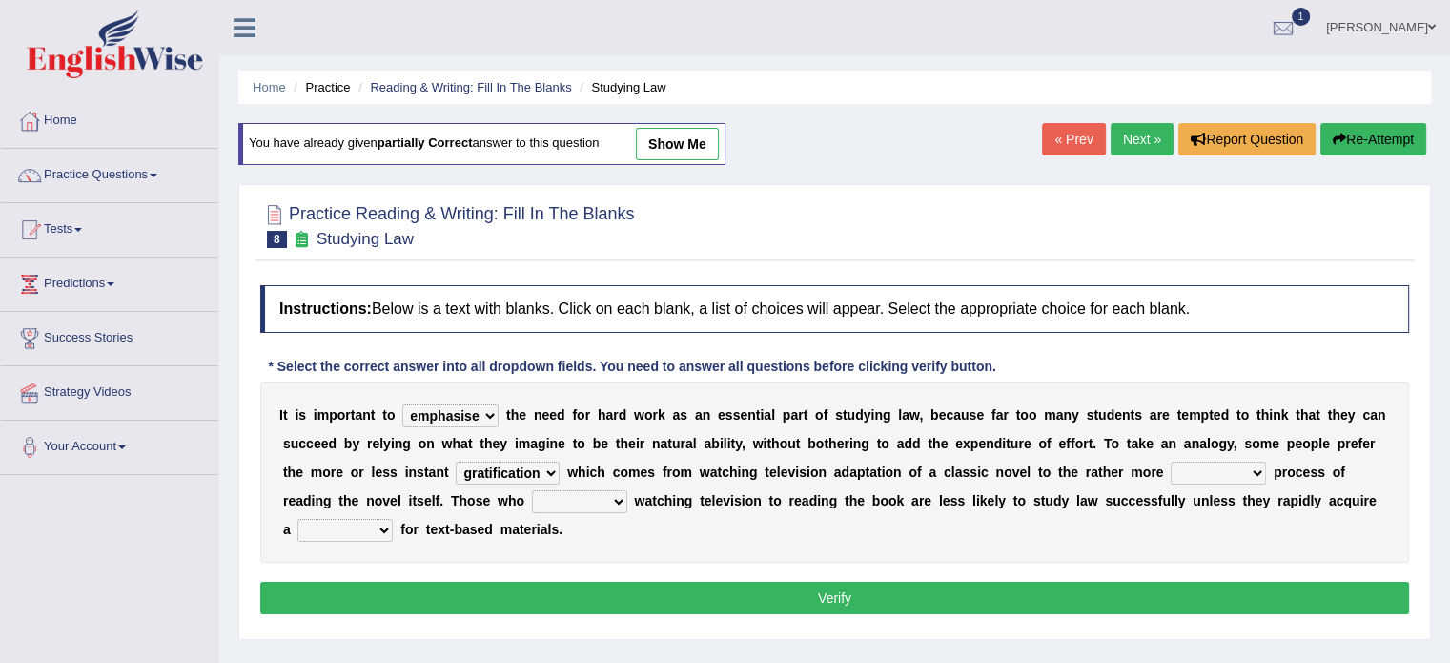
click at [1171, 461] on select "fulfilling laborious acquire broken" at bounding box center [1218, 472] width 95 height 23
click at [1209, 467] on select "fulfilling laborious acquire broken" at bounding box center [1218, 472] width 95 height 23
click at [1236, 472] on select "fulfilling laborious acquire broken" at bounding box center [1218, 472] width 95 height 23
click at [583, 501] on select "refer prefer stuff knot" at bounding box center [579, 501] width 95 height 23
select select "prefer"
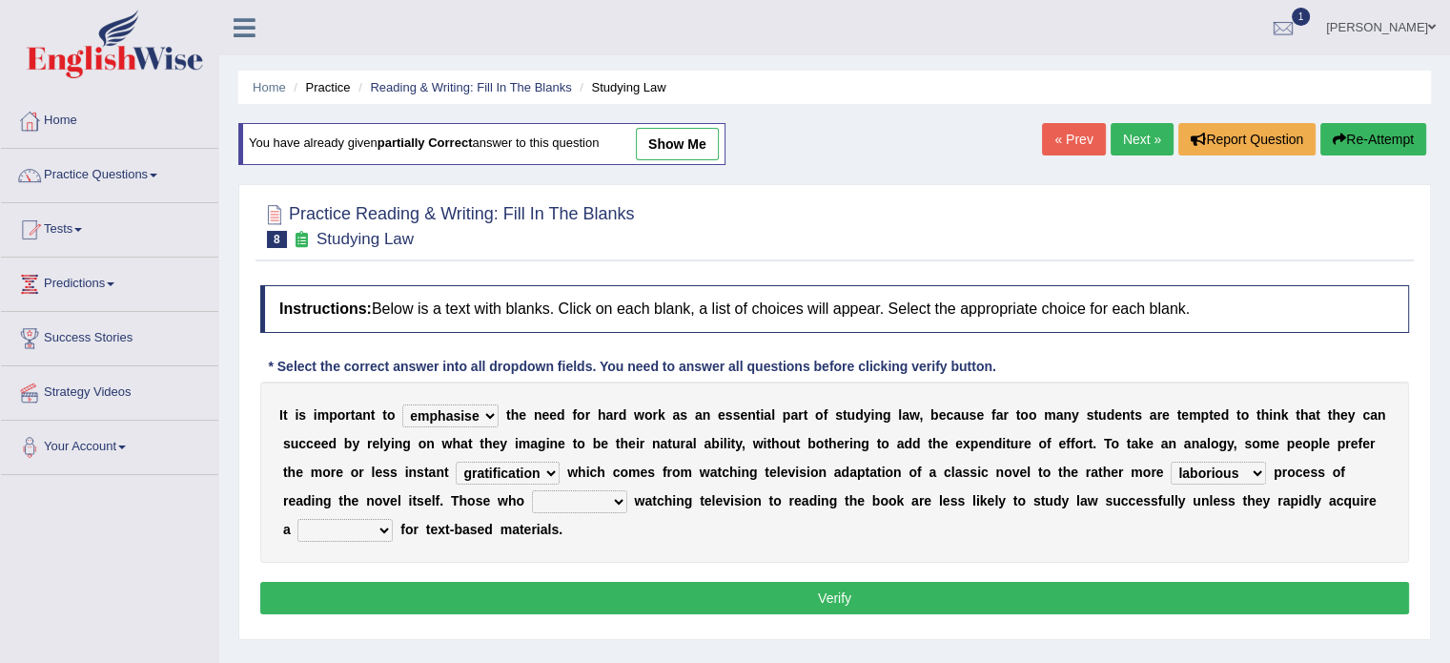
click at [532, 490] on select "refer prefer stuff knot" at bounding box center [579, 501] width 95 height 23
click at [351, 534] on select "judgement waste taste set" at bounding box center [344, 530] width 95 height 23
select select "taste"
click at [297, 519] on select "judgement waste taste set" at bounding box center [344, 530] width 95 height 23
click at [629, 598] on button "Verify" at bounding box center [834, 598] width 1149 height 32
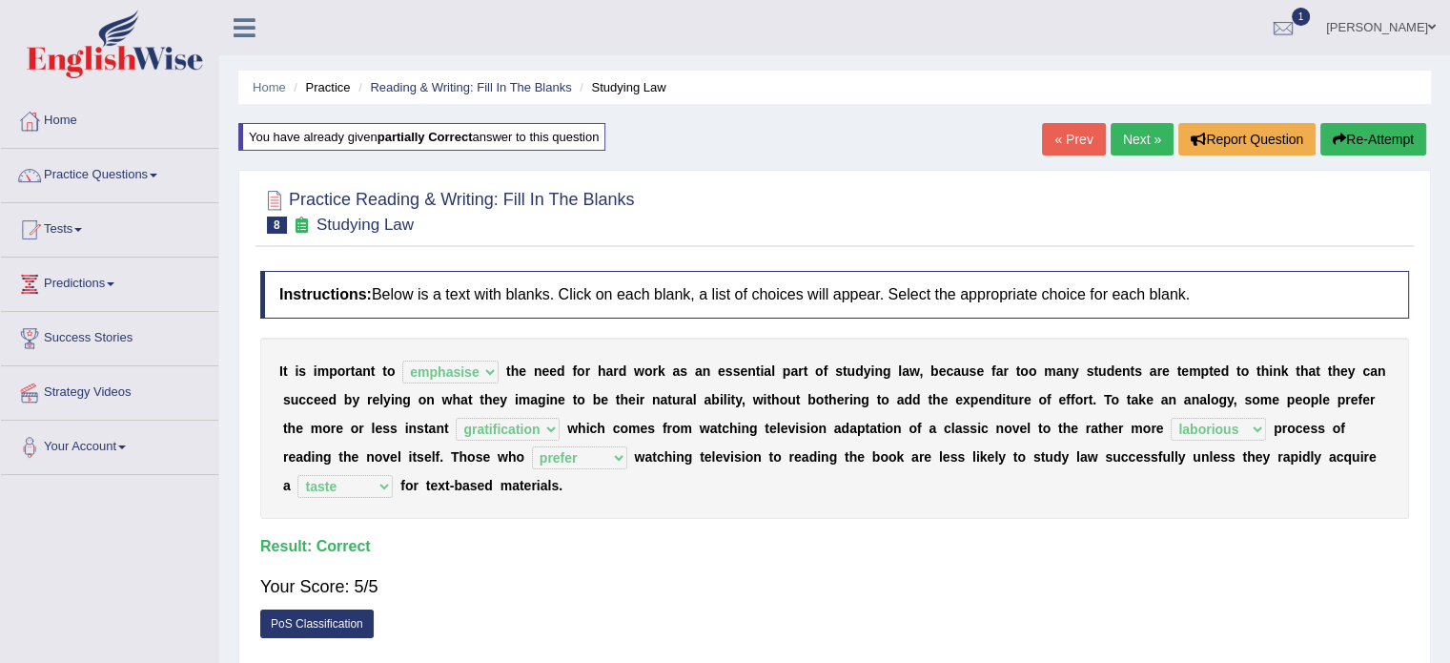
click at [1135, 136] on link "Next »" at bounding box center [1142, 139] width 63 height 32
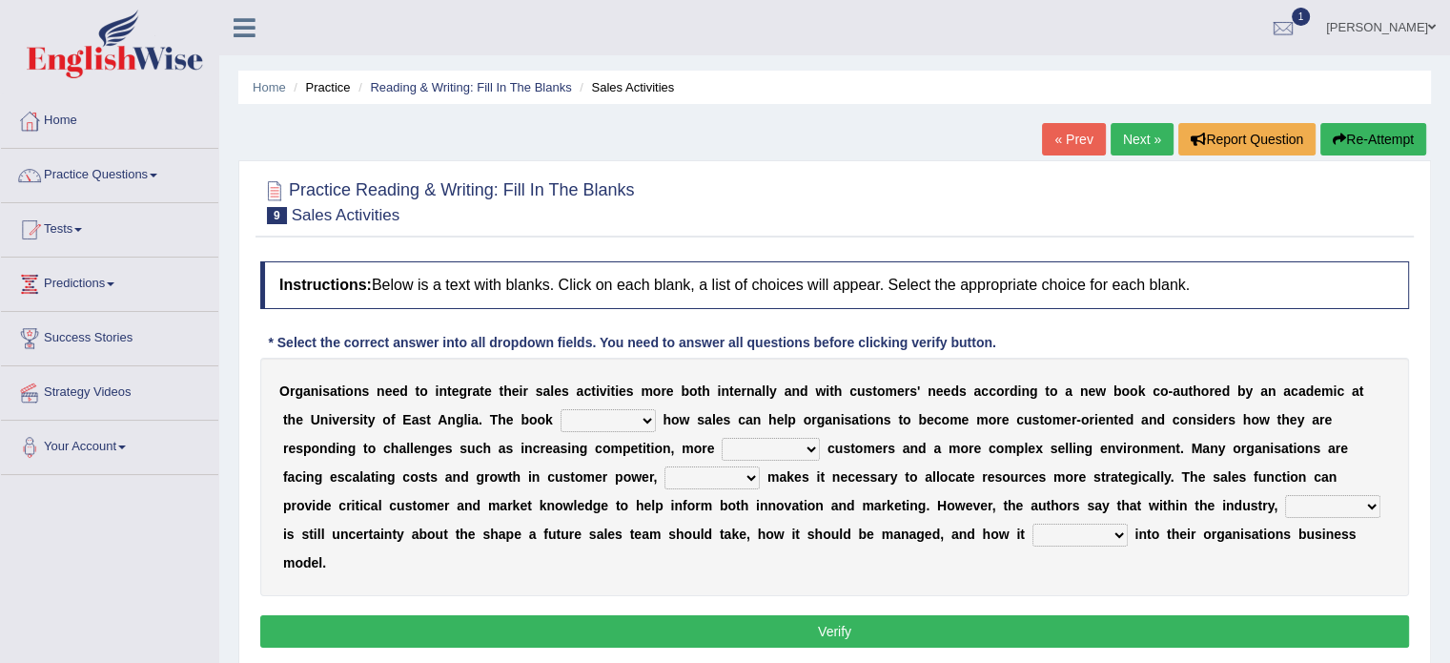
click at [615, 414] on select "expresses addresses injects inspires" at bounding box center [608, 420] width 95 height 23
click at [561, 409] on select "expresses addresses injects inspires" at bounding box center [608, 420] width 95 height 23
click at [622, 406] on div "O r g a n i s a t i o n s n e e d t o i n t e g r a t e t h e i r s a l e s a c…" at bounding box center [834, 477] width 1149 height 238
click at [628, 419] on select "expresses addresses injects inspires" at bounding box center [608, 420] width 95 height 23
select select "addresses"
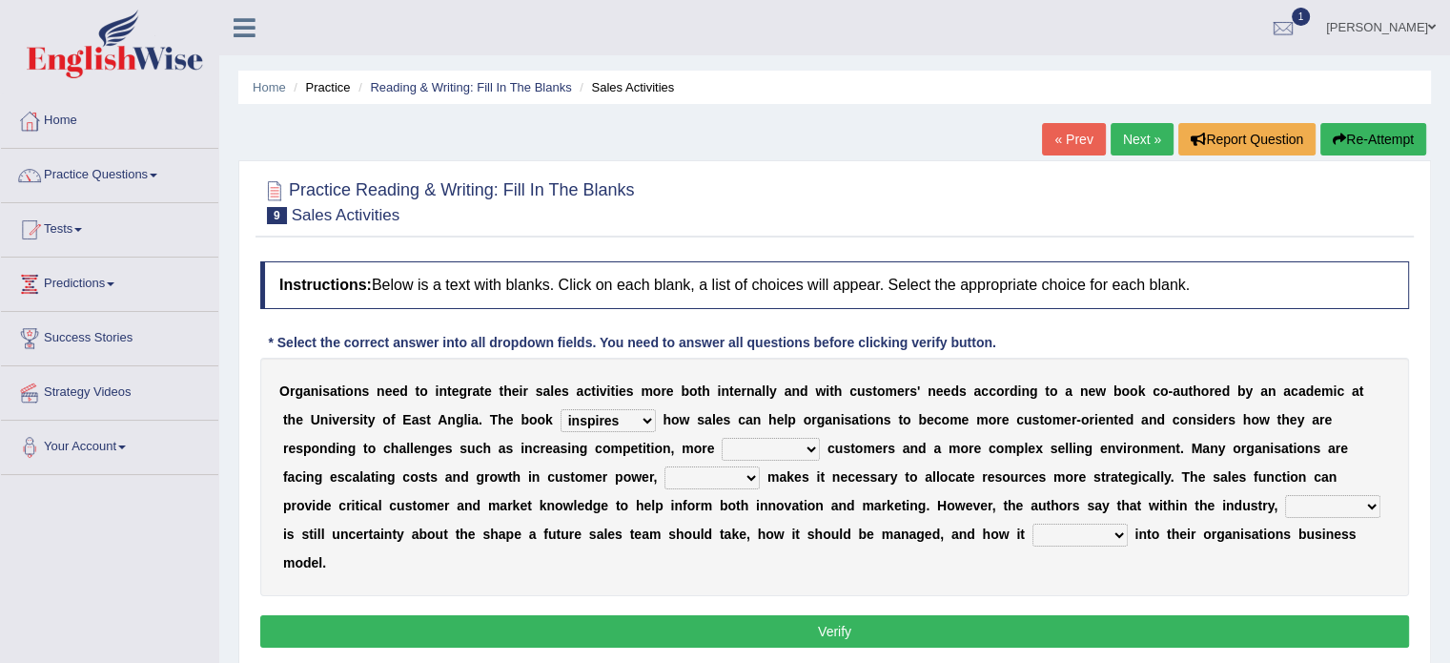
click at [561, 409] on select "expresses addresses injects inspires" at bounding box center [608, 420] width 95 height 23
click at [751, 445] on select "greater valued increased demanding" at bounding box center [771, 449] width 98 height 23
select select "demanding"
click at [722, 438] on select "greater valued increased demanding" at bounding box center [771, 449] width 98 height 23
click at [640, 420] on select "expresses addresses injects inspires" at bounding box center [608, 420] width 95 height 23
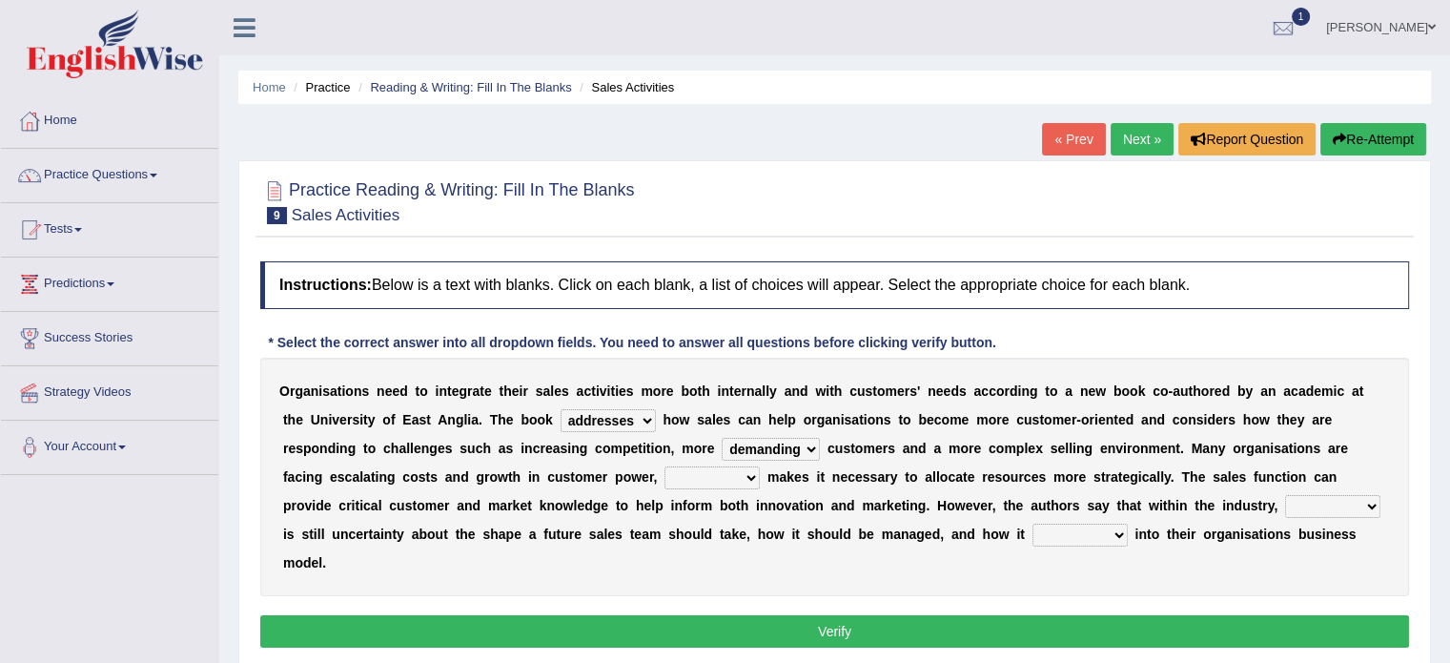
select select "inspires"
click at [561, 409] on select "expresses addresses injects inspires" at bounding box center [608, 420] width 95 height 23
click at [718, 482] on select "when where which what" at bounding box center [712, 477] width 95 height 23
select select "what"
click at [665, 466] on select "when where which what" at bounding box center [712, 477] width 95 height 23
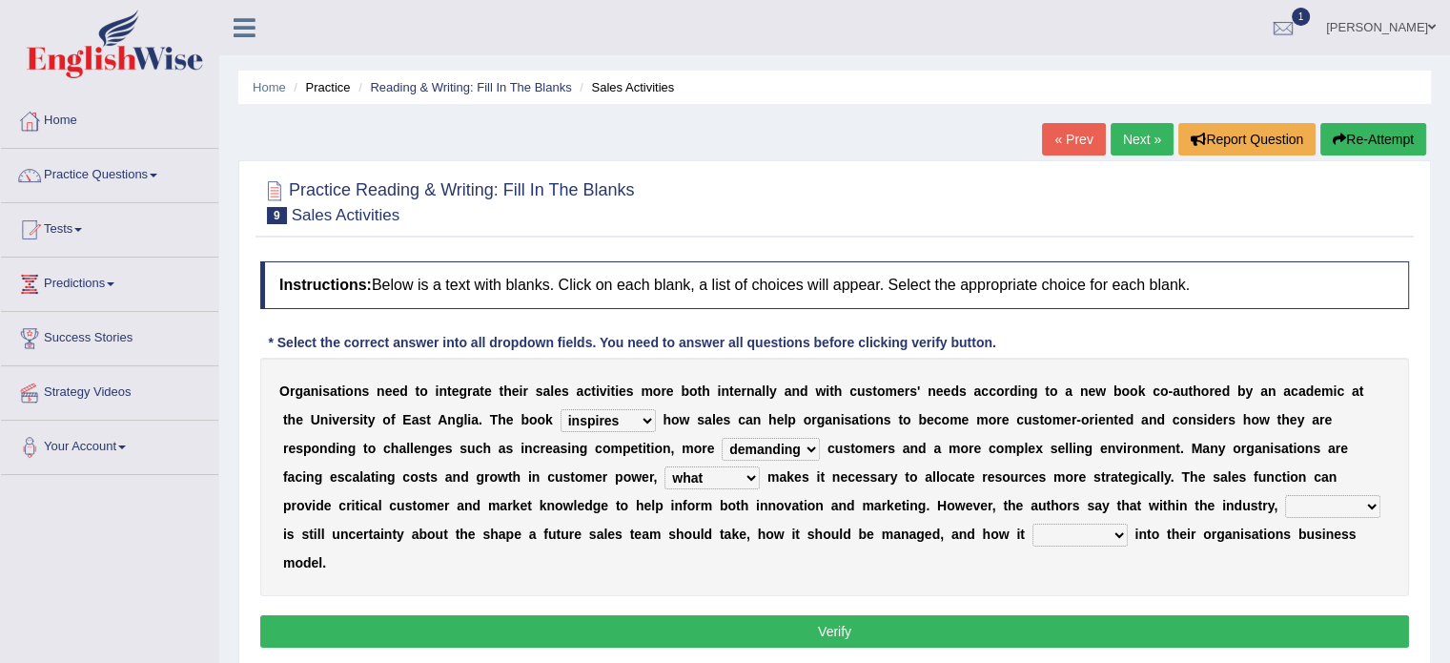
click at [722, 479] on select "when where which what" at bounding box center [712, 477] width 95 height 23
click at [1079, 539] on select "forges fills fits forgets" at bounding box center [1080, 534] width 95 height 23
click at [1321, 496] on select "there their this that" at bounding box center [1332, 506] width 95 height 23
select select "this"
click at [1285, 495] on select "there their this that" at bounding box center [1332, 506] width 95 height 23
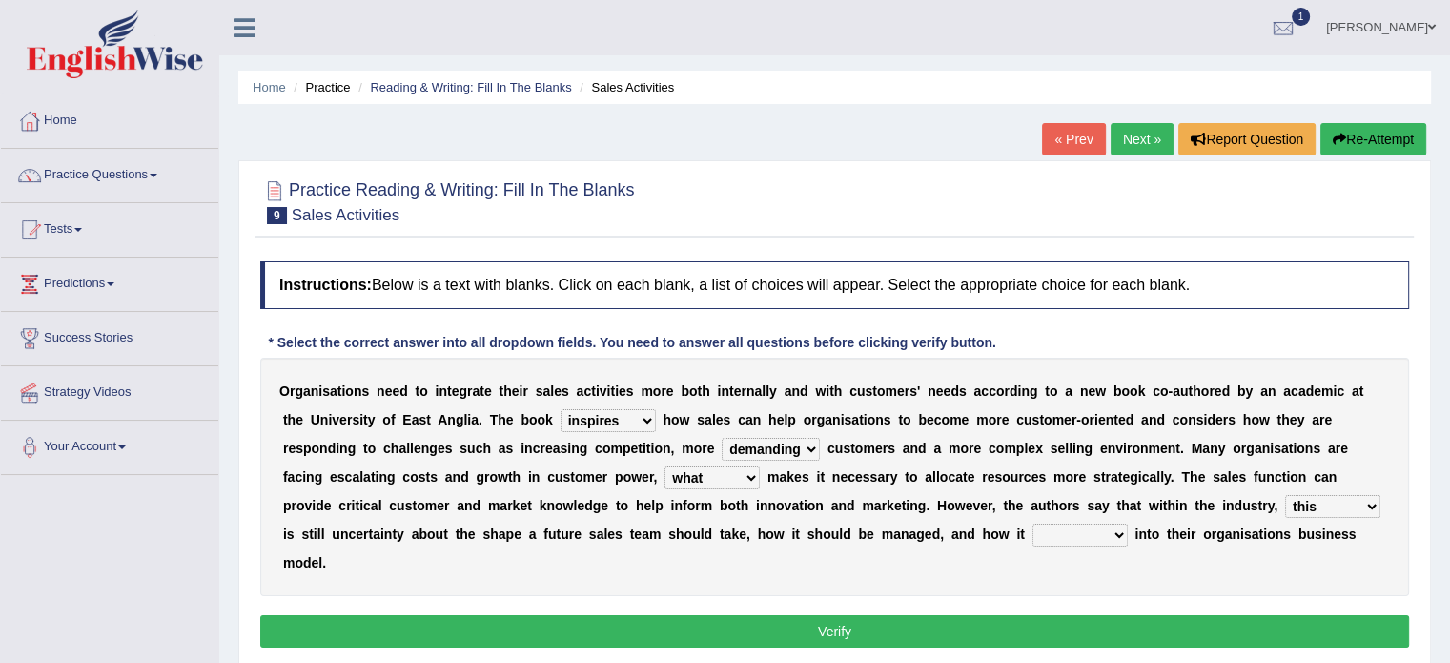
click at [1074, 533] on select "forges fills fits forgets" at bounding box center [1080, 534] width 95 height 23
select select "fits"
click at [1033, 523] on select "forges fills fits forgets" at bounding box center [1080, 534] width 95 height 23
click at [993, 617] on button "Verify" at bounding box center [834, 631] width 1149 height 32
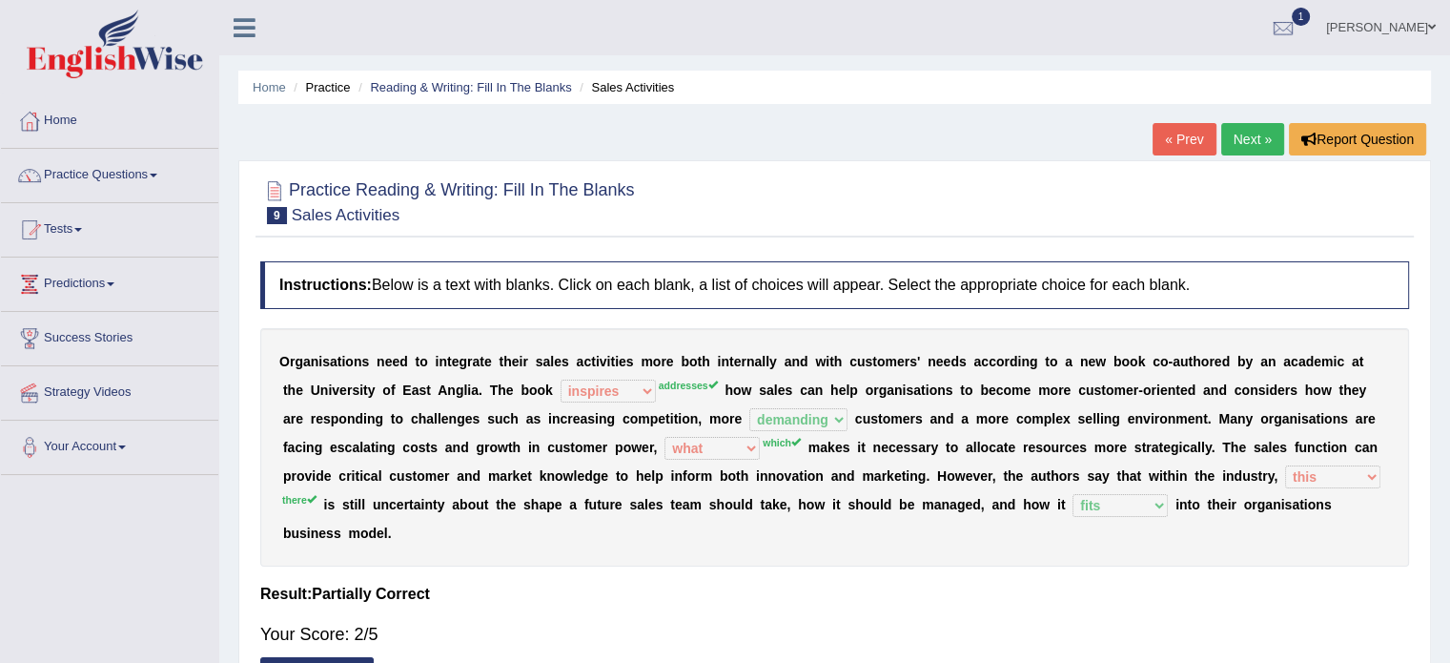
click at [1165, 140] on link "« Prev" at bounding box center [1184, 139] width 63 height 32
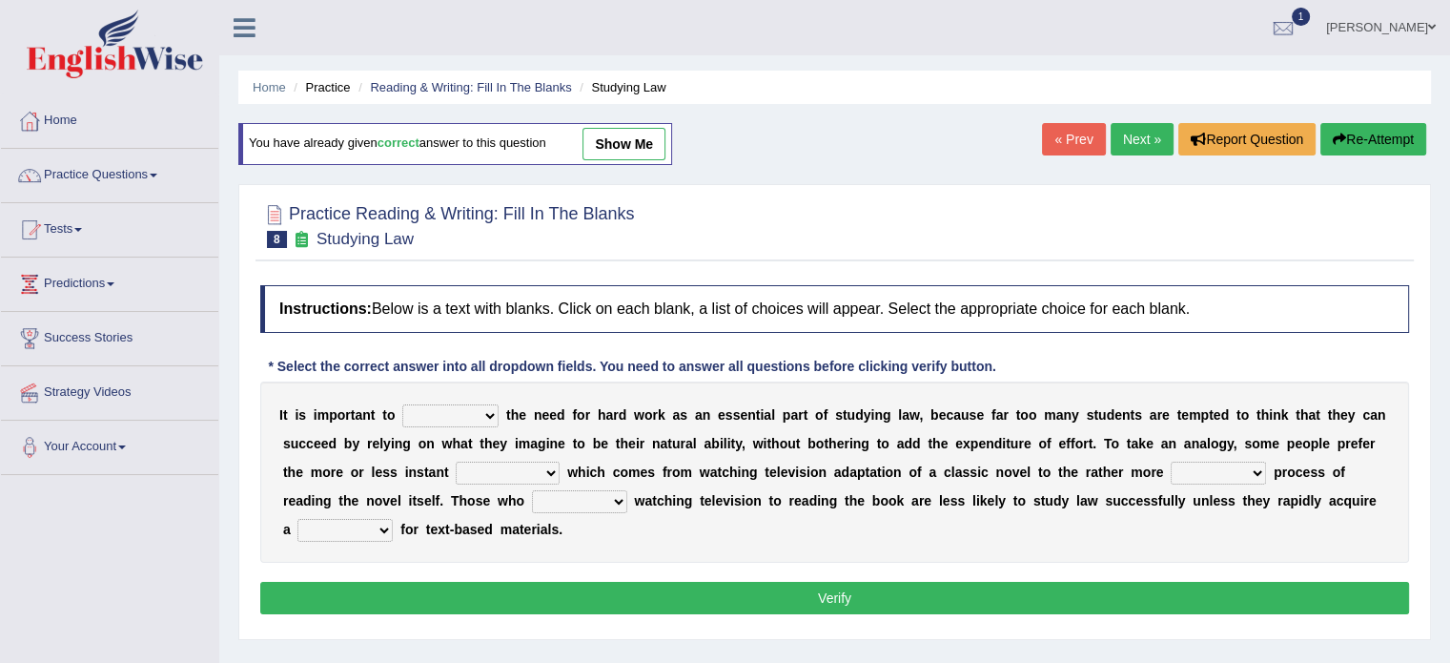
click at [409, 409] on select "emphasise criticise adjust replicate" at bounding box center [450, 415] width 96 height 23
click at [1140, 143] on link "Next »" at bounding box center [1142, 139] width 63 height 32
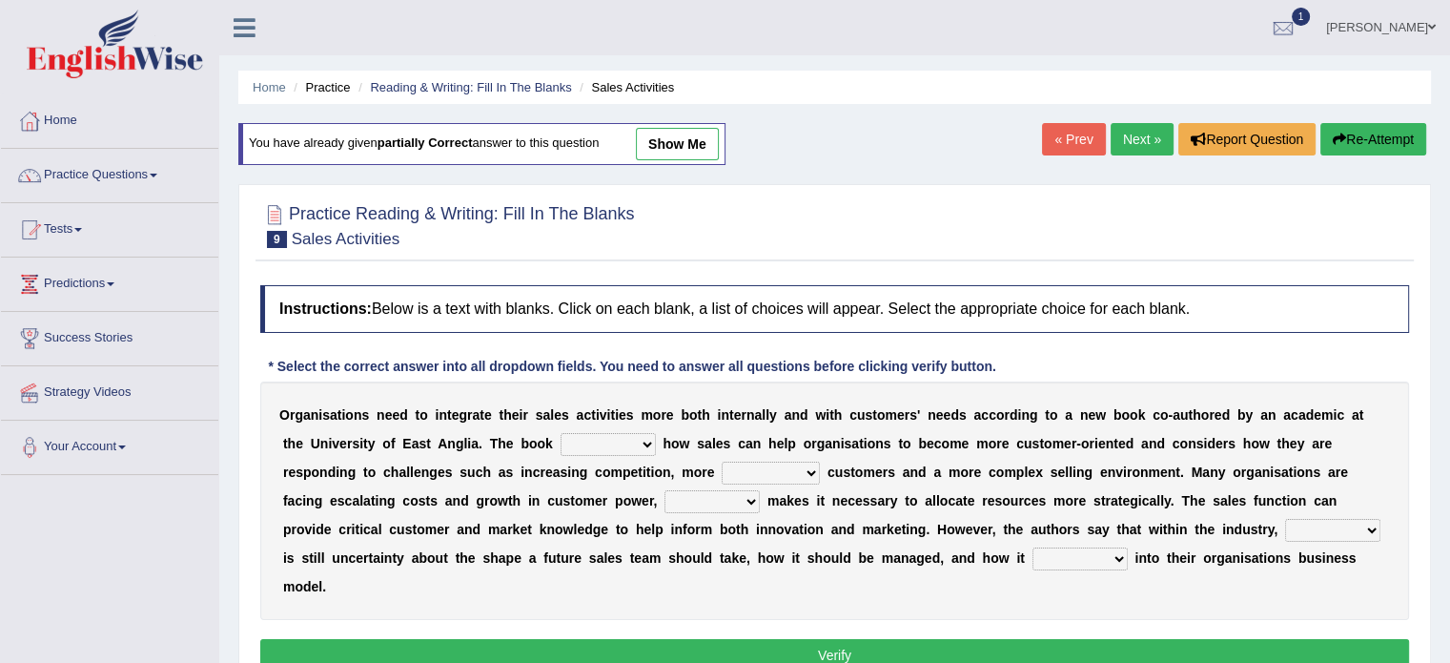
click at [601, 434] on select "expresses addresses injects inspires" at bounding box center [608, 444] width 95 height 23
select select "addresses"
click at [561, 433] on select "expresses addresses injects inspires" at bounding box center [608, 444] width 95 height 23
click at [753, 473] on select "greater valued increased demanding" at bounding box center [771, 472] width 98 height 23
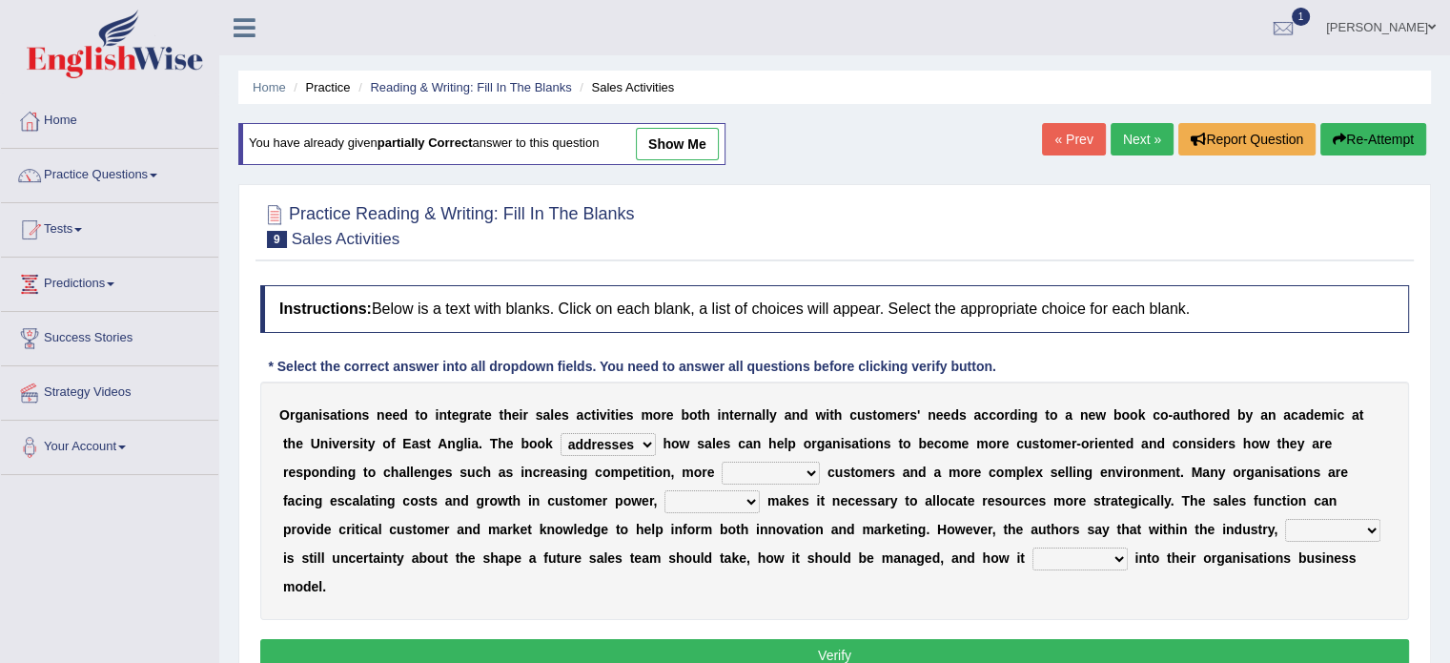
click at [755, 472] on select "greater valued increased demanding" at bounding box center [771, 472] width 98 height 23
select select "demanding"
click at [722, 461] on select "greater valued increased demanding" at bounding box center [771, 472] width 98 height 23
click at [782, 583] on div "O r g a n i s a t i o n s n e e d t o i n t e g r a t e t h e i r s a l e s a c…" at bounding box center [834, 500] width 1149 height 238
click at [702, 494] on select "when where which what" at bounding box center [712, 501] width 95 height 23
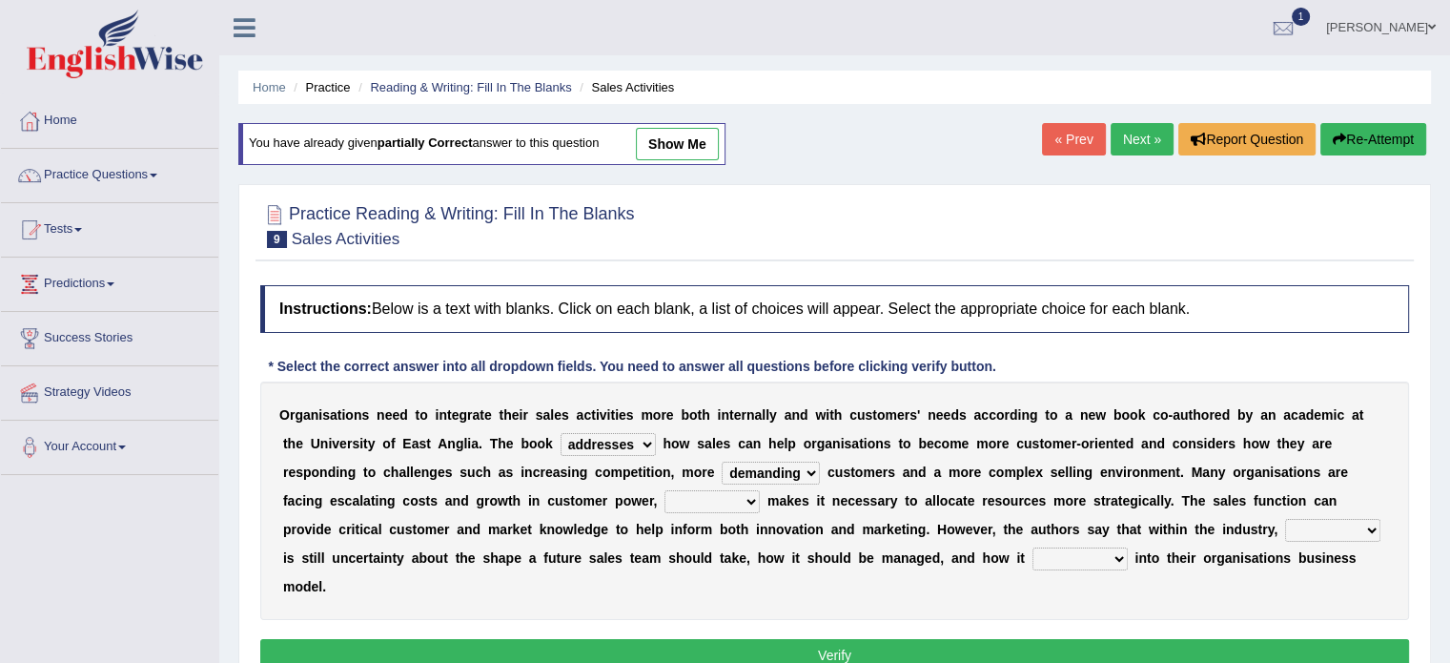
select select "which"
click at [665, 490] on select "when where which what" at bounding box center [712, 501] width 95 height 23
click at [1316, 524] on select "there their this that" at bounding box center [1332, 530] width 95 height 23
select select "there"
click at [1285, 519] on select "there their this that" at bounding box center [1332, 530] width 95 height 23
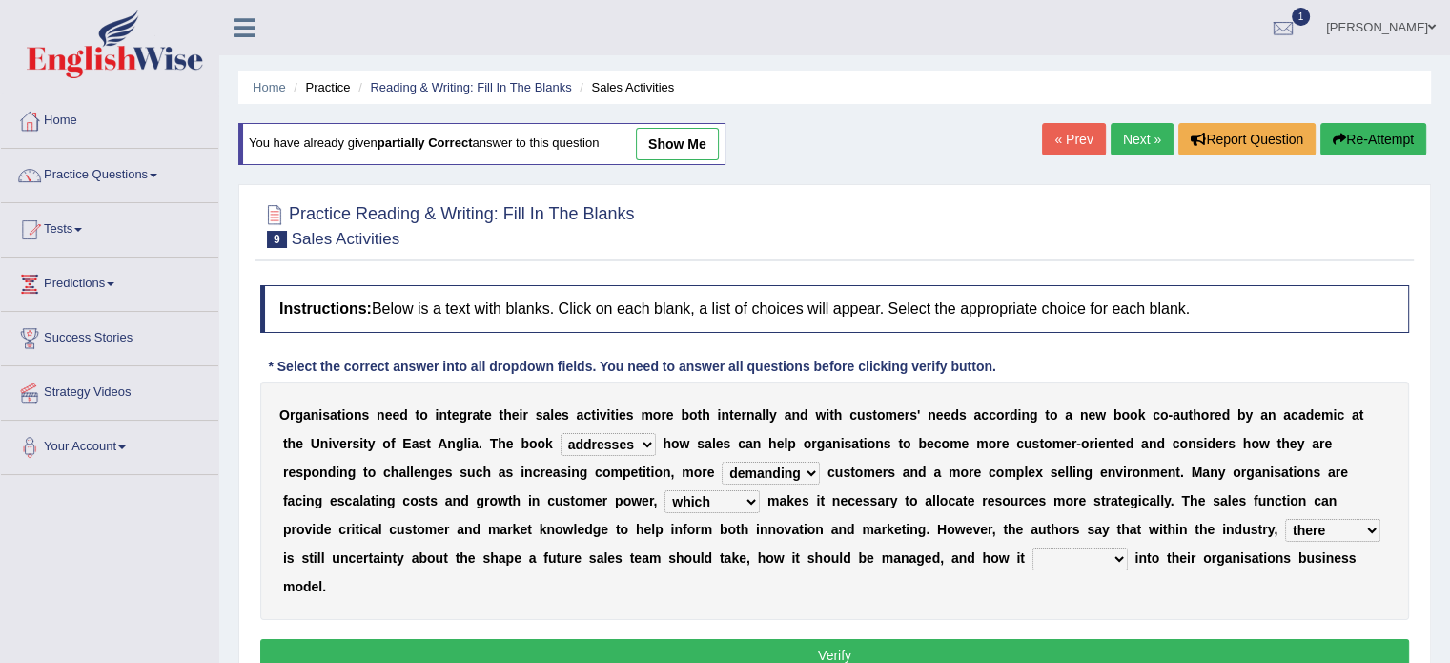
click at [1336, 522] on select "there their this that" at bounding box center [1332, 530] width 95 height 23
click at [1068, 554] on select "forges fills fits forgets" at bounding box center [1080, 558] width 95 height 23
select select "fits"
click at [1033, 547] on select "forges fills fits forgets" at bounding box center [1080, 558] width 95 height 23
drag, startPoint x: 922, startPoint y: 646, endPoint x: 934, endPoint y: 639, distance: 14.6
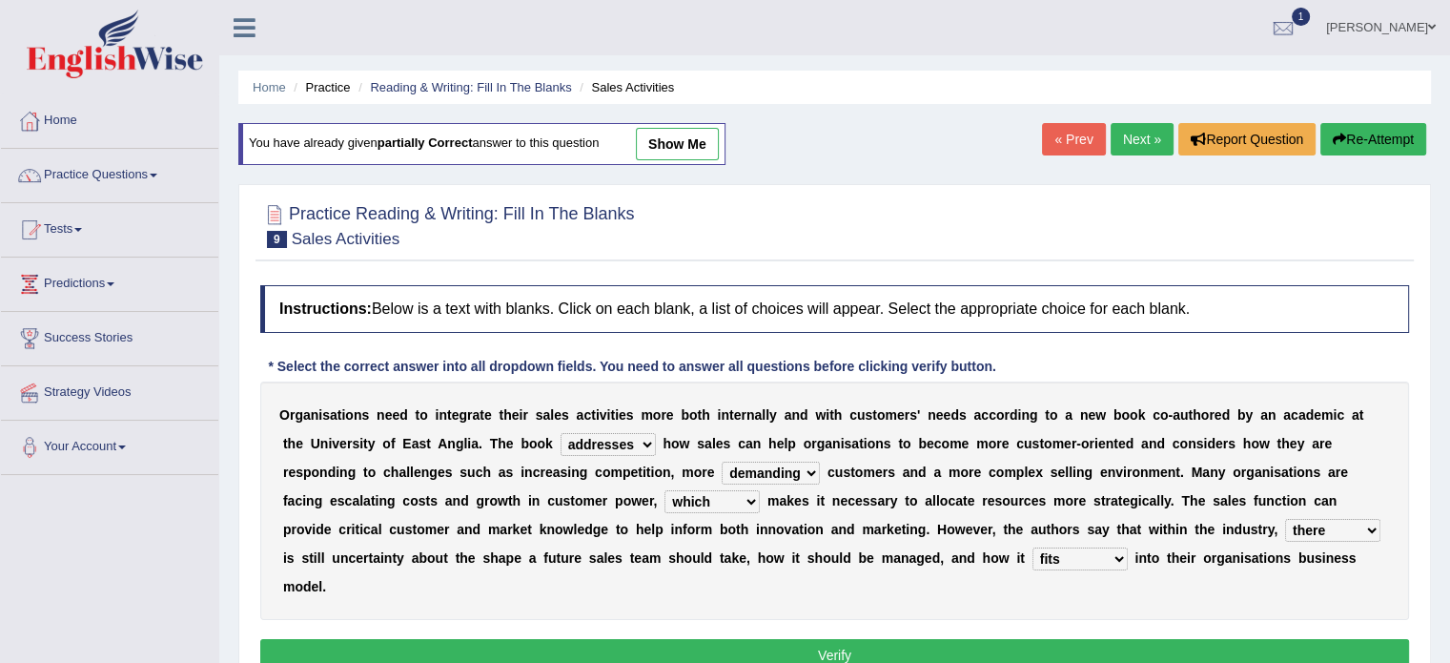
click at [933, 644] on button "Verify" at bounding box center [834, 655] width 1149 height 32
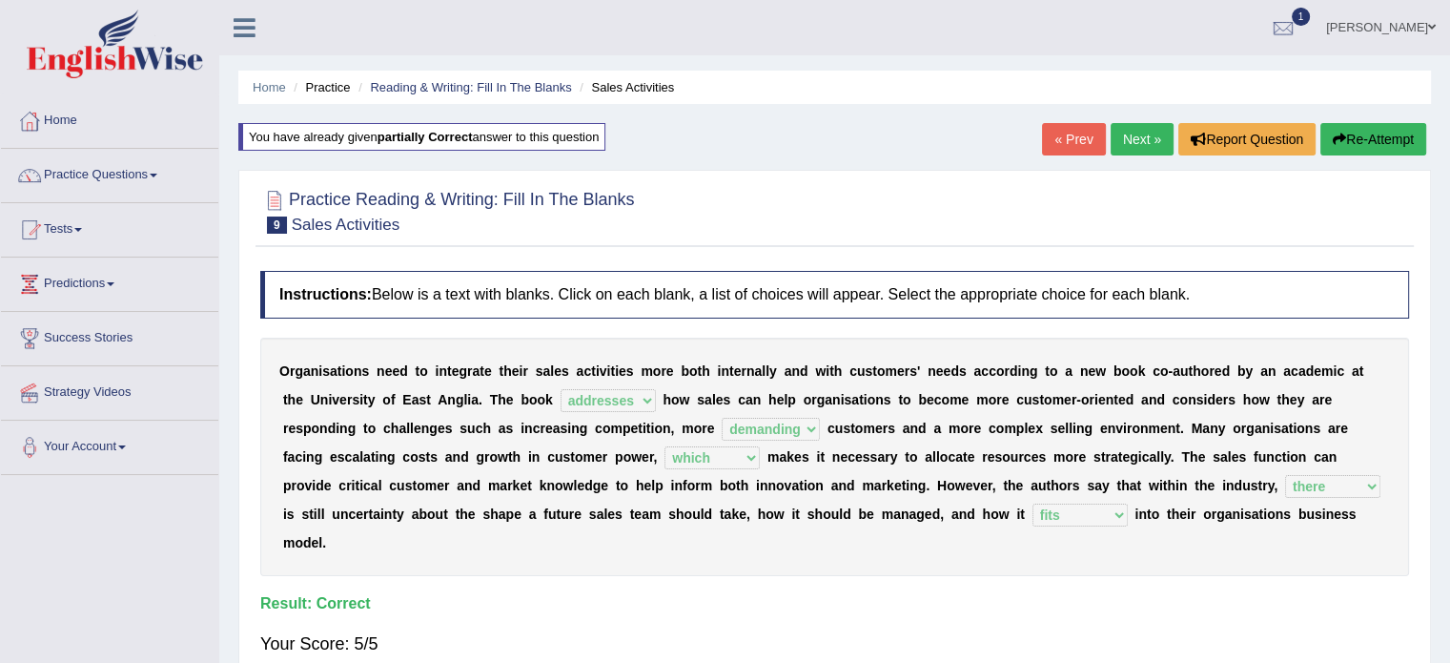
click at [1123, 123] on link "Next »" at bounding box center [1142, 139] width 63 height 32
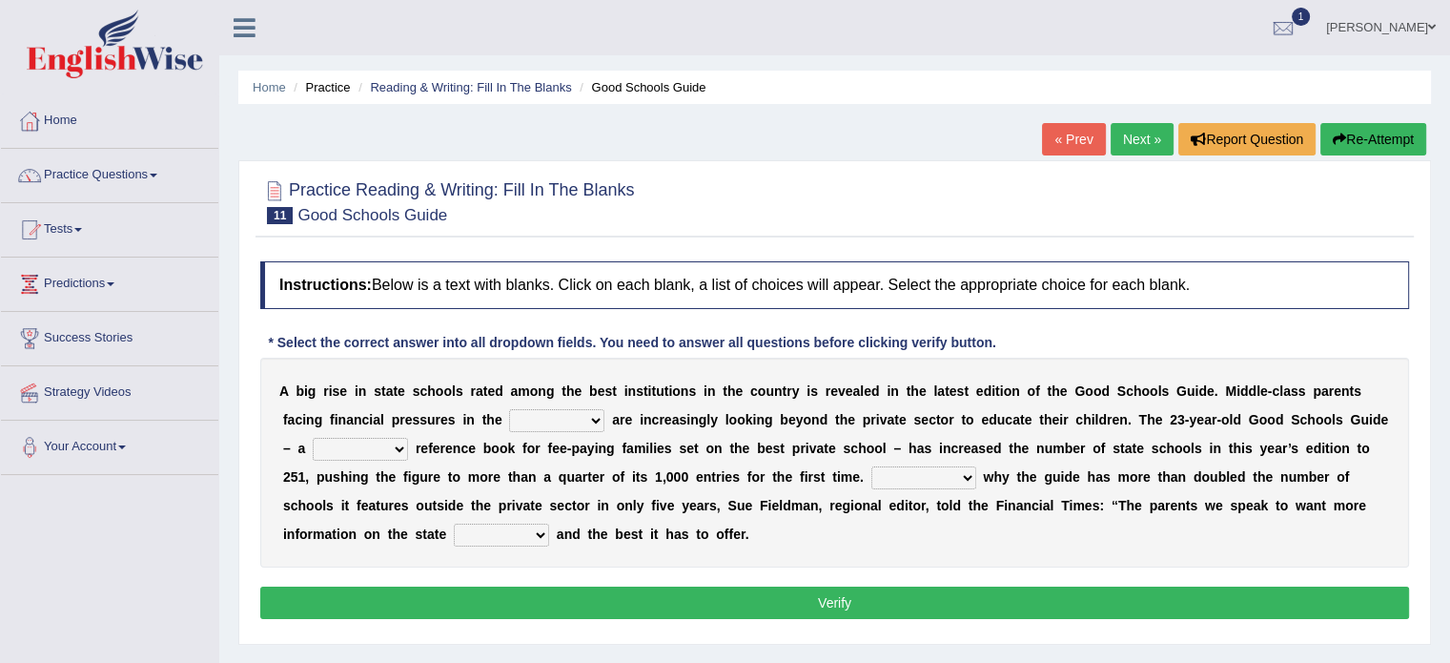
click at [1068, 138] on link "« Prev" at bounding box center [1073, 139] width 63 height 32
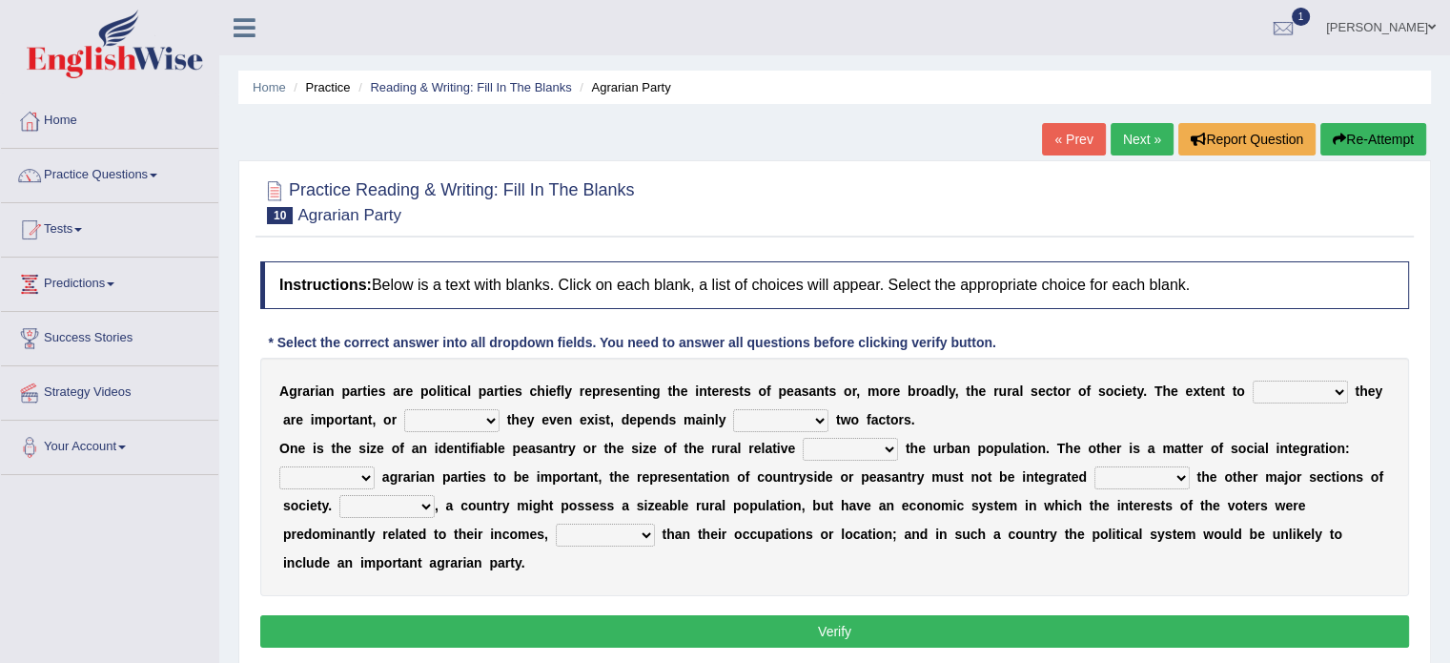
click at [1305, 386] on select "where which when were" at bounding box center [1300, 391] width 95 height 23
select select "which"
click at [1253, 380] on select "where which when were" at bounding box center [1300, 391] width 95 height 23
click at [439, 413] on select "other neither either whether" at bounding box center [451, 420] width 95 height 23
click at [442, 411] on select "other neither either whether" at bounding box center [451, 420] width 95 height 23
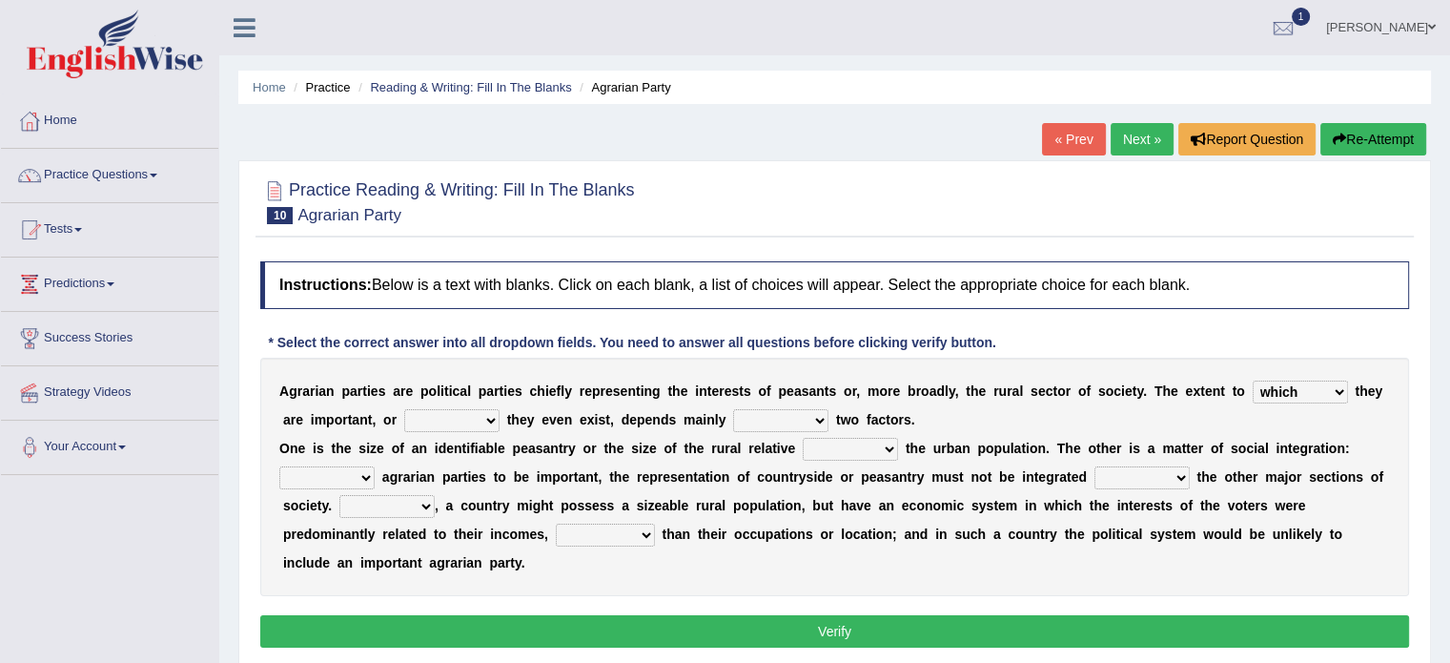
click at [443, 409] on select "other neither either whether" at bounding box center [451, 420] width 95 height 23
click at [404, 409] on select "other neither either whether" at bounding box center [451, 420] width 95 height 23
click at [455, 415] on select "other neither either whether" at bounding box center [451, 420] width 95 height 23
select select "either"
click at [404, 409] on select "other neither either whether" at bounding box center [451, 420] width 95 height 23
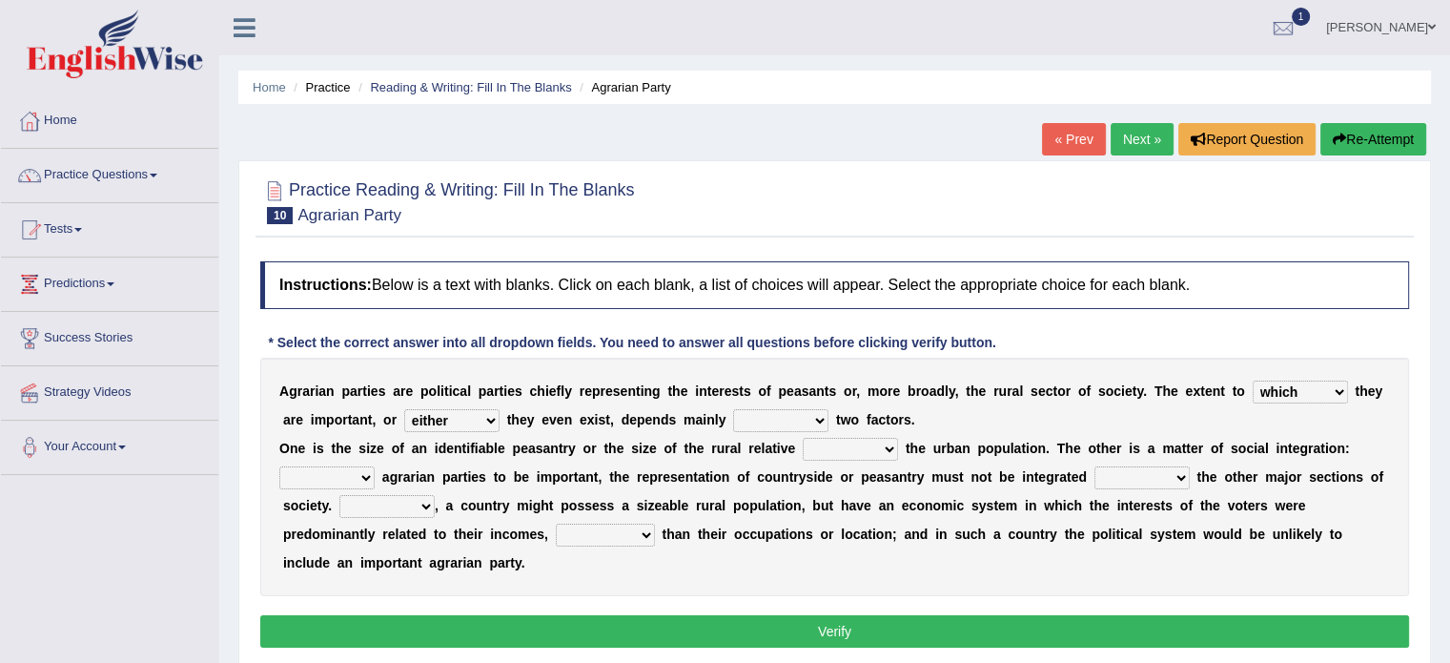
click at [754, 420] on select "in on is the" at bounding box center [780, 420] width 95 height 23
select select "in"
click at [733, 409] on select "in on is the" at bounding box center [780, 420] width 95 height 23
click at [791, 415] on select "in on is the" at bounding box center [780, 420] width 95 height 23
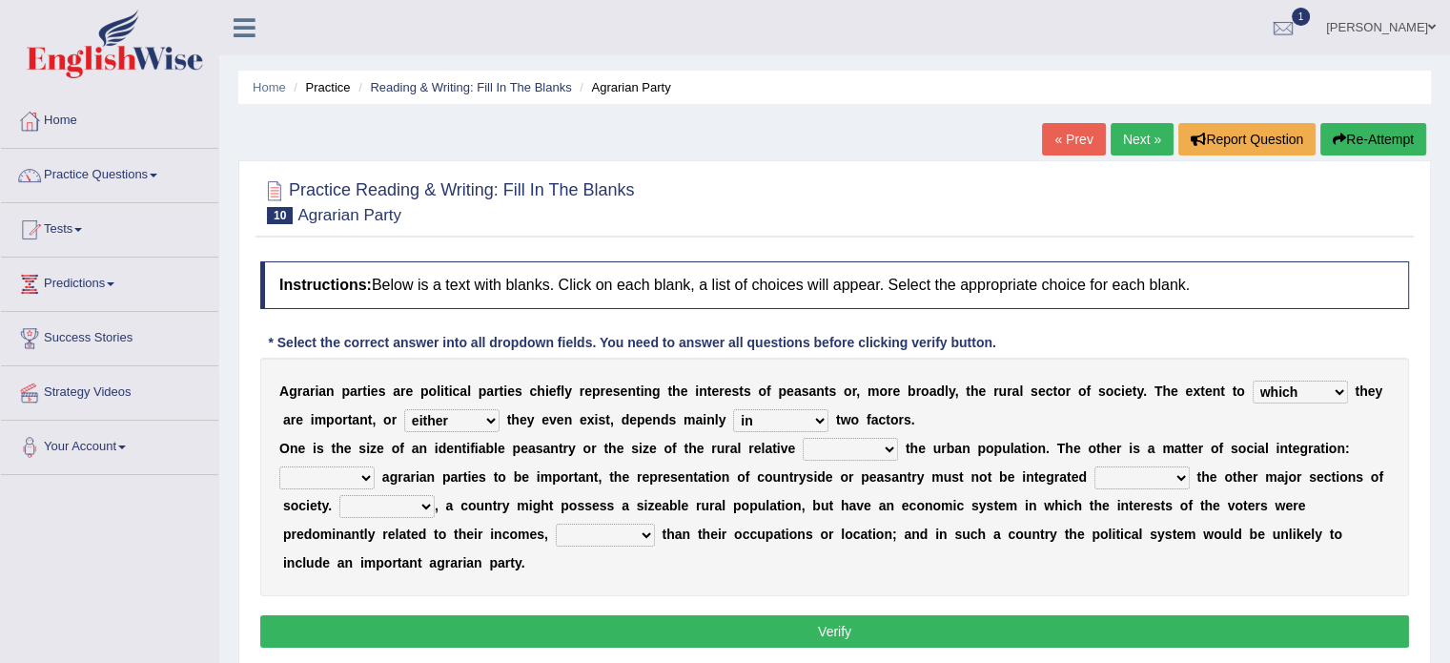
click at [791, 415] on select "in on is the" at bounding box center [780, 420] width 95 height 23
click at [1163, 407] on div "A g r a r i a n p a r t i e s a r e p o l i t i c a l p a r t i e s c h i e f l…" at bounding box center [834, 477] width 1149 height 238
click at [850, 440] on select "is to the was" at bounding box center [850, 449] width 95 height 23
select select "to"
click at [803, 438] on select "is to the was" at bounding box center [850, 449] width 95 height 23
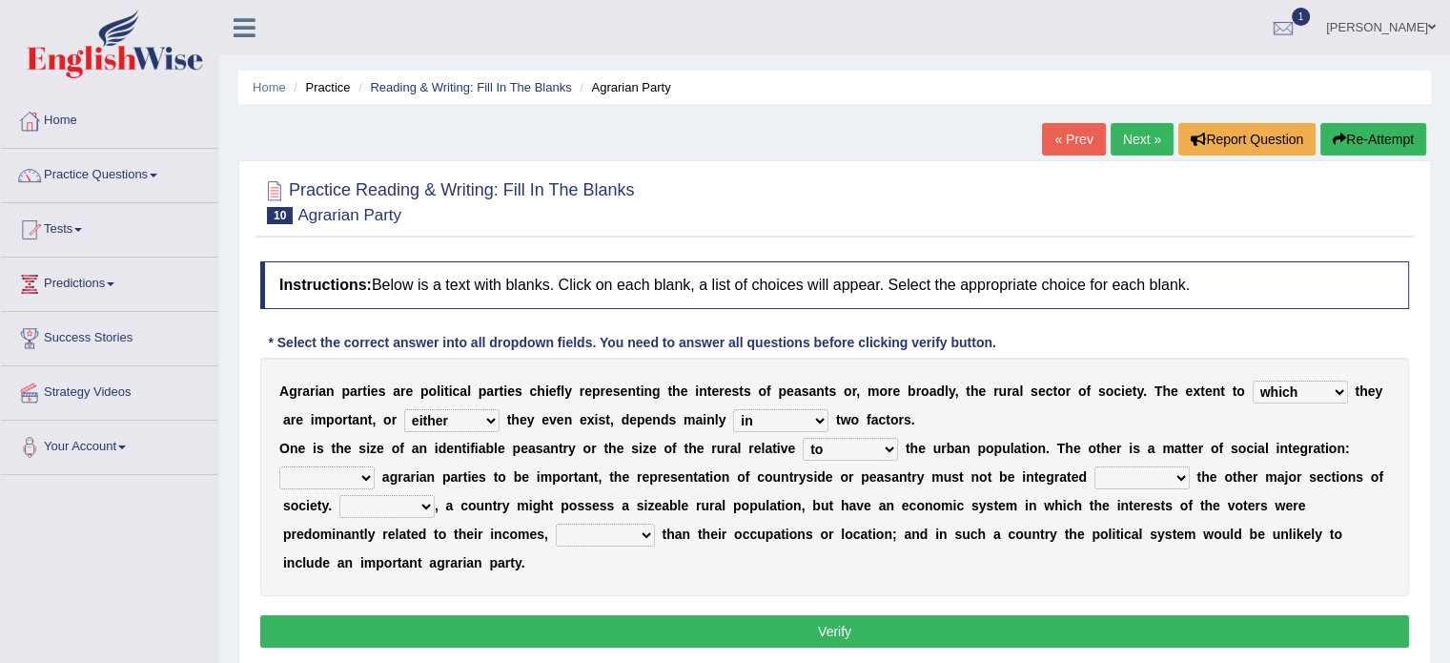
click at [336, 466] on select "From For First Fair" at bounding box center [326, 477] width 95 height 23
select select "From"
click at [279, 466] on select "From For First Fair" at bounding box center [326, 477] width 95 height 23
click at [1140, 476] on select "will when were with" at bounding box center [1141, 477] width 95 height 23
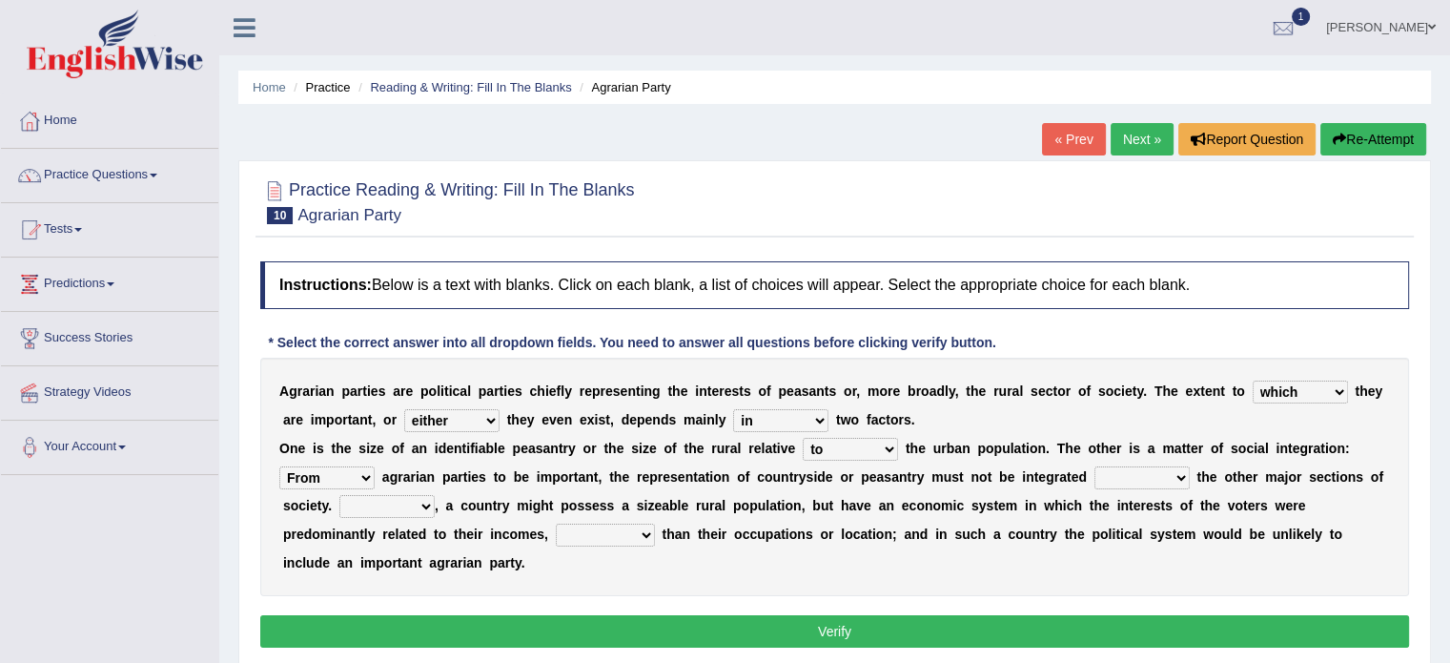
click at [1124, 480] on select "will when were with" at bounding box center [1141, 477] width 95 height 23
select select "with"
click at [1094, 466] on select "will when were with" at bounding box center [1141, 477] width 95 height 23
click at [360, 497] on select "Then There Thus Their" at bounding box center [386, 506] width 95 height 23
select select "Thus"
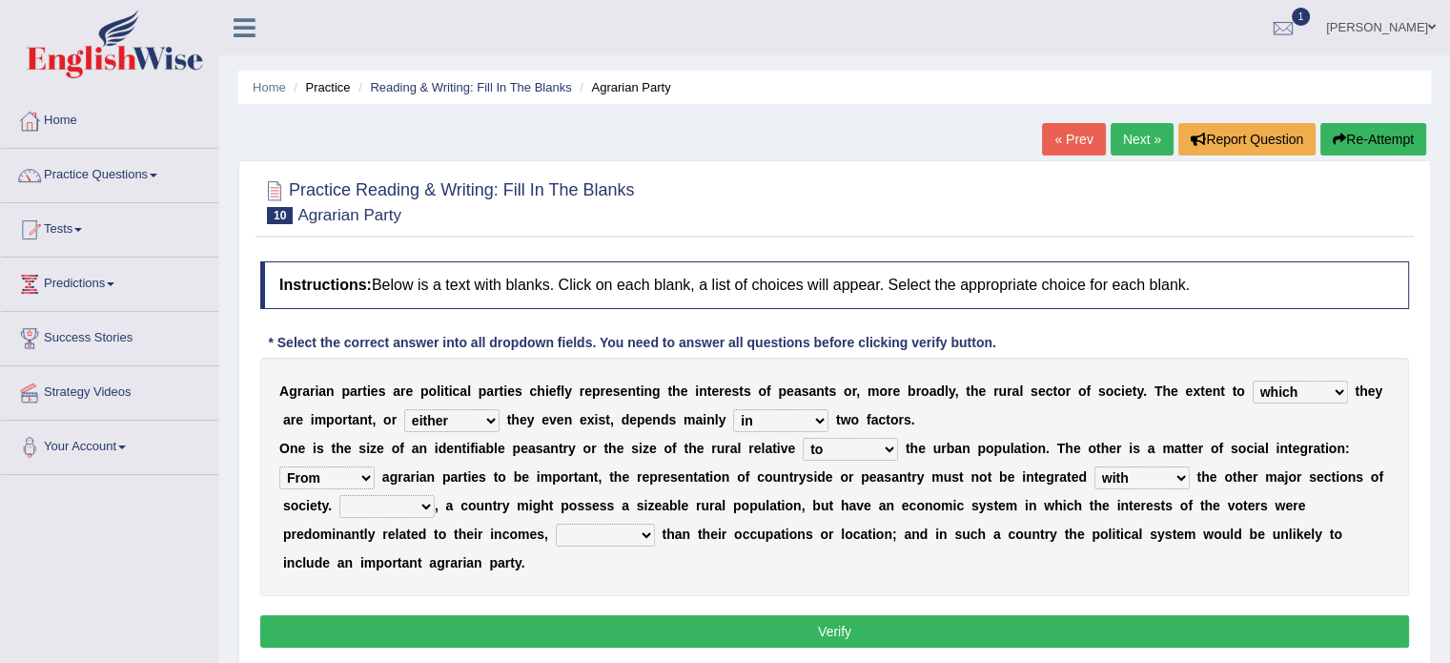
click at [339, 495] on select "Then There Thus Their" at bounding box center [386, 506] width 95 height 23
click at [400, 495] on select "Then There Thus Their" at bounding box center [386, 506] width 95 height 23
click at [592, 523] on select "whether rather greater many other" at bounding box center [605, 534] width 99 height 23
select select "many other"
click at [556, 523] on select "whether rather greater many other" at bounding box center [605, 534] width 99 height 23
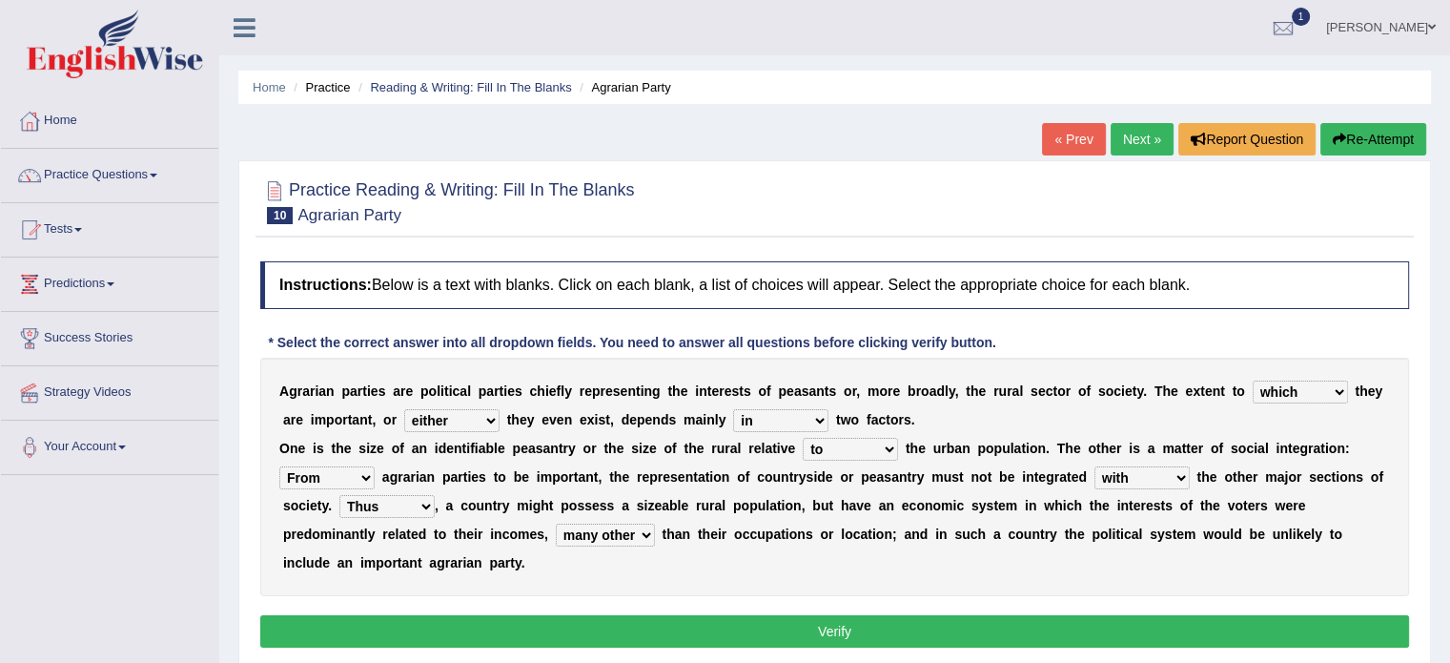
click at [747, 619] on button "Verify" at bounding box center [834, 631] width 1149 height 32
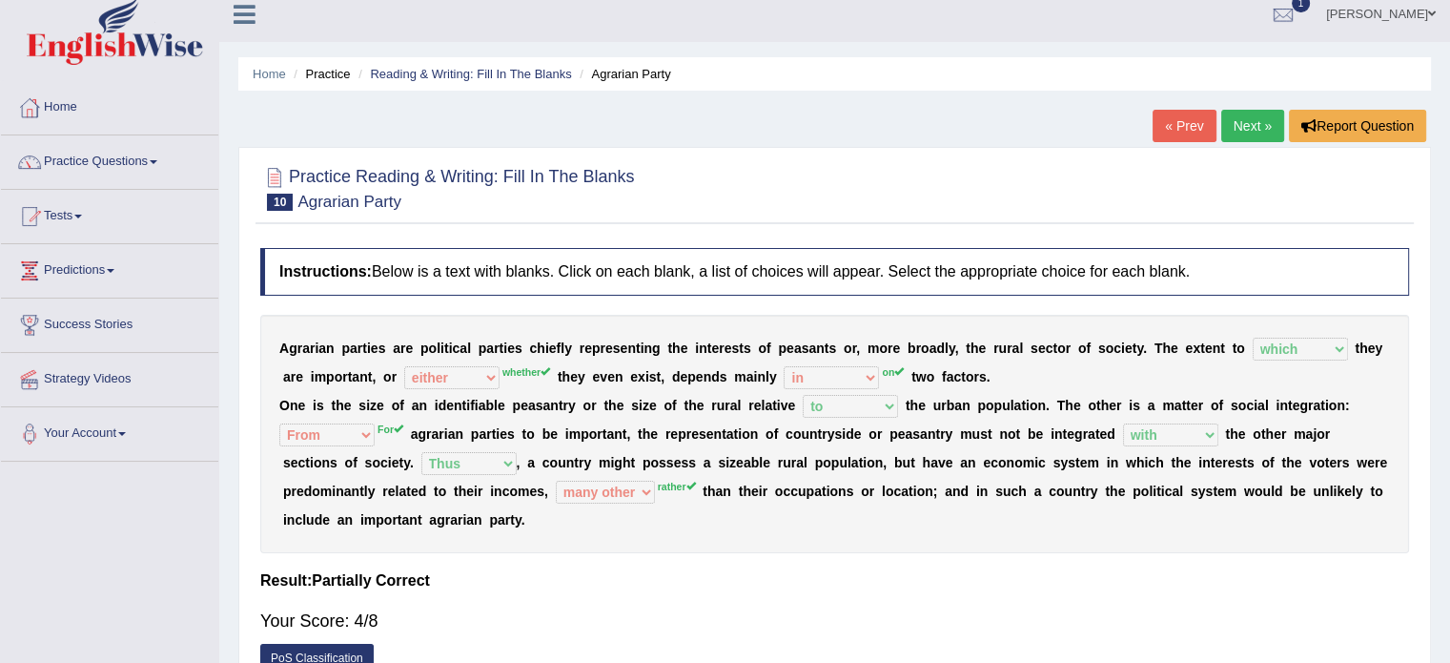
scroll to position [15, 0]
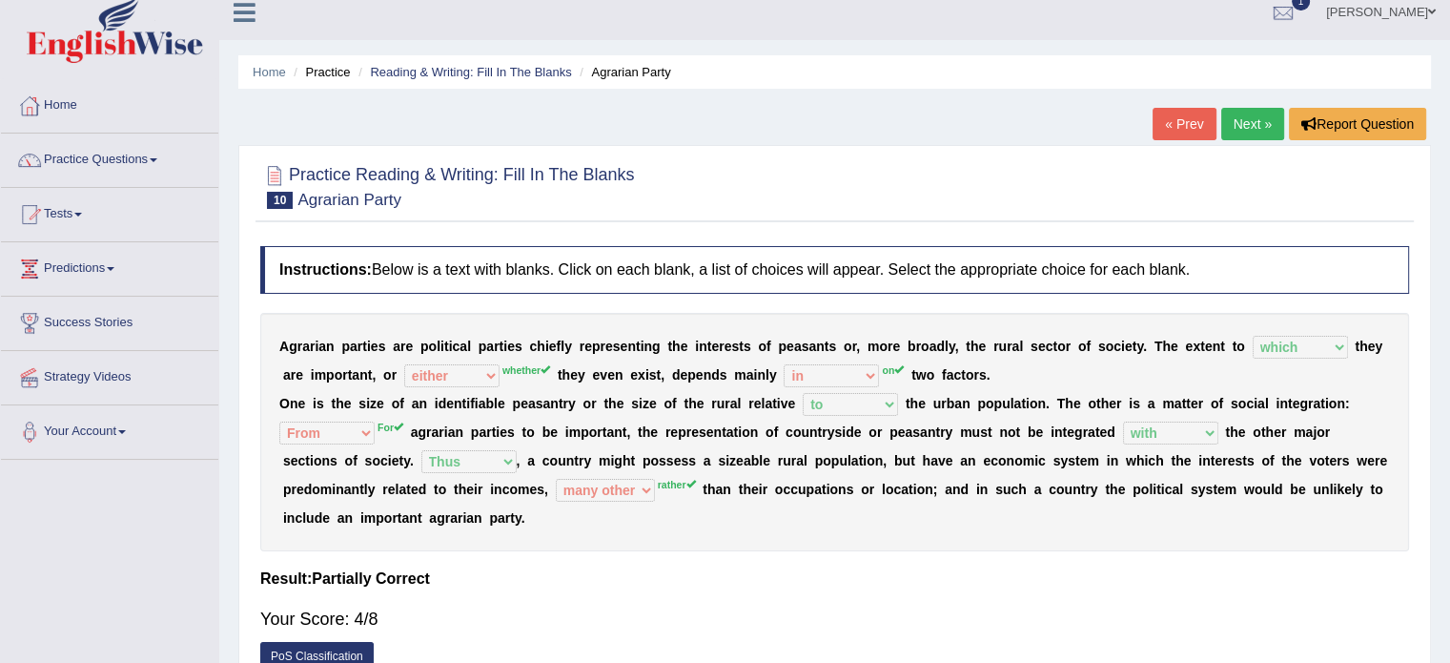
click at [1178, 119] on link "« Prev" at bounding box center [1184, 124] width 63 height 32
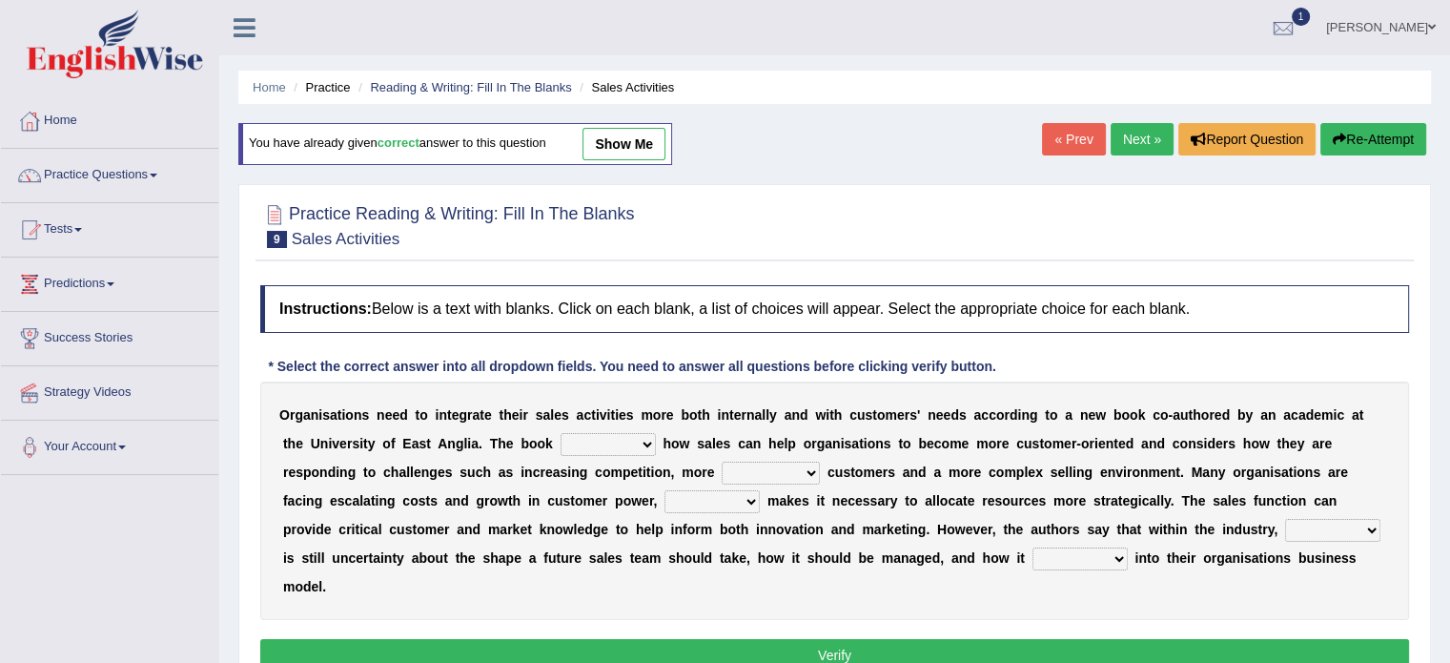
click at [1131, 139] on link "Next »" at bounding box center [1142, 139] width 63 height 32
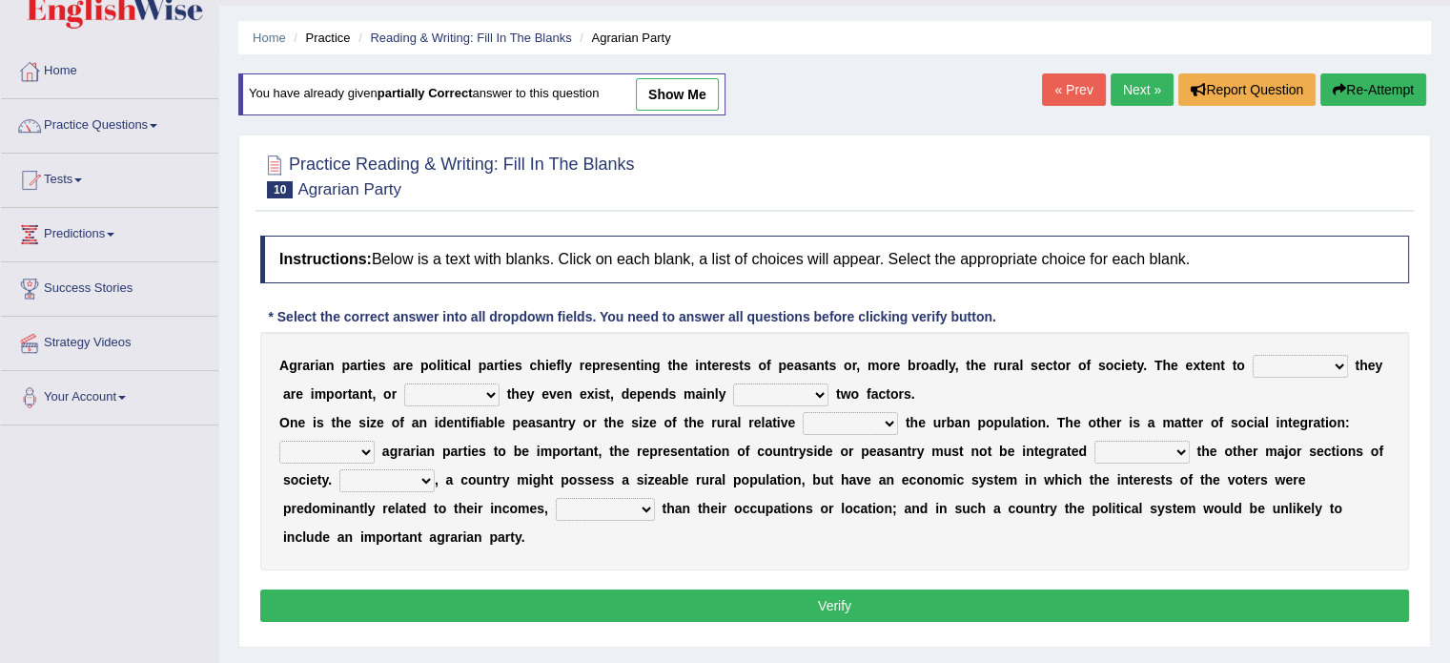
scroll to position [78, 0]
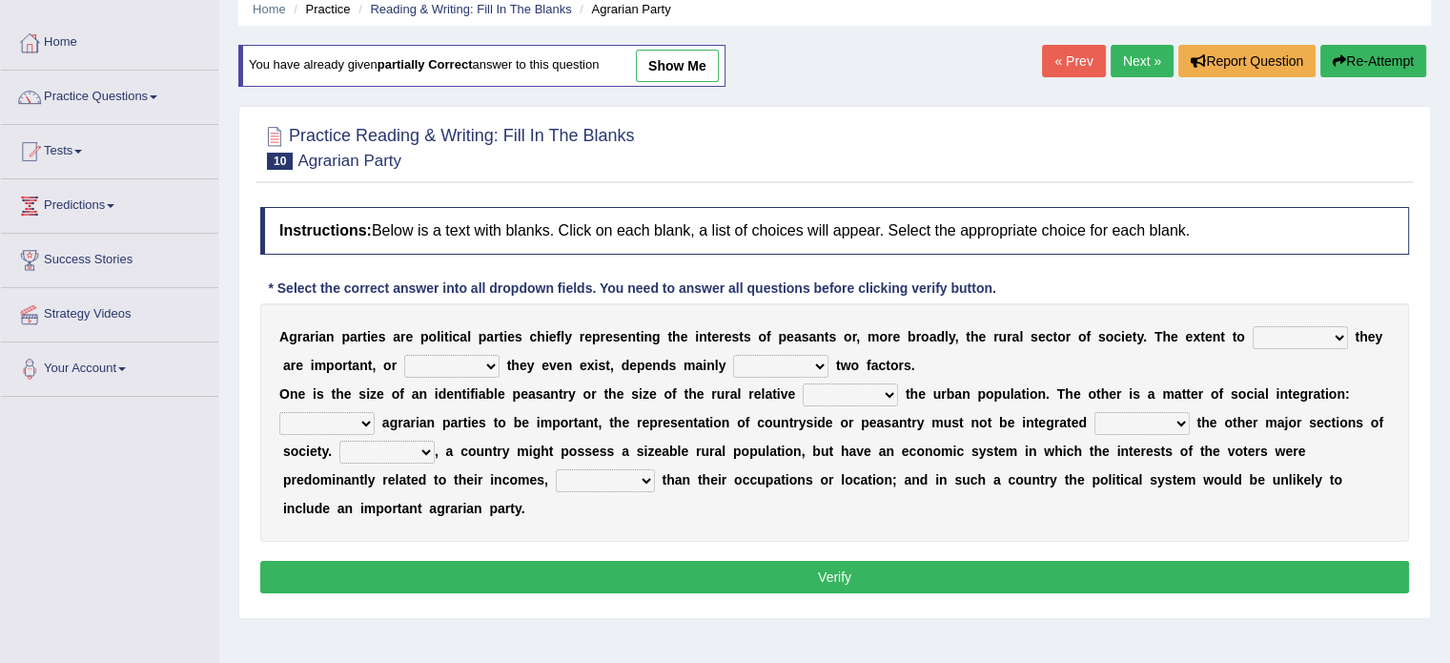
click at [1315, 331] on select "where which when were" at bounding box center [1300, 337] width 95 height 23
select select "which"
click at [1253, 326] on select "where which when were" at bounding box center [1300, 337] width 95 height 23
drag, startPoint x: 453, startPoint y: 364, endPoint x: 474, endPoint y: 376, distance: 23.9
click at [474, 376] on div "A g r a r i a n p a r t i e s a r e p o l i t i c a l p a r t i e s c h i e f l…" at bounding box center [834, 422] width 1149 height 238
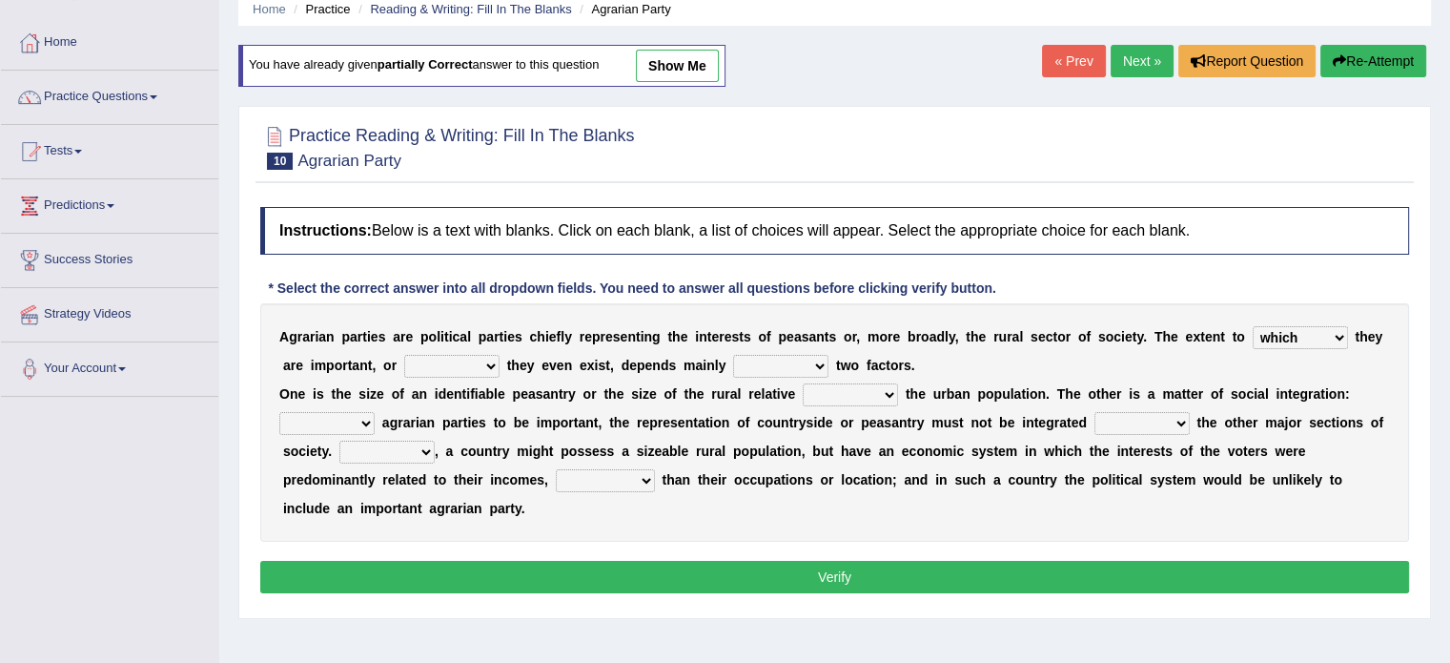
select select "whether"
click at [404, 355] on select "other neither either whether" at bounding box center [451, 366] width 95 height 23
click at [770, 364] on select "in on is the" at bounding box center [780, 366] width 95 height 23
select select "on"
click at [733, 355] on select "in on is the" at bounding box center [780, 366] width 95 height 23
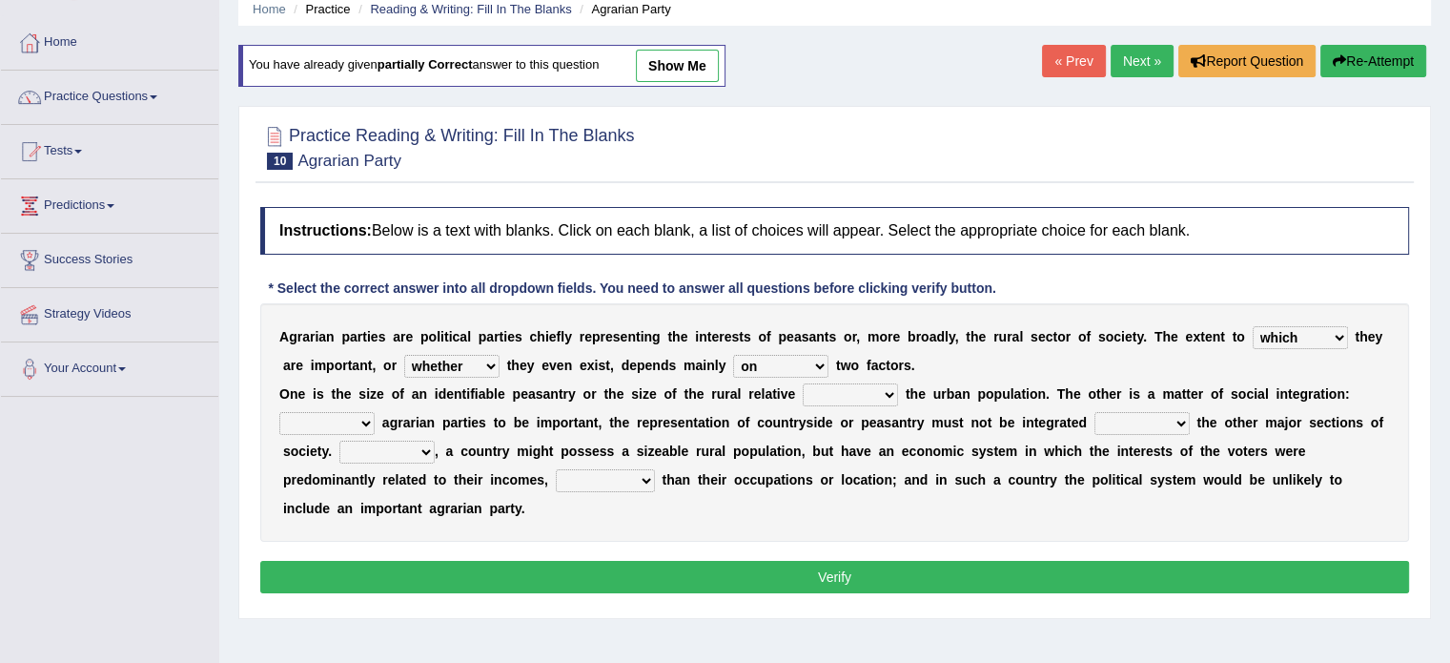
drag, startPoint x: 306, startPoint y: 413, endPoint x: 318, endPoint y: 415, distance: 12.5
click at [313, 413] on select "From For First Fair" at bounding box center [326, 423] width 95 height 23
select select "For"
click at [279, 412] on select "From For First Fair" at bounding box center [326, 423] width 95 height 23
click at [835, 384] on select "is to the was" at bounding box center [850, 394] width 95 height 23
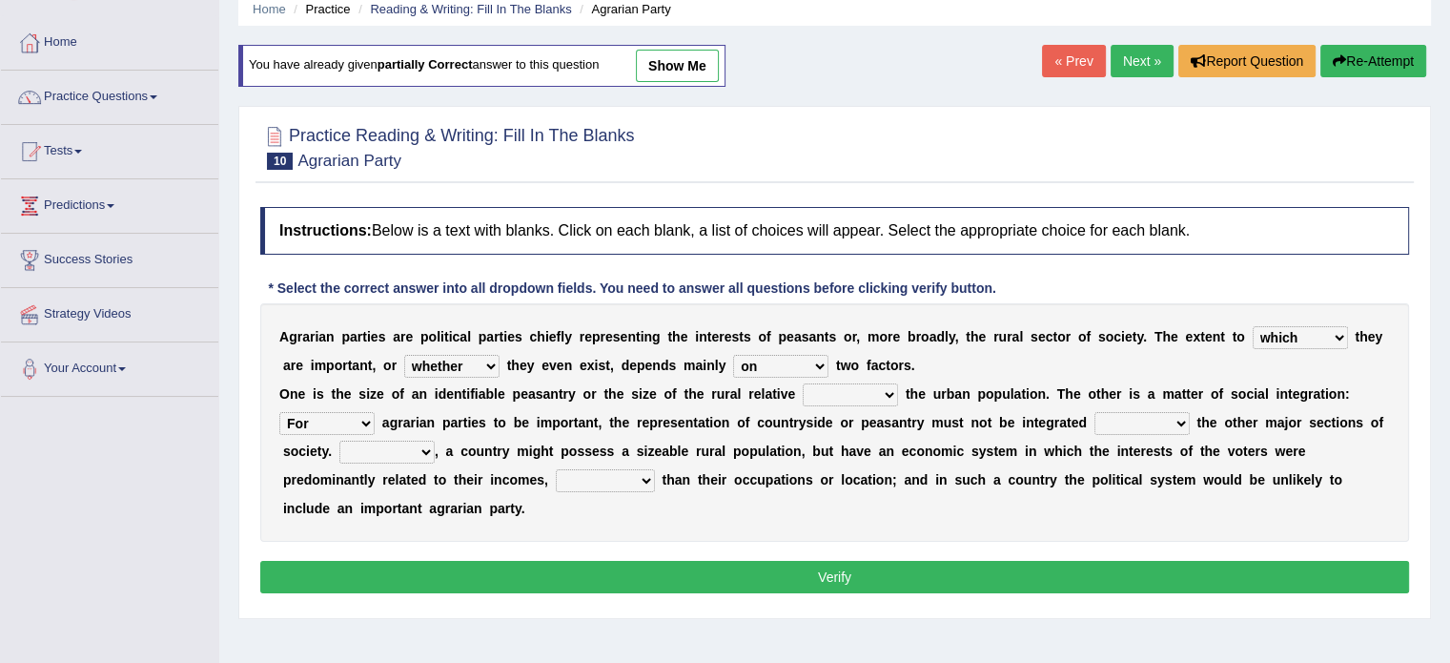
select select "to"
click at [803, 383] on select "is to the was" at bounding box center [850, 394] width 95 height 23
click at [1136, 415] on select "will when were with" at bounding box center [1141, 423] width 95 height 23
select select "with"
click at [1094, 412] on select "will when were with" at bounding box center [1141, 423] width 95 height 23
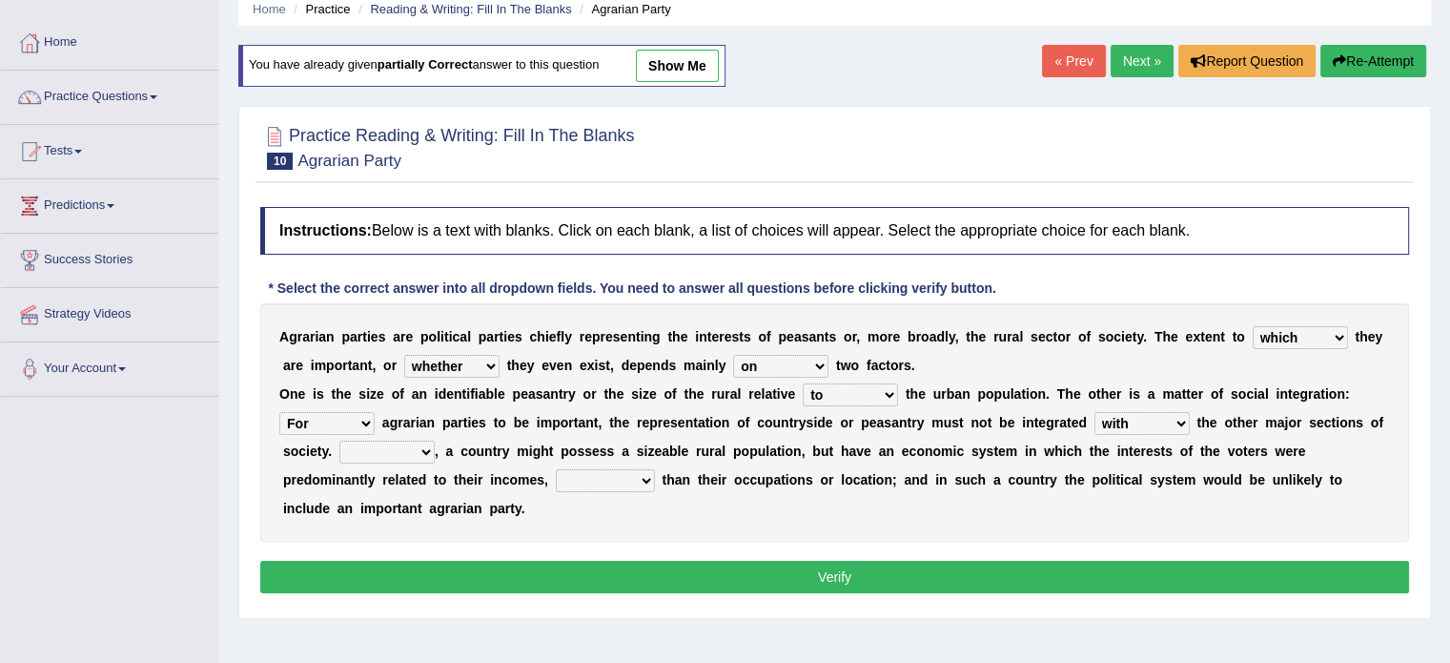
click at [386, 458] on select "Then There Thus Their" at bounding box center [386, 451] width 95 height 23
select select "Thus"
click at [339, 440] on select "Then There Thus Their" at bounding box center [386, 451] width 95 height 23
click at [607, 485] on select "whether rather greater many other" at bounding box center [605, 480] width 99 height 23
select select "rather"
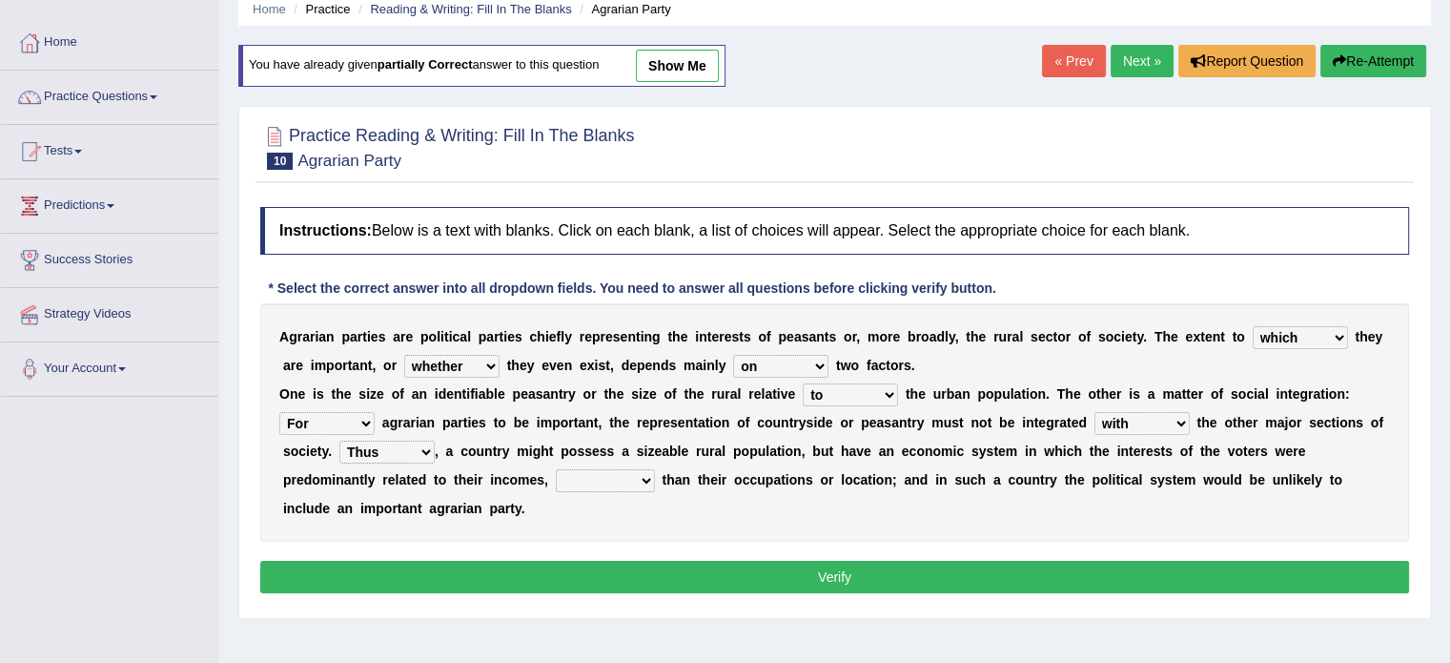
click at [556, 469] on select "whether rather greater many other" at bounding box center [605, 480] width 99 height 23
click at [628, 585] on button "Verify" at bounding box center [834, 577] width 1149 height 32
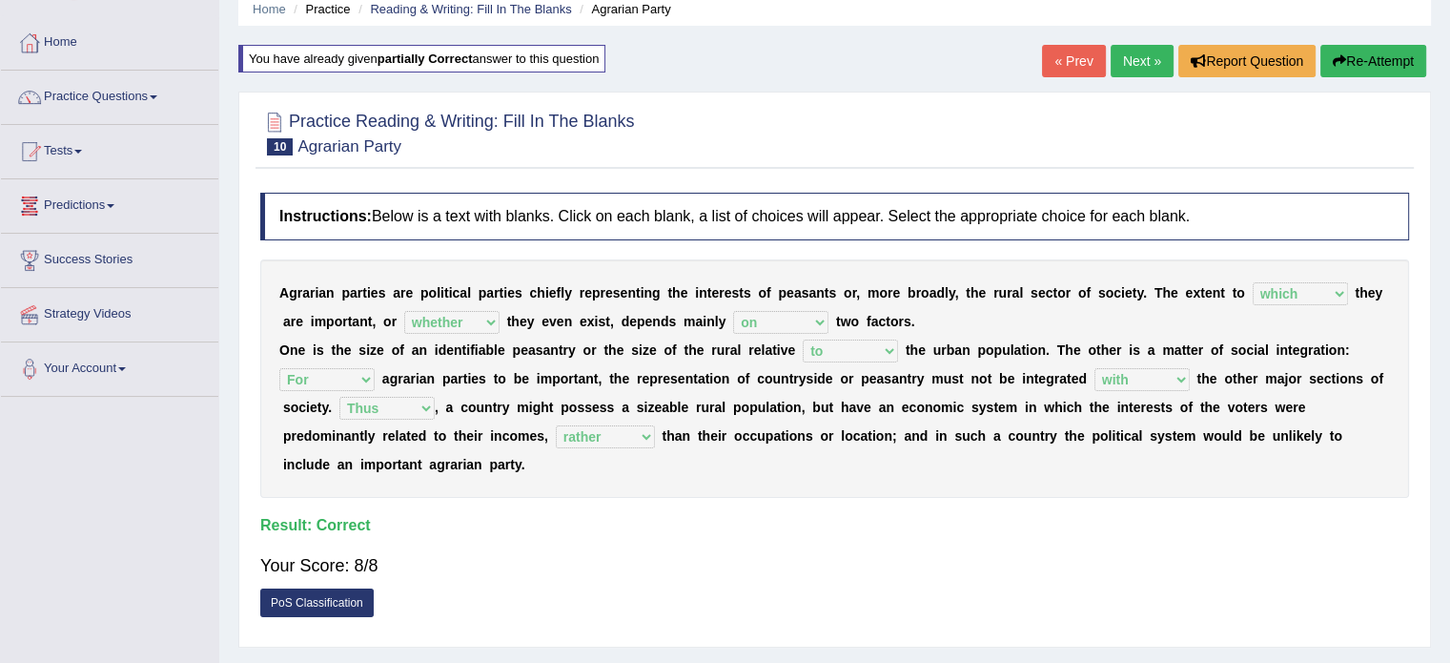
click at [1140, 52] on link "Next »" at bounding box center [1142, 61] width 63 height 32
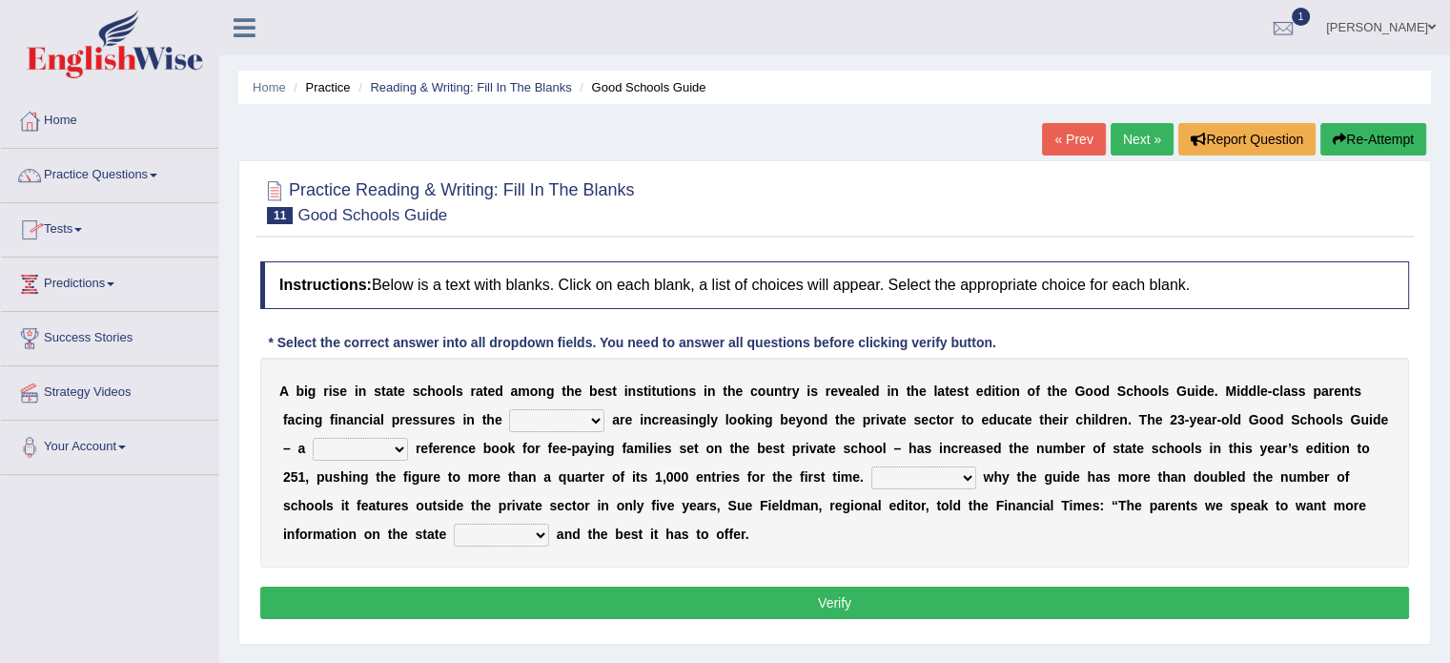
click at [546, 426] on select "downturn inturn external subjective" at bounding box center [556, 420] width 95 height 23
click at [509, 409] on select "downturn inturn external subjective" at bounding box center [556, 420] width 95 height 23
click at [347, 444] on select "nicee kind allure popular" at bounding box center [360, 449] width 95 height 23
click at [583, 415] on select "downturn inturn external subjective" at bounding box center [556, 420] width 95 height 23
select select "subjective"
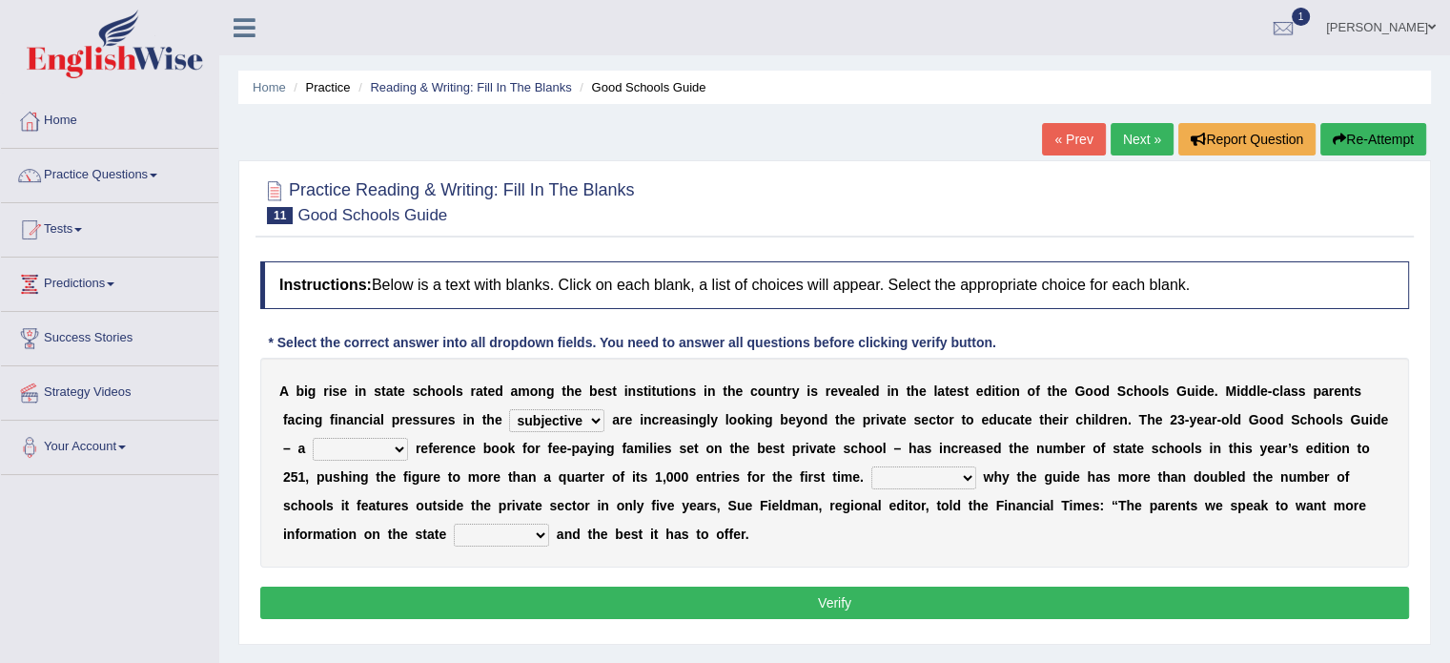
click at [509, 409] on select "downturn inturn external subjective" at bounding box center [556, 420] width 95 height 23
click at [362, 445] on select "nicee kind allure popular" at bounding box center [360, 449] width 95 height 23
select select "kind"
click at [313, 438] on select "nicee kind allure popular" at bounding box center [360, 449] width 95 height 23
click at [876, 475] on select "Entertaining Exploring Explaining Exorting" at bounding box center [923, 477] width 105 height 23
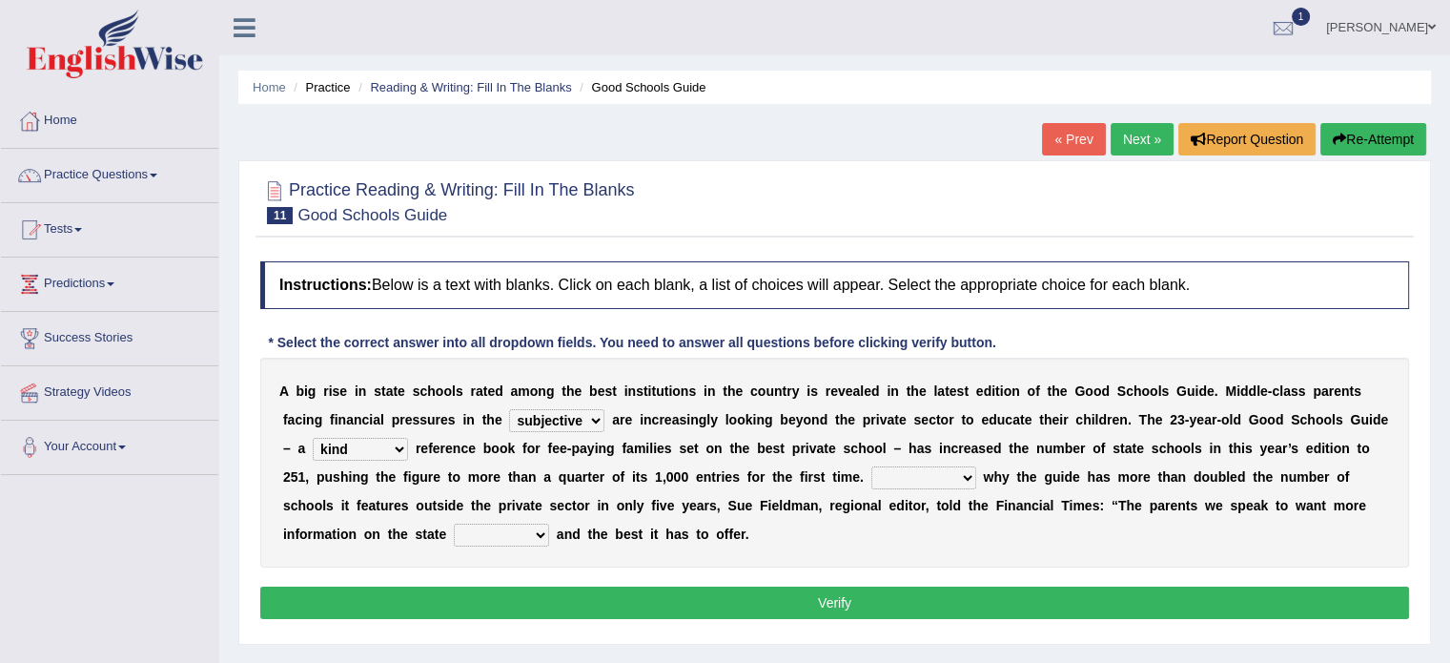
select select "Exploring"
click at [871, 466] on select "Entertaining Exploring Explaining Exorting" at bounding box center [923, 477] width 105 height 23
click at [512, 528] on select "factor sector vector collector" at bounding box center [501, 534] width 95 height 23
select select "collector"
click at [454, 523] on select "factor sector vector collector" at bounding box center [501, 534] width 95 height 23
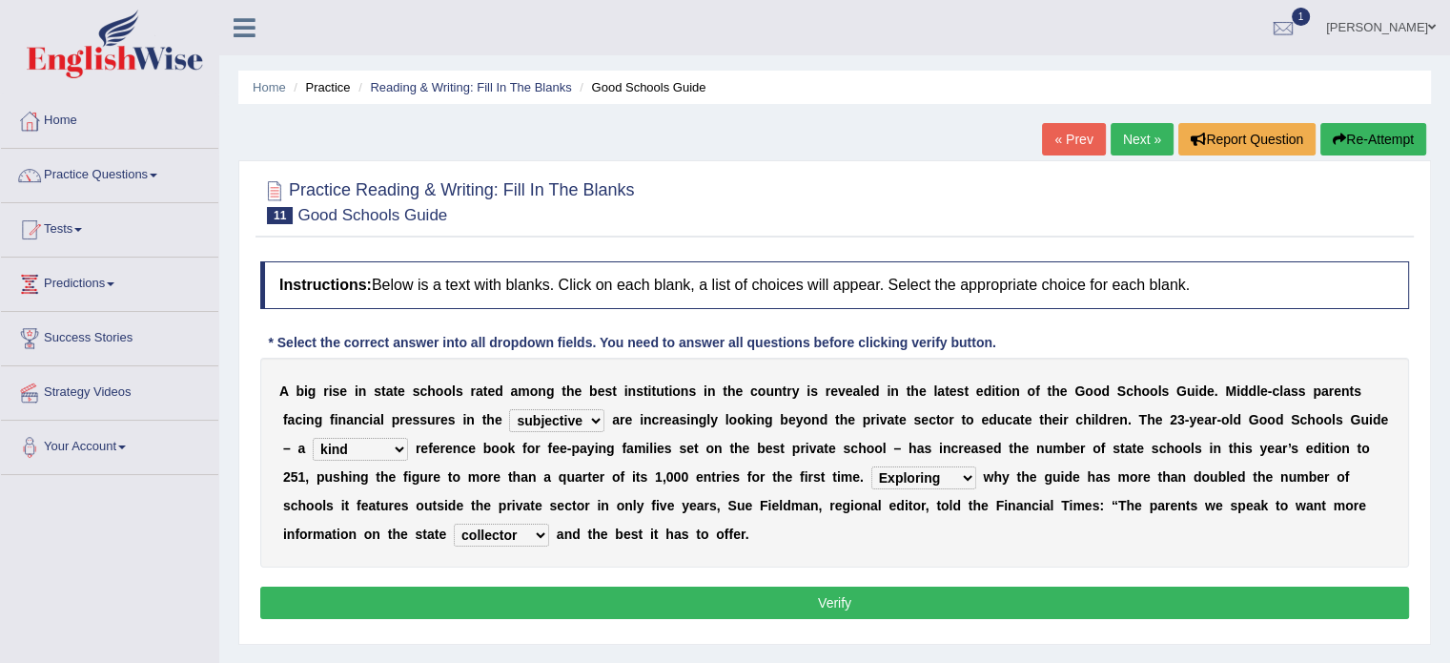
click at [809, 589] on button "Verify" at bounding box center [834, 602] width 1149 height 32
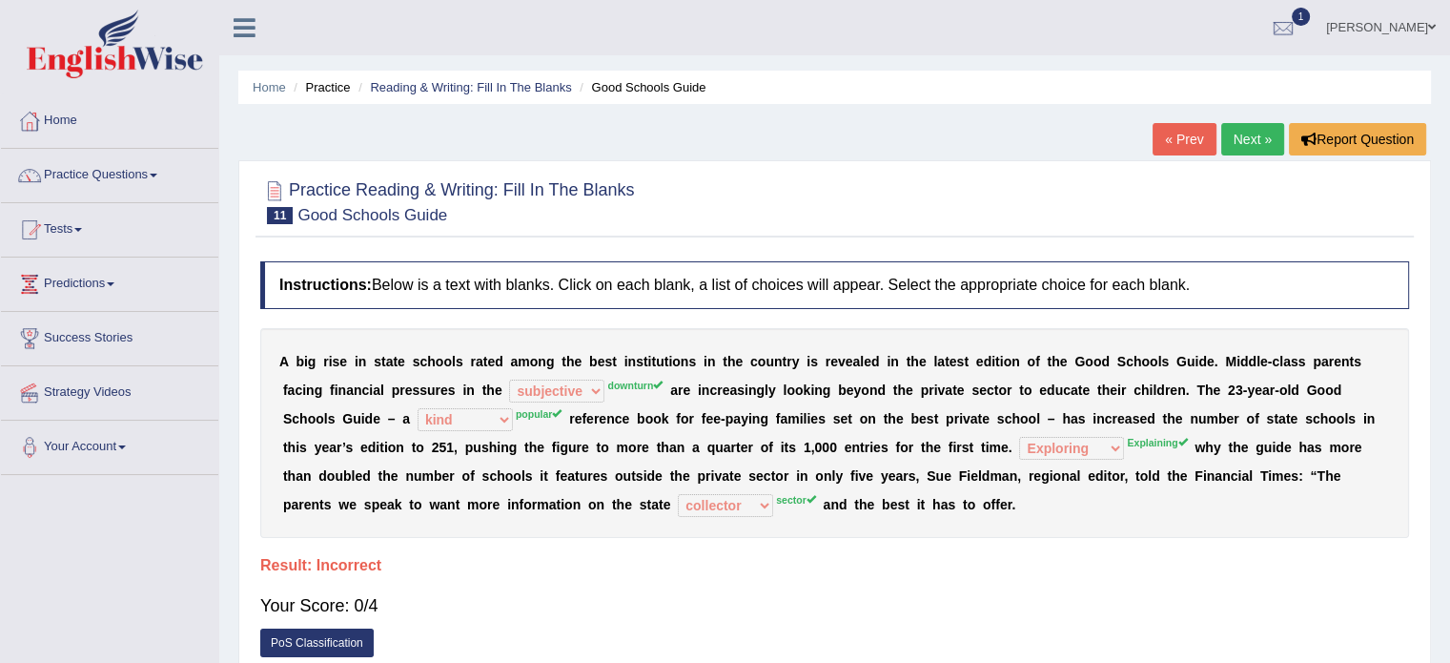
click at [1164, 140] on link "« Prev" at bounding box center [1184, 139] width 63 height 32
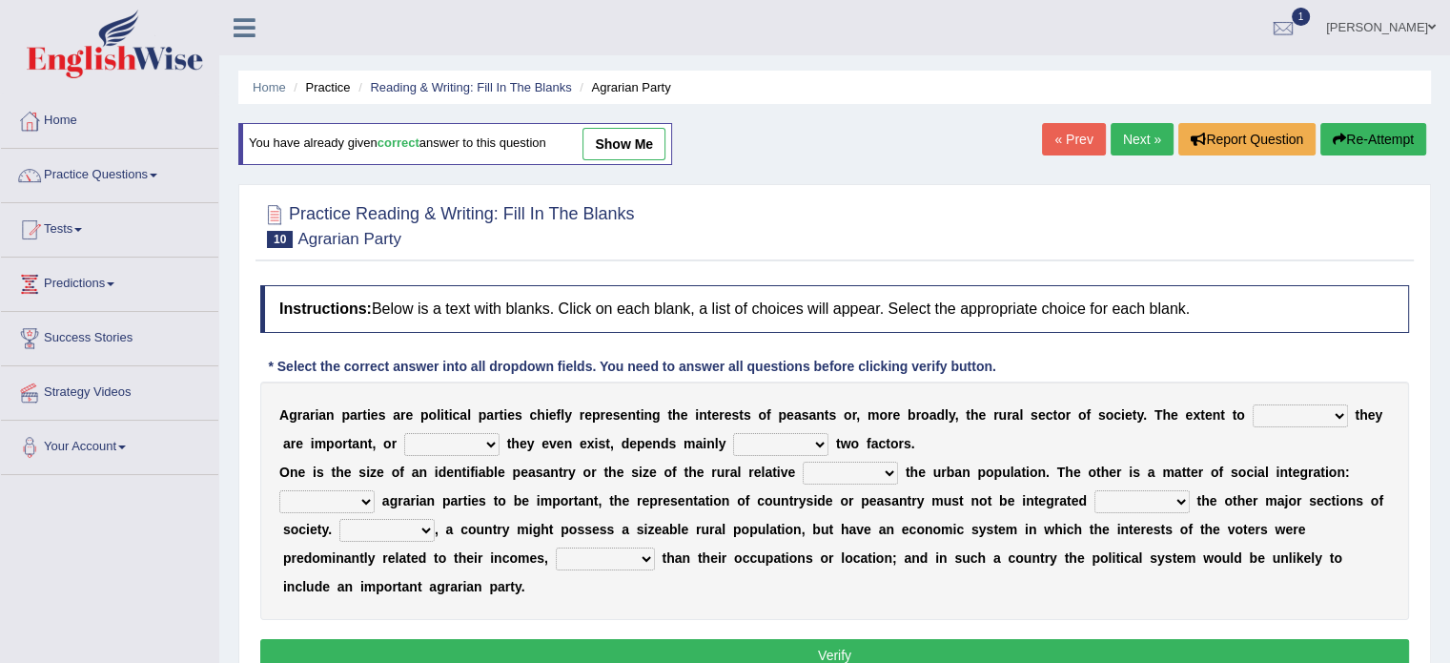
click at [1127, 144] on link "Next »" at bounding box center [1142, 139] width 63 height 32
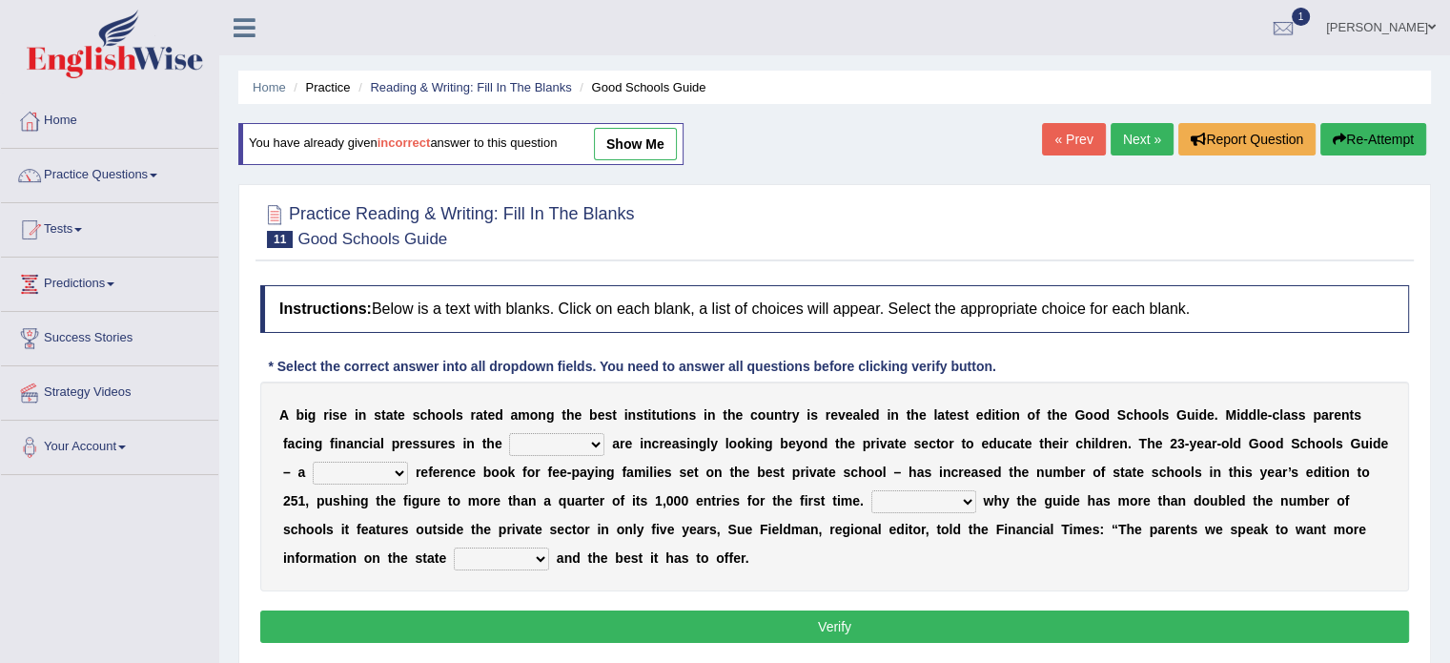
click at [536, 439] on select "downturn inturn external subjective" at bounding box center [556, 444] width 95 height 23
select select "downturn"
click at [509, 433] on select "downturn inturn external subjective" at bounding box center [556, 444] width 95 height 23
click at [347, 472] on select "nicee kind allure popular" at bounding box center [360, 472] width 95 height 23
select select "popular"
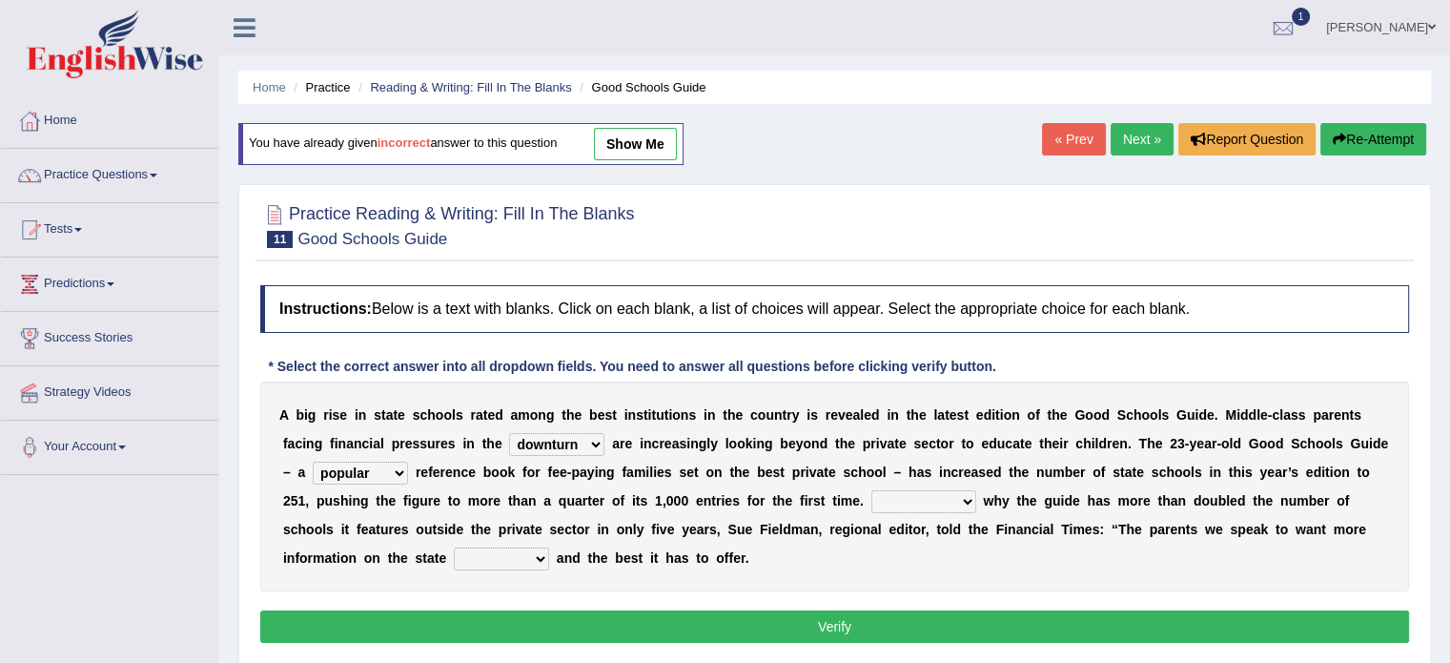
click at [313, 461] on select "nicee kind allure popular" at bounding box center [360, 472] width 95 height 23
click at [931, 490] on select "Entertaining Exploring Explaining Exorting" at bounding box center [923, 501] width 105 height 23
select select "Explaining"
click at [871, 490] on select "Entertaining Exploring Explaining Exorting" at bounding box center [923, 501] width 105 height 23
click at [508, 554] on select "factor sector vector collector" at bounding box center [501, 558] width 95 height 23
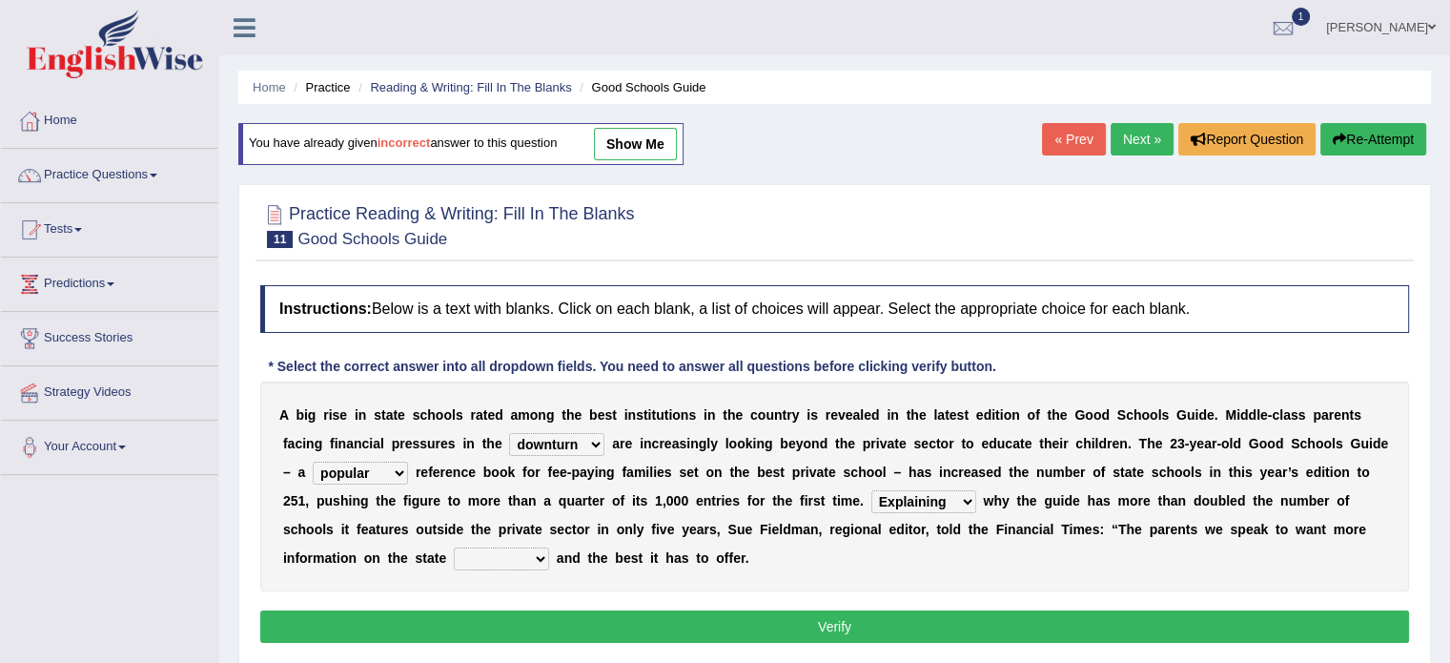
select select "sector"
click at [454, 547] on select "factor sector vector collector" at bounding box center [501, 558] width 95 height 23
click at [822, 627] on button "Verify" at bounding box center [834, 626] width 1149 height 32
